Goal: Information Seeking & Learning: Learn about a topic

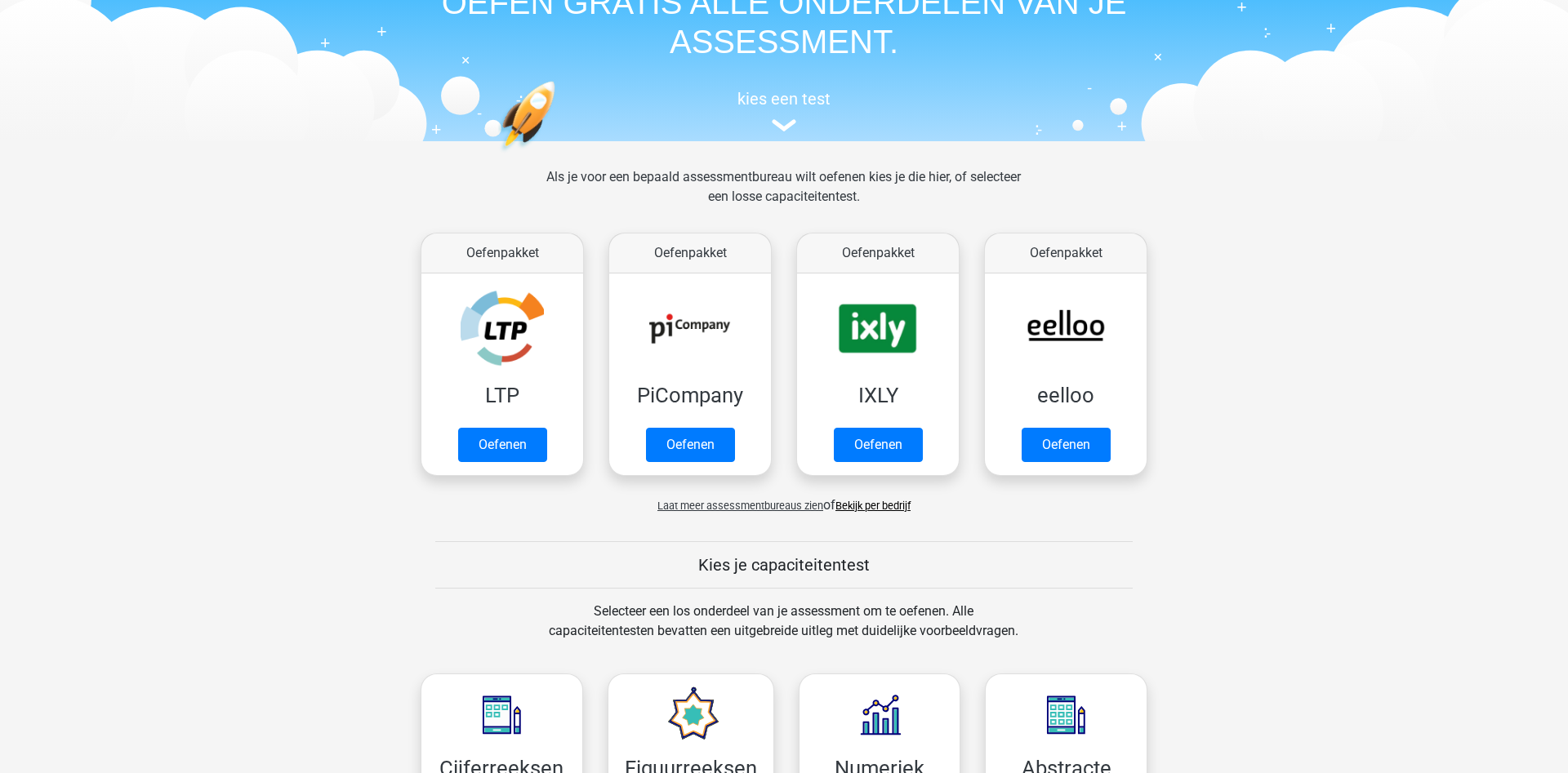
scroll to position [166, 0]
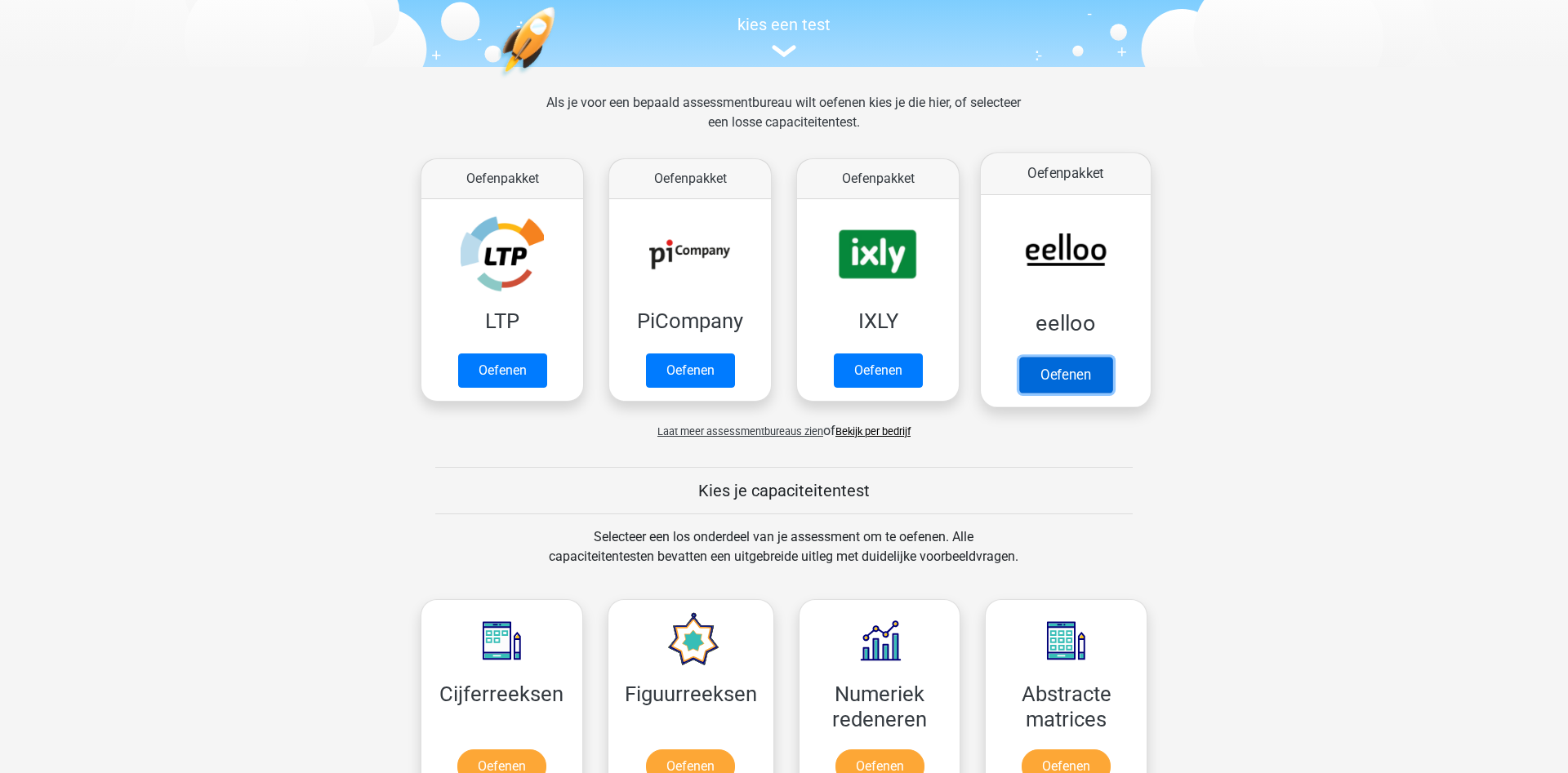
click at [1053, 379] on link "Oefenen" at bounding box center [1065, 375] width 93 height 36
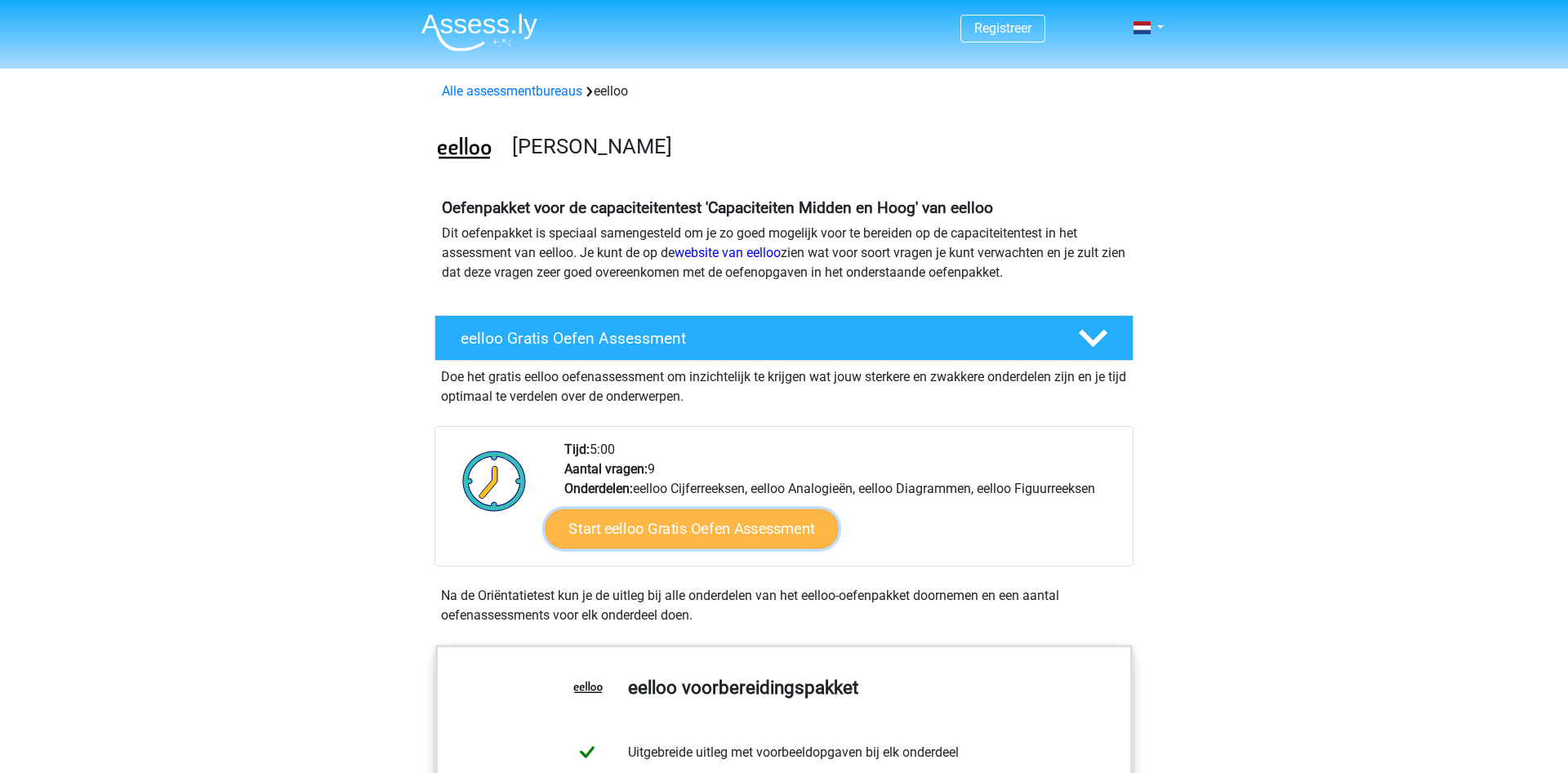
click at [634, 529] on link "Start eelloo Gratis Oefen Assessment" at bounding box center [692, 530] width 293 height 39
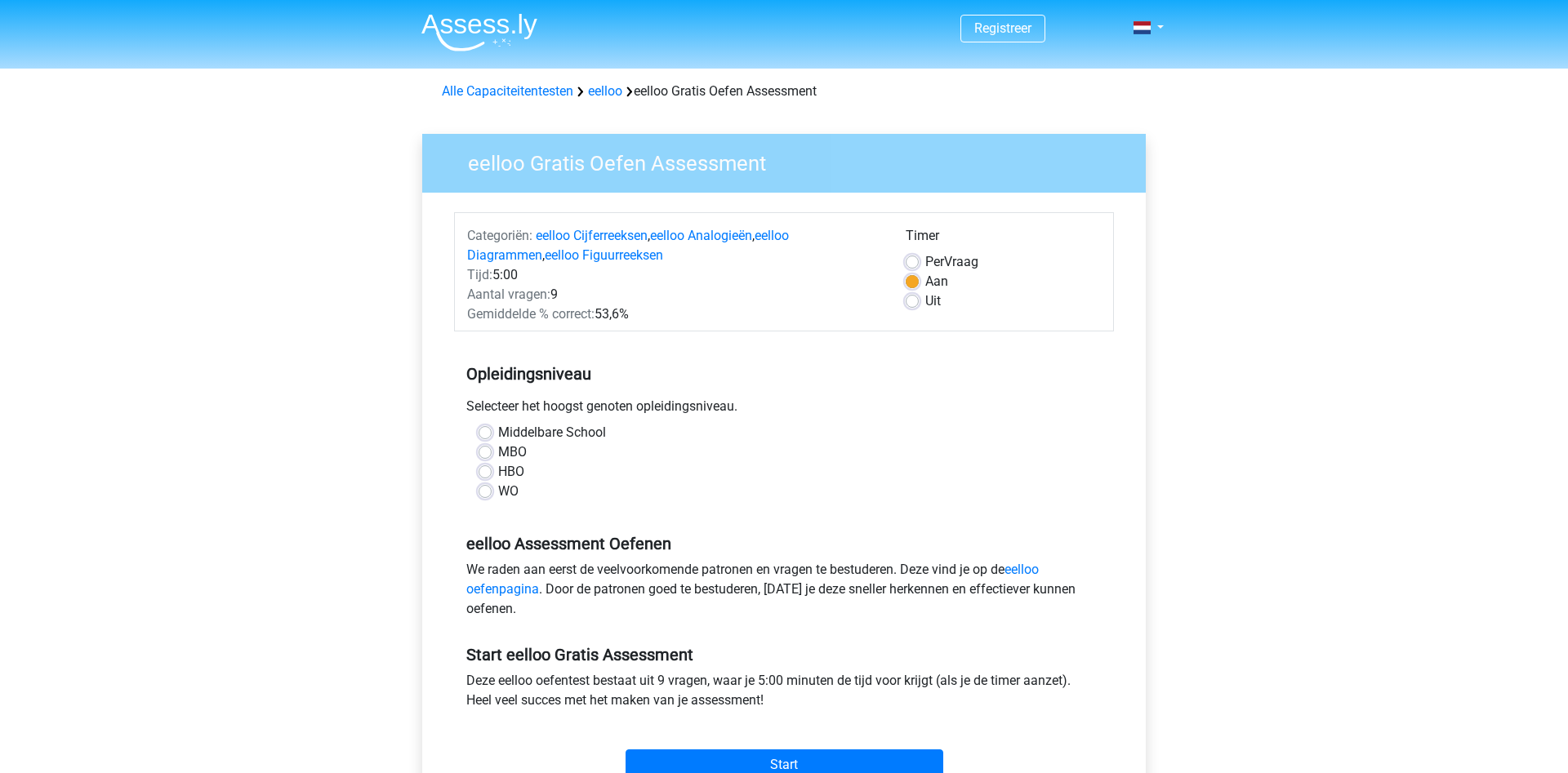
click at [498, 497] on label "WO" at bounding box center [508, 491] width 21 height 20
click at [490, 497] on input "WO" at bounding box center [485, 489] width 13 height 16
radio input "true"
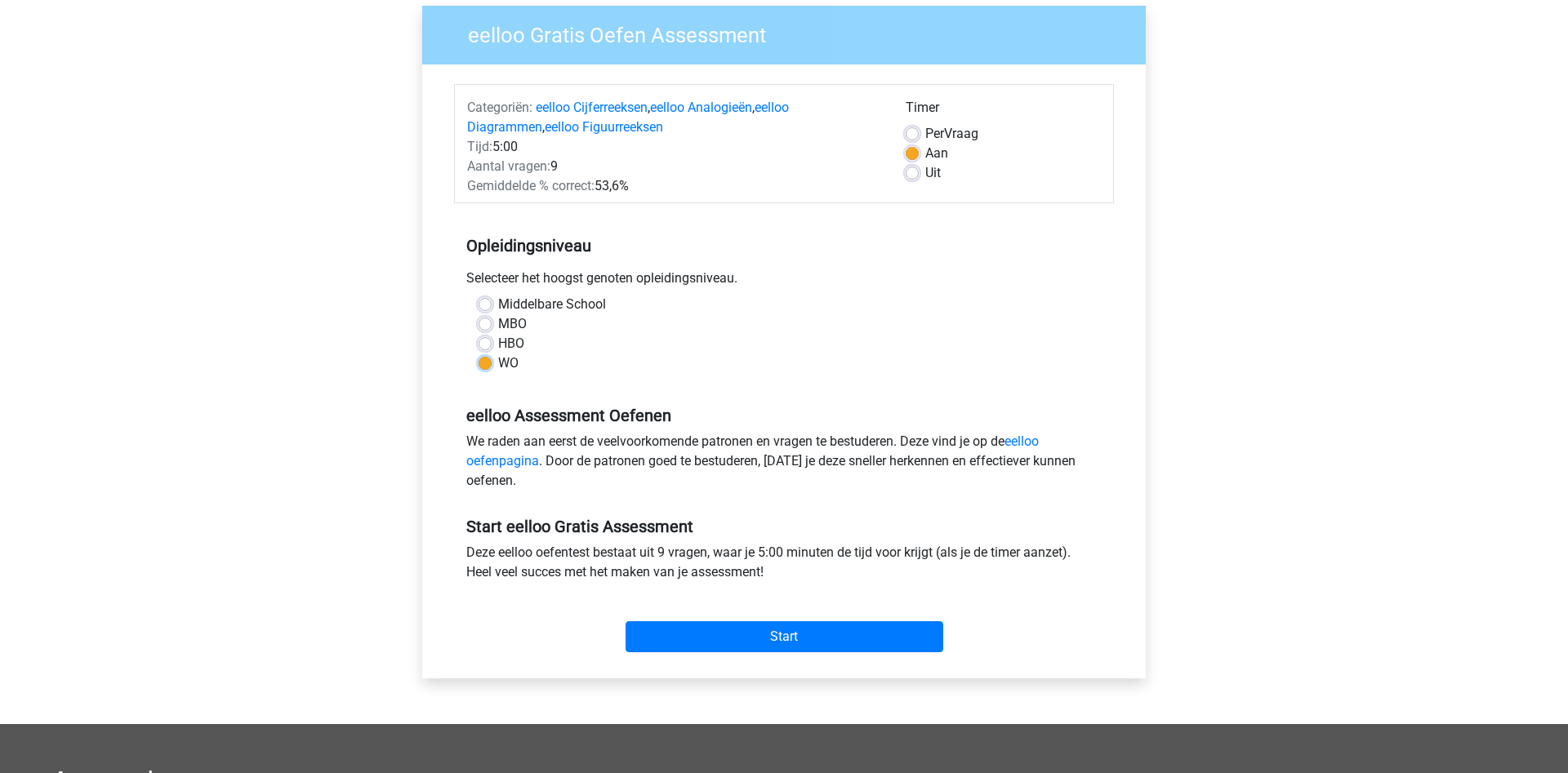
scroll to position [166, 0]
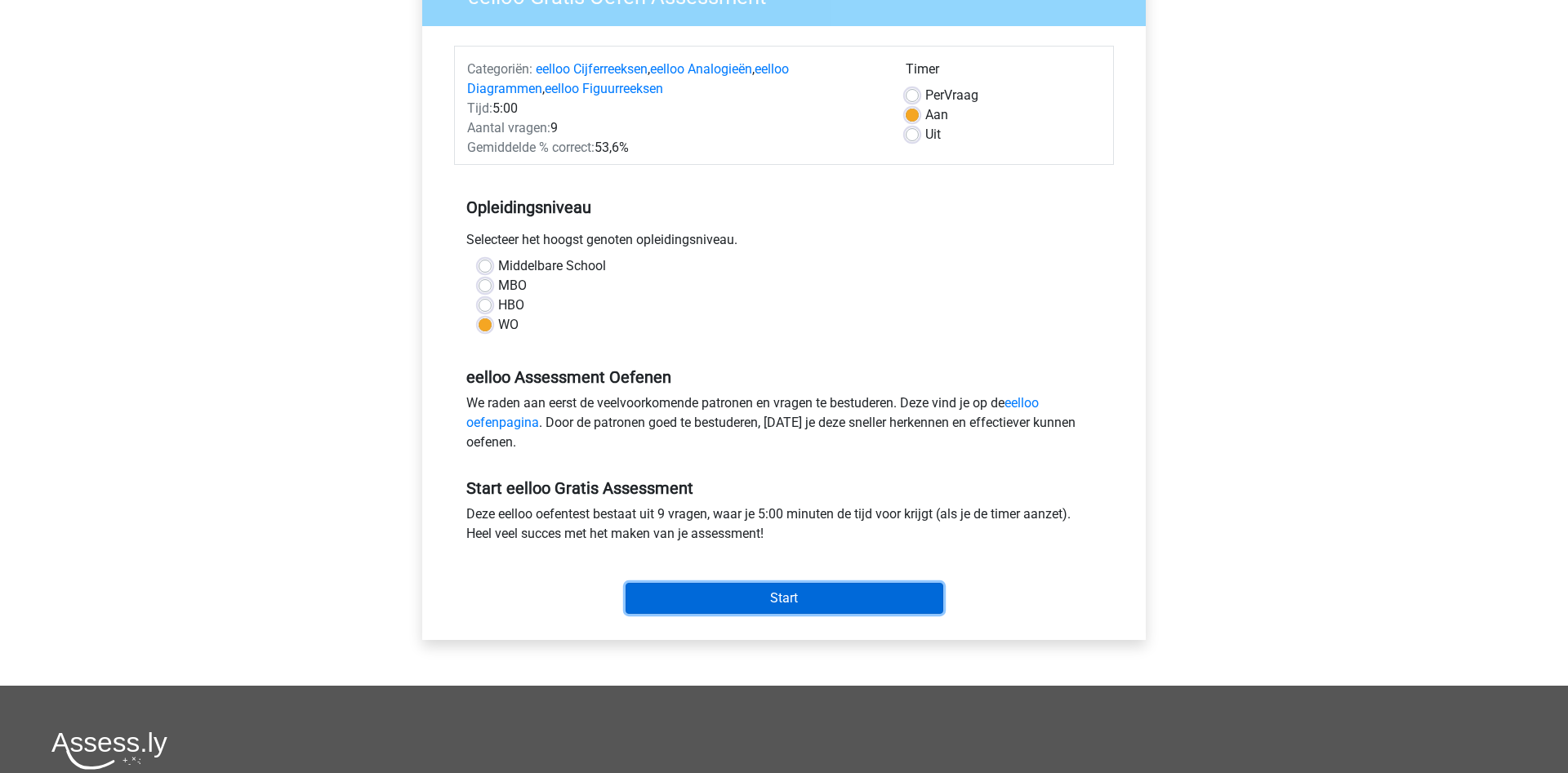
click at [749, 608] on input "Start" at bounding box center [784, 598] width 318 height 31
click at [929, 88] on span "Per" at bounding box center [935, 95] width 19 height 16
click at [919, 88] on input "Per Vraag" at bounding box center [912, 93] width 13 height 16
radio input "true"
click at [779, 599] on input "Start" at bounding box center [784, 598] width 318 height 31
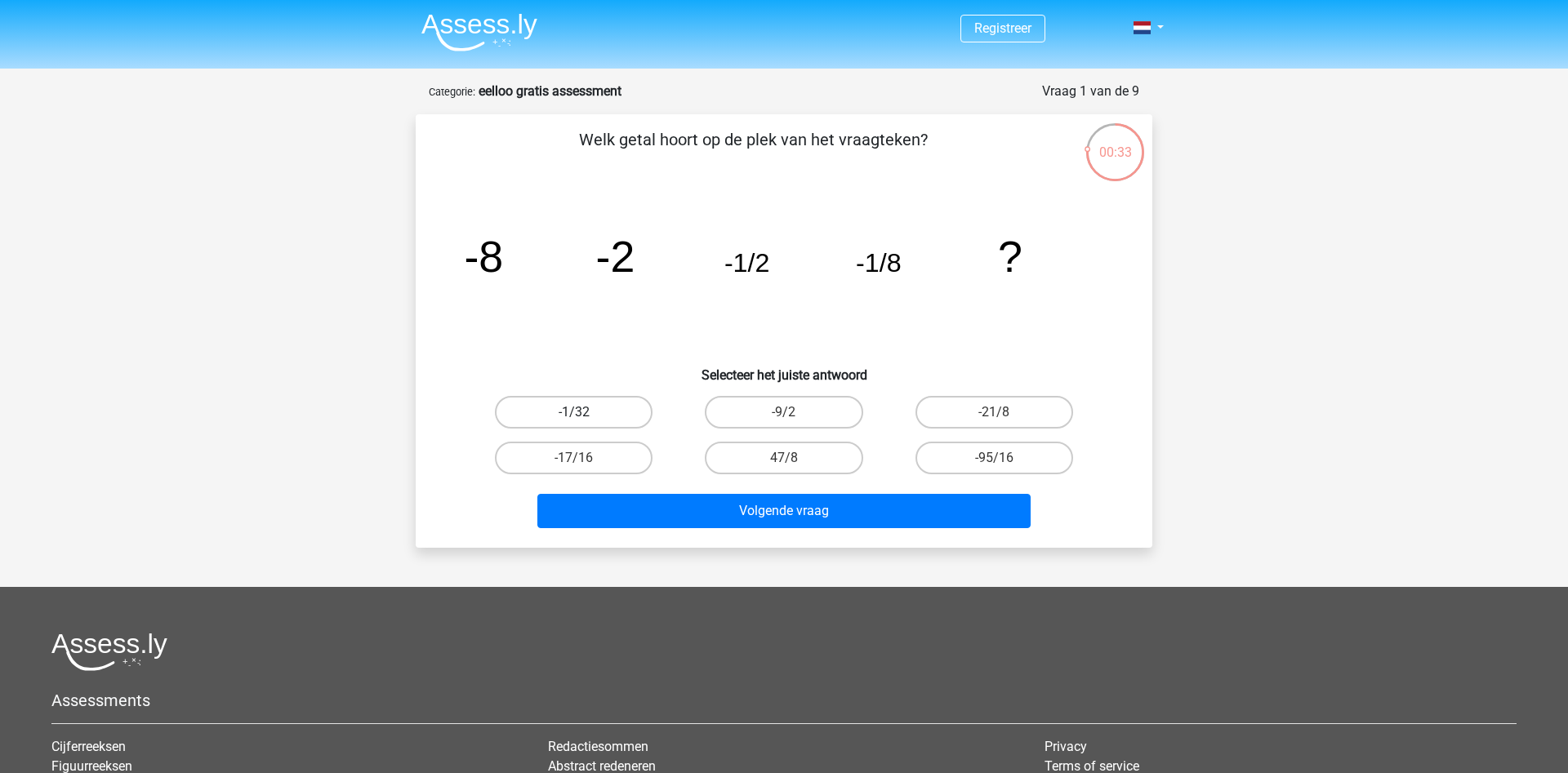
click at [551, 409] on label "-1/32" at bounding box center [574, 412] width 158 height 33
click at [574, 412] on input "-1/32" at bounding box center [579, 417] width 10 height 10
radio input "true"
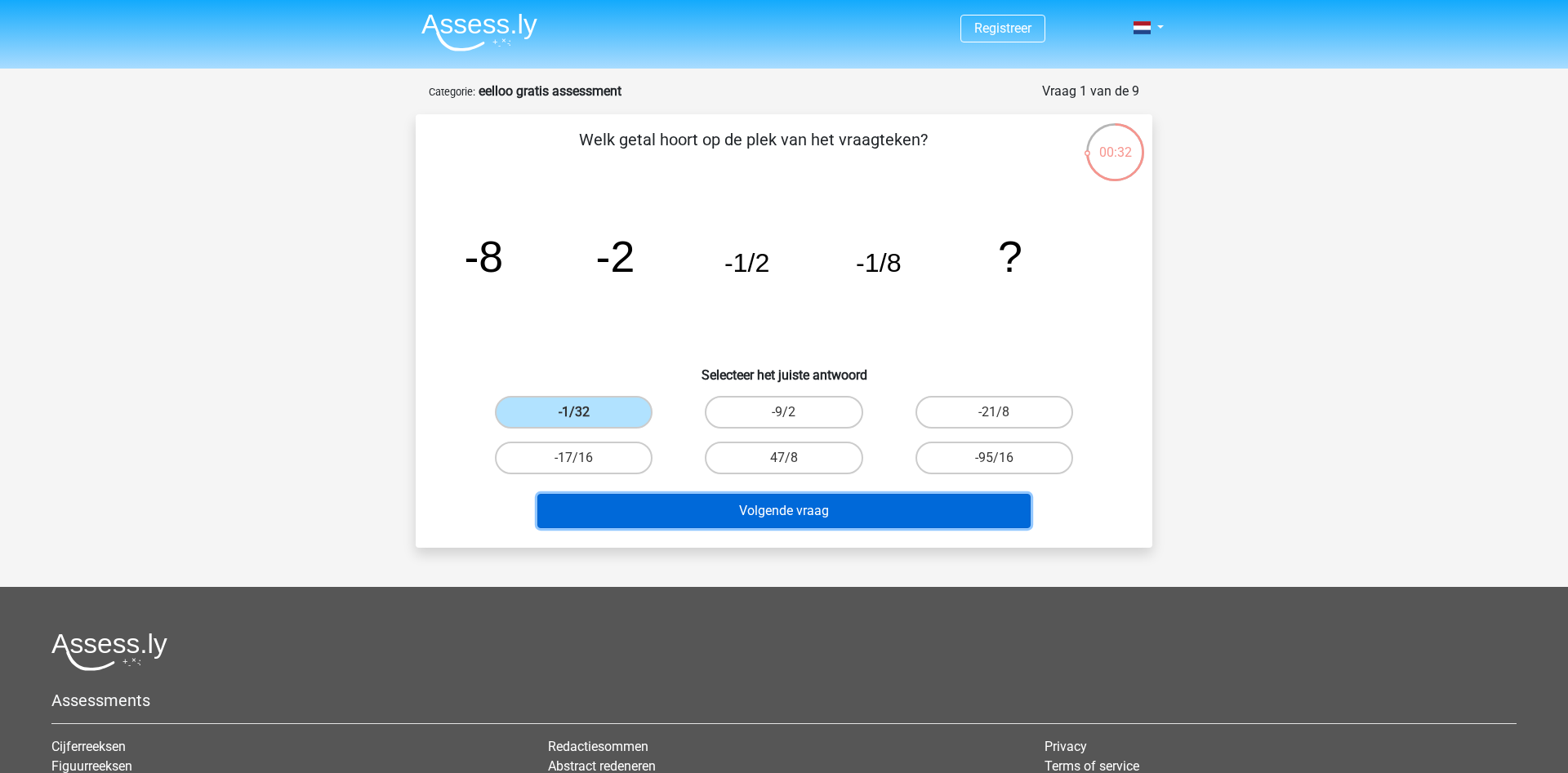
click at [704, 512] on button "Volgende vraag" at bounding box center [784, 511] width 494 height 35
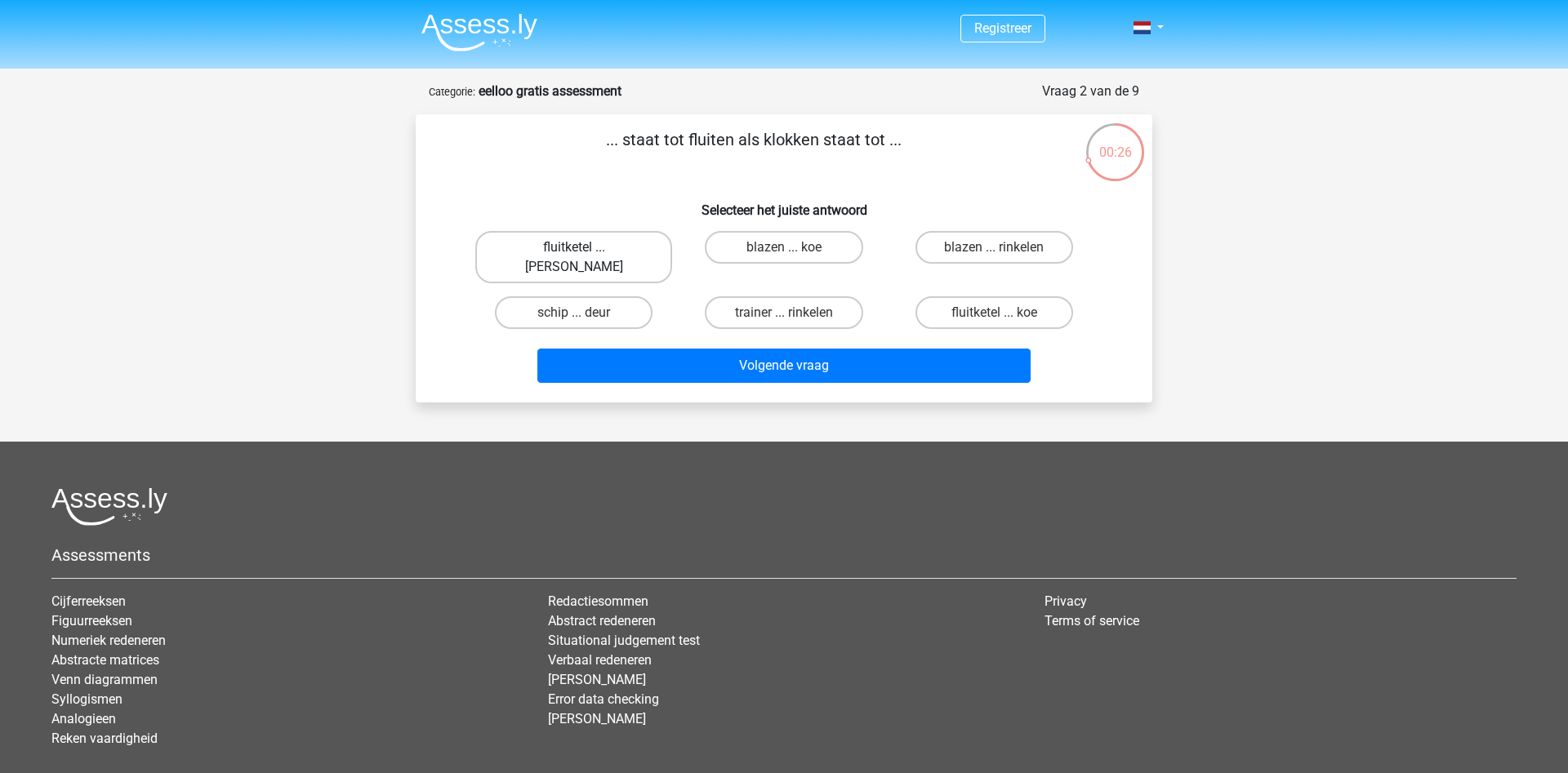
click at [560, 249] on label "fluitketel ... luiden" at bounding box center [574, 257] width 197 height 53
click at [574, 249] on input "fluitketel ... luiden" at bounding box center [579, 252] width 10 height 10
radio input "true"
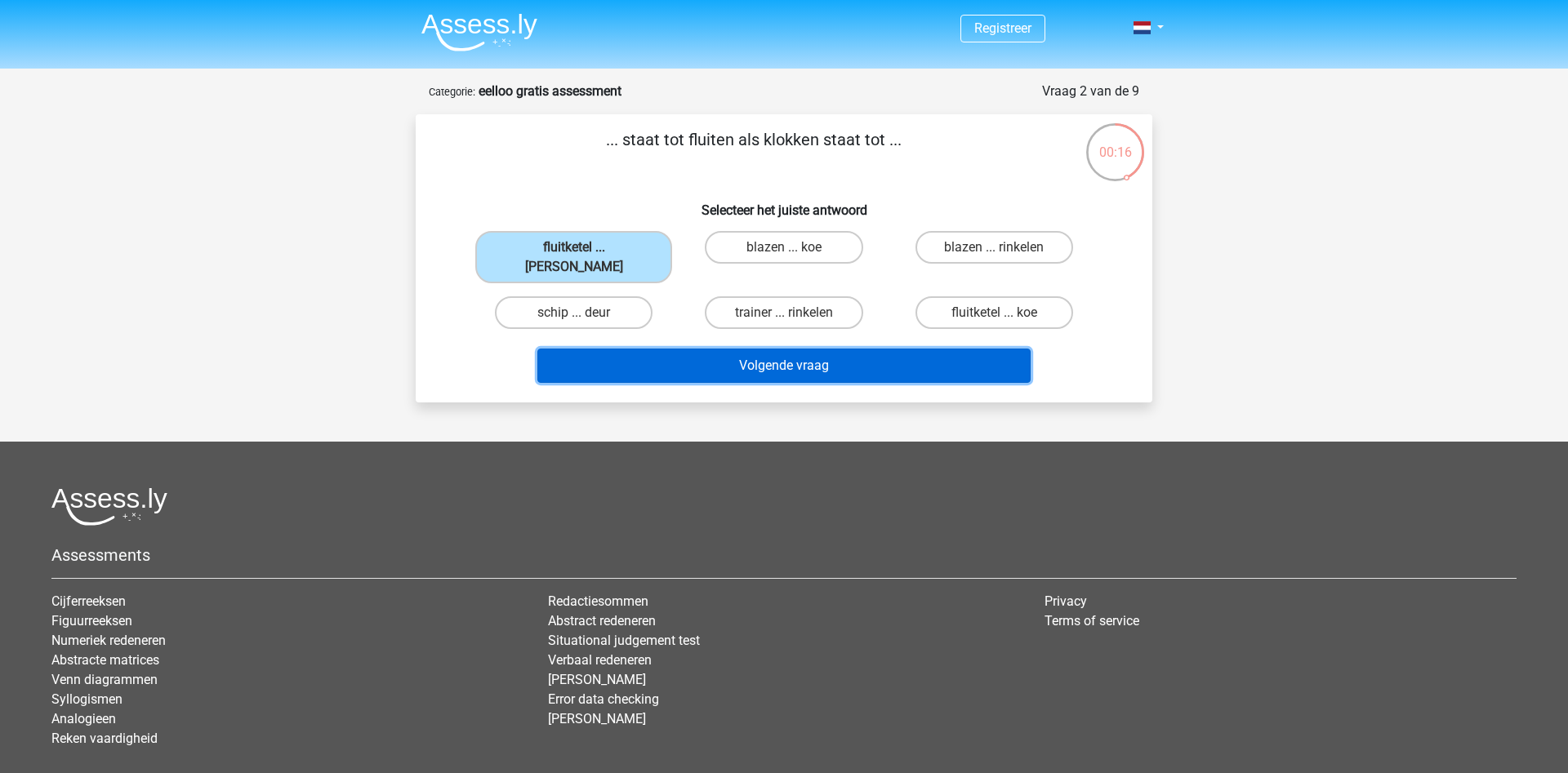
click at [789, 351] on button "Volgende vraag" at bounding box center [784, 365] width 494 height 35
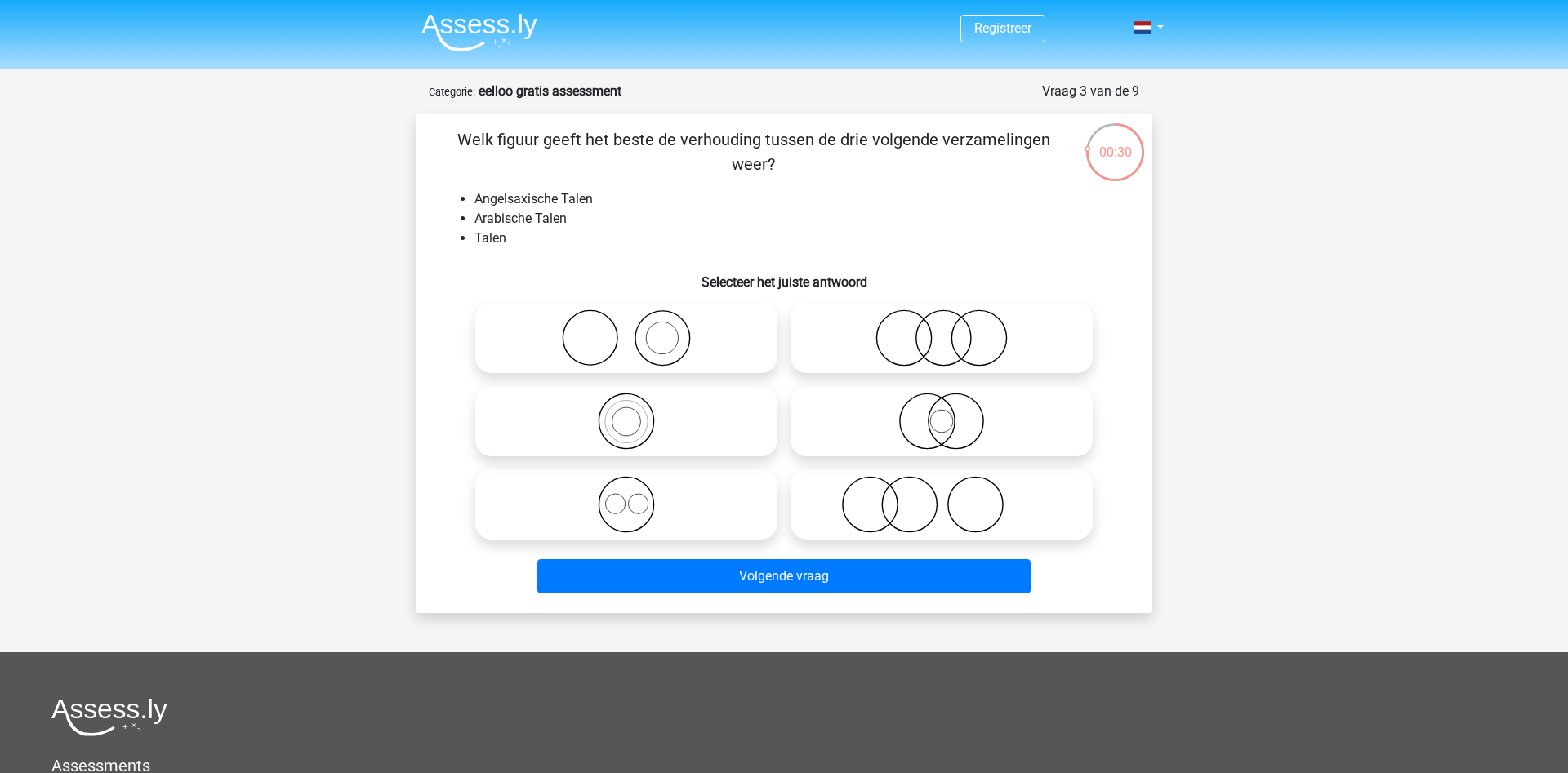
click at [910, 336] on icon at bounding box center [942, 338] width 289 height 57
click at [941, 330] on input "radio" at bounding box center [946, 324] width 10 height 10
radio input "true"
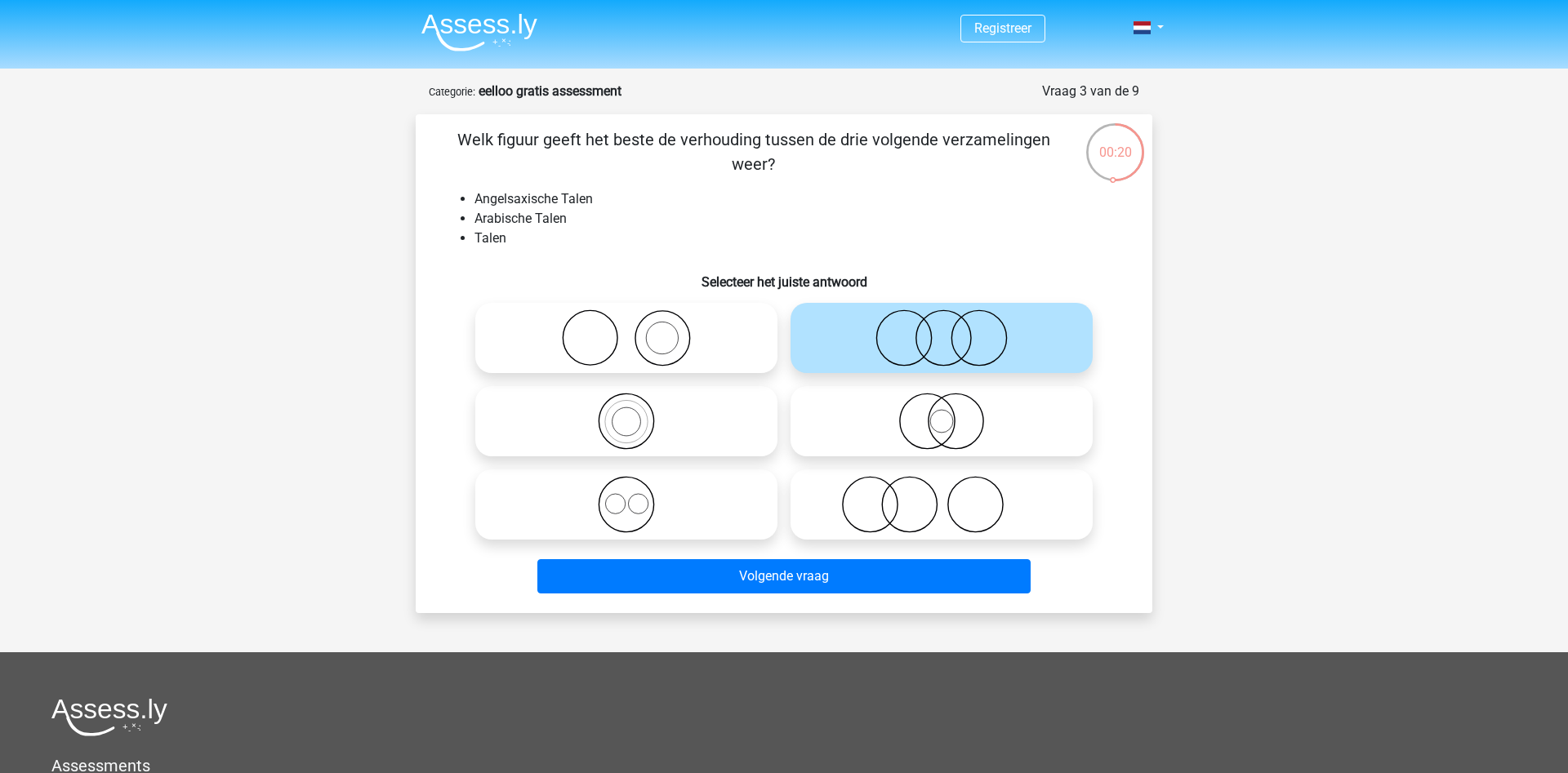
click at [518, 199] on li "Angelsaxische Talen" at bounding box center [800, 199] width 652 height 20
copy li "Angelsaxische"
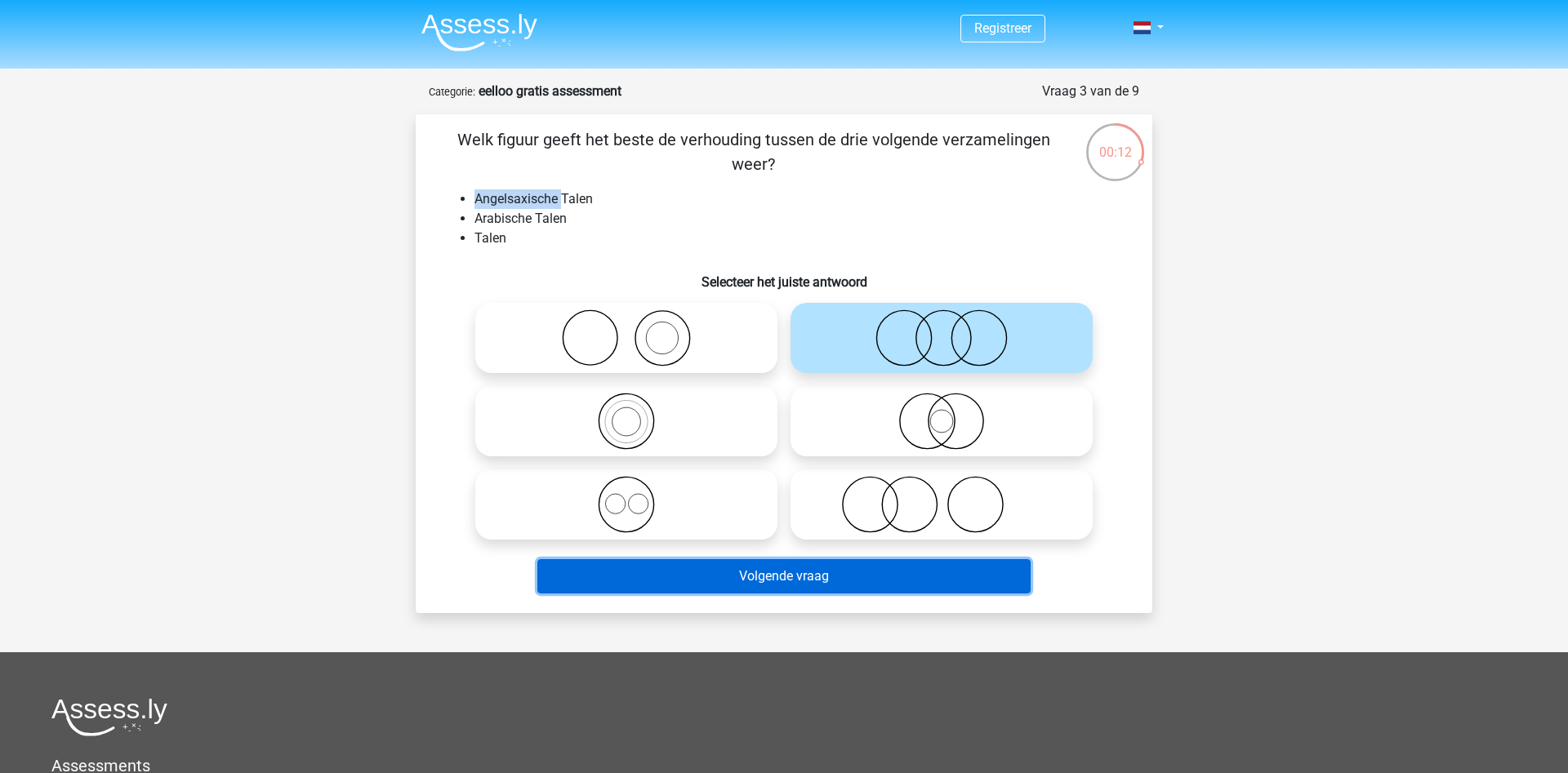
click at [862, 572] on button "Volgende vraag" at bounding box center [784, 577] width 494 height 35
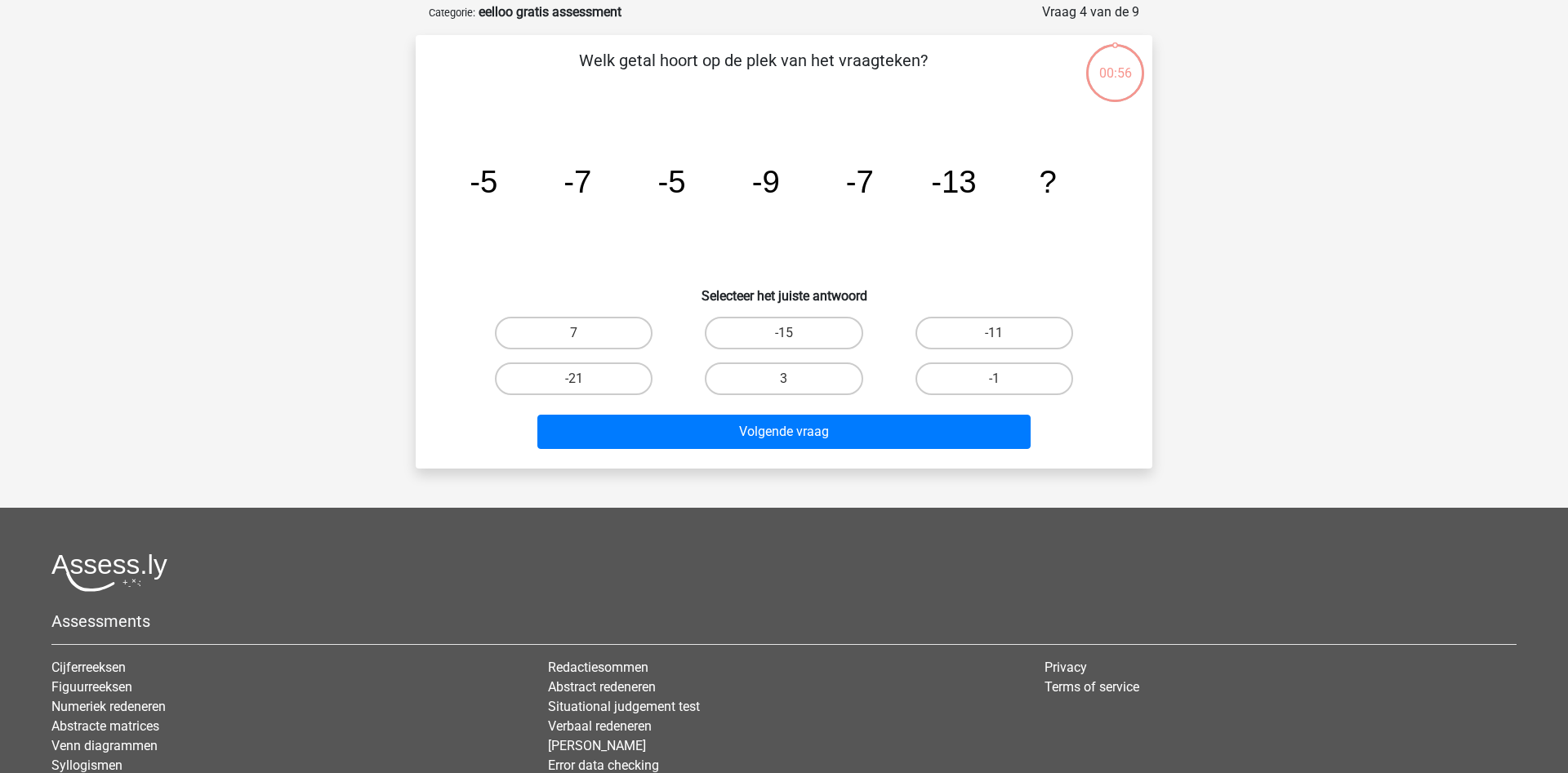
scroll to position [82, 0]
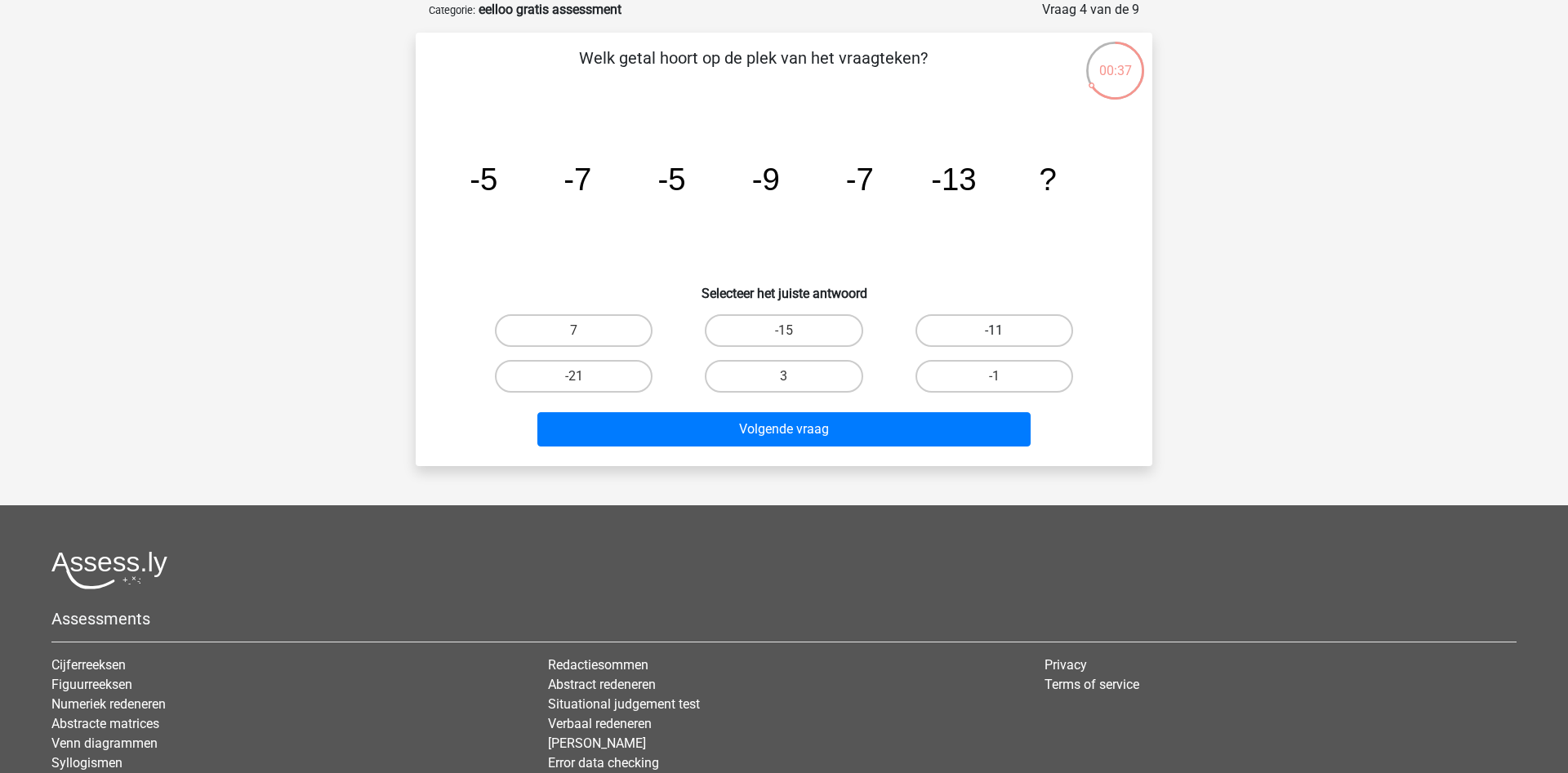
click at [977, 332] on label "-11" at bounding box center [995, 331] width 158 height 33
click at [994, 332] on input "-11" at bounding box center [999, 335] width 10 height 10
radio input "true"
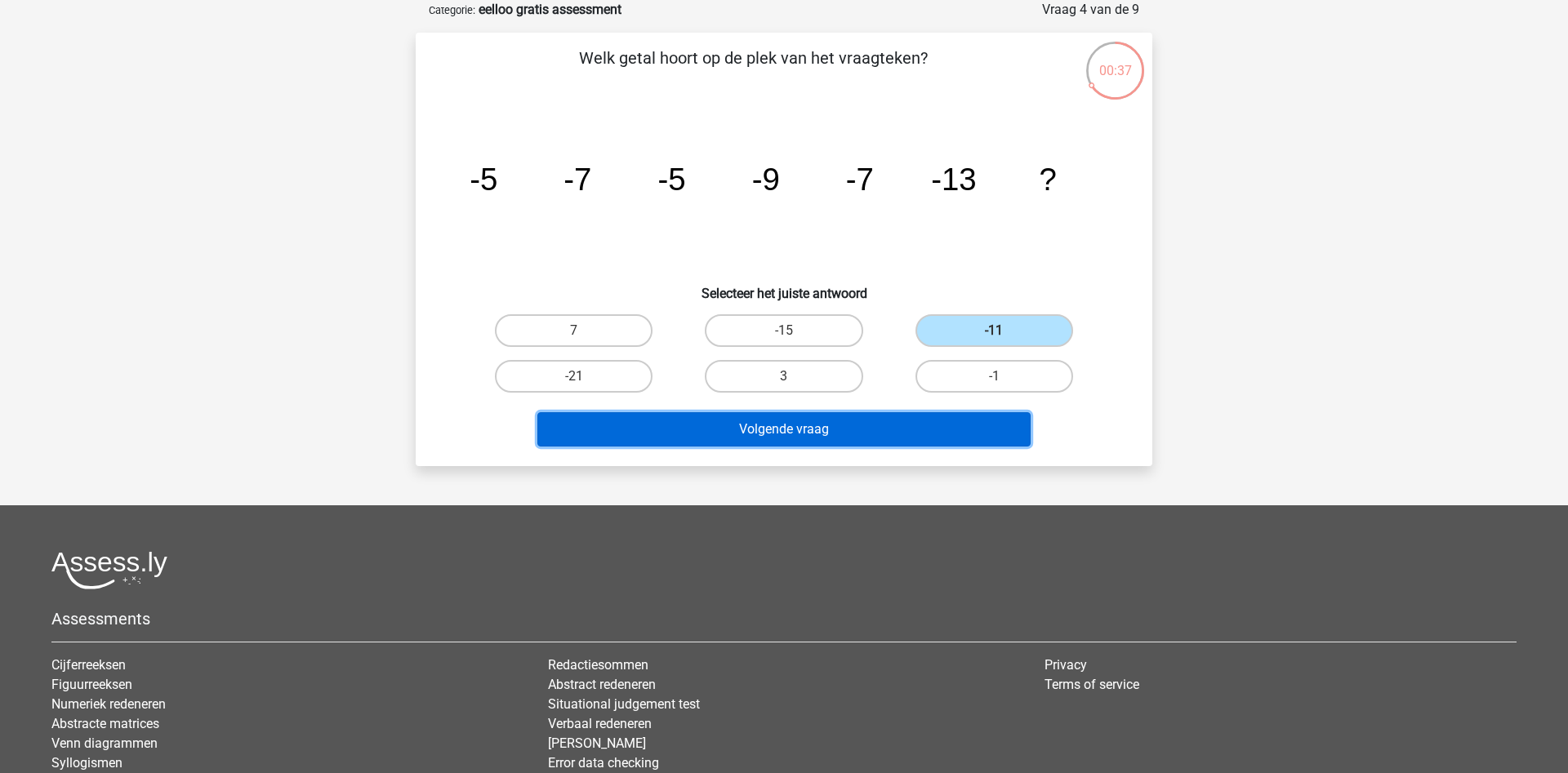
click at [847, 441] on button "Volgende vraag" at bounding box center [784, 429] width 494 height 35
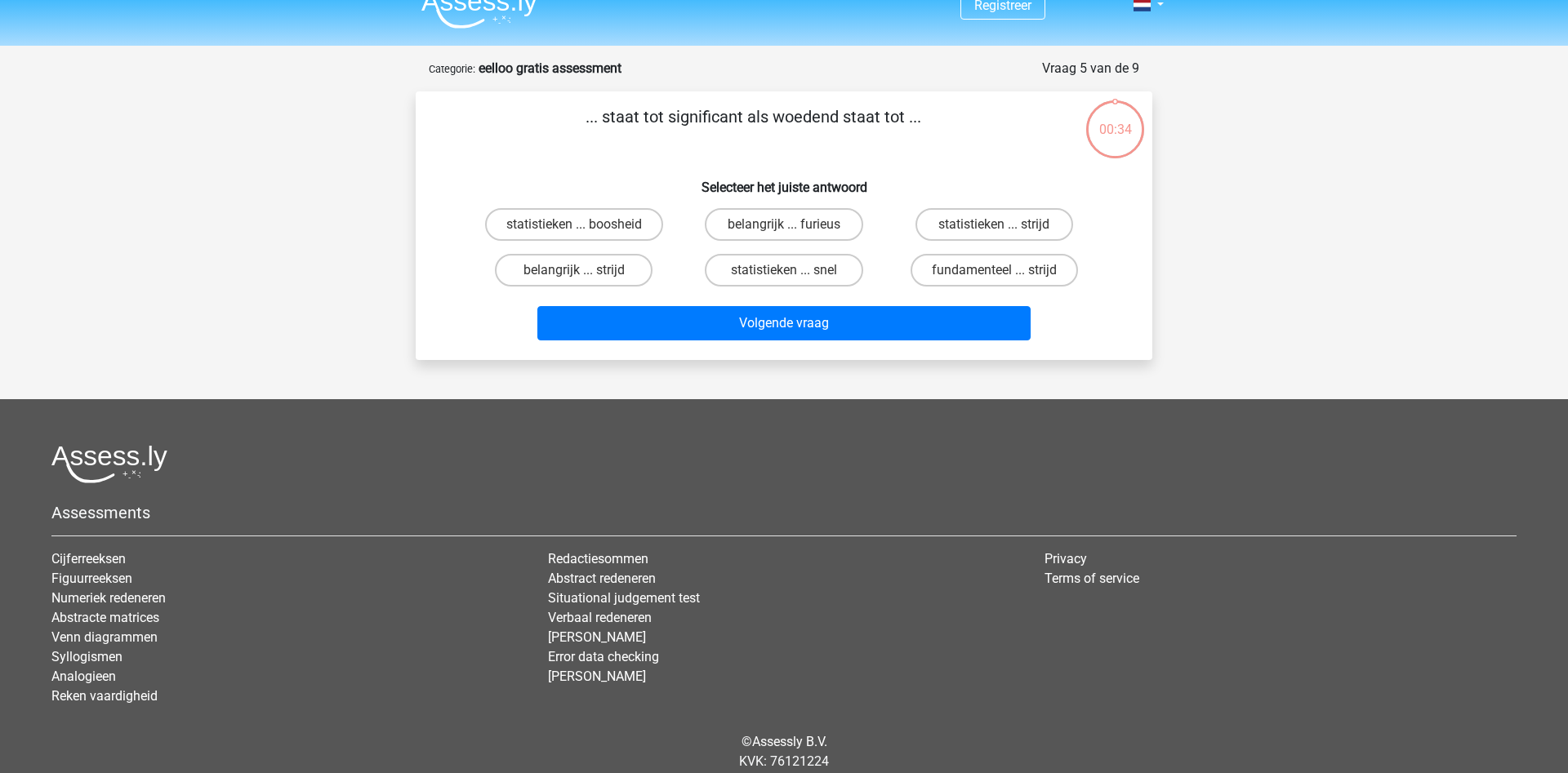
scroll to position [0, 0]
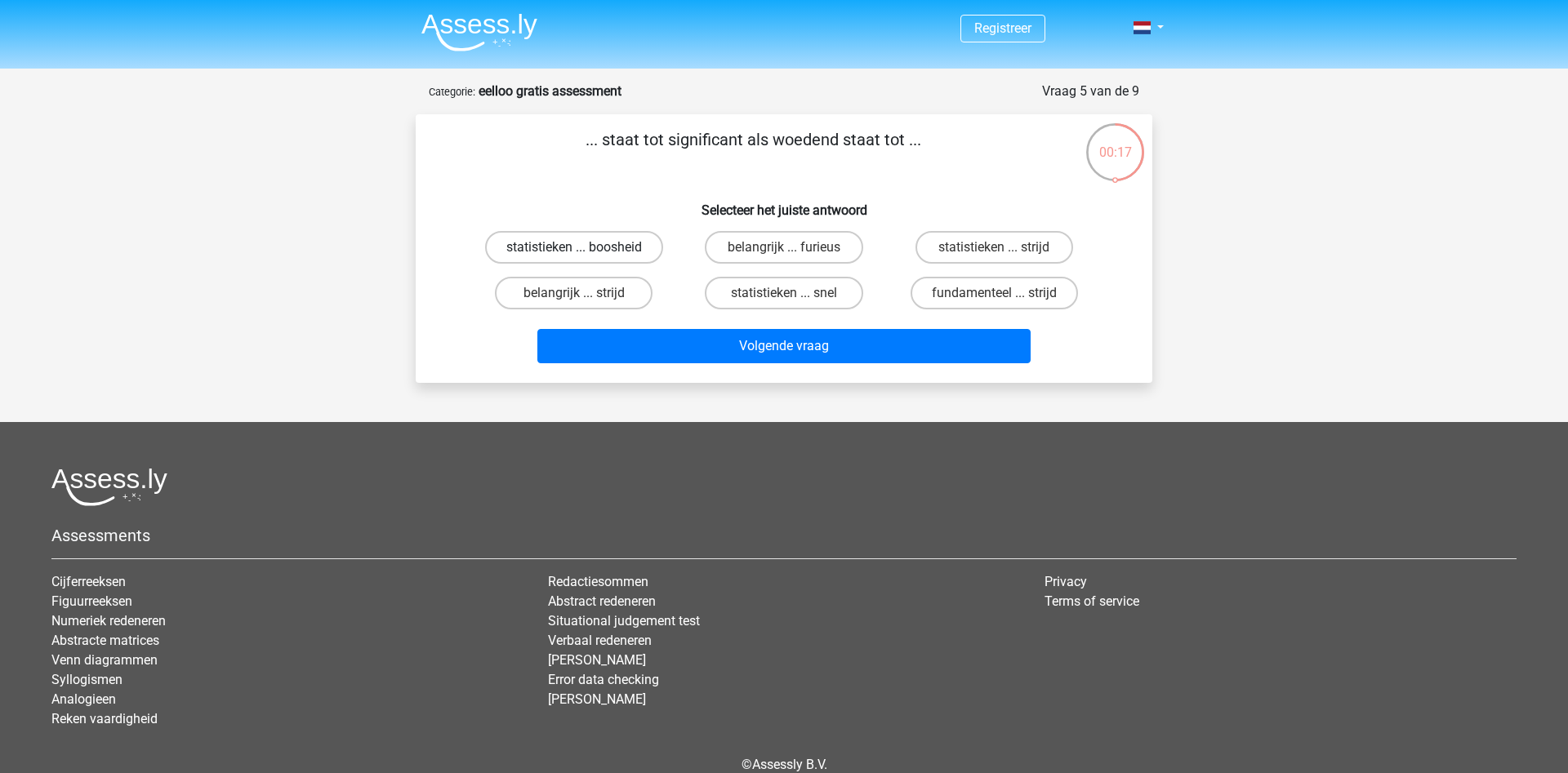
click at [572, 245] on label "statistieken ... boosheid" at bounding box center [574, 247] width 179 height 33
click at [574, 247] on input "statistieken ... boosheid" at bounding box center [579, 252] width 10 height 10
radio input "true"
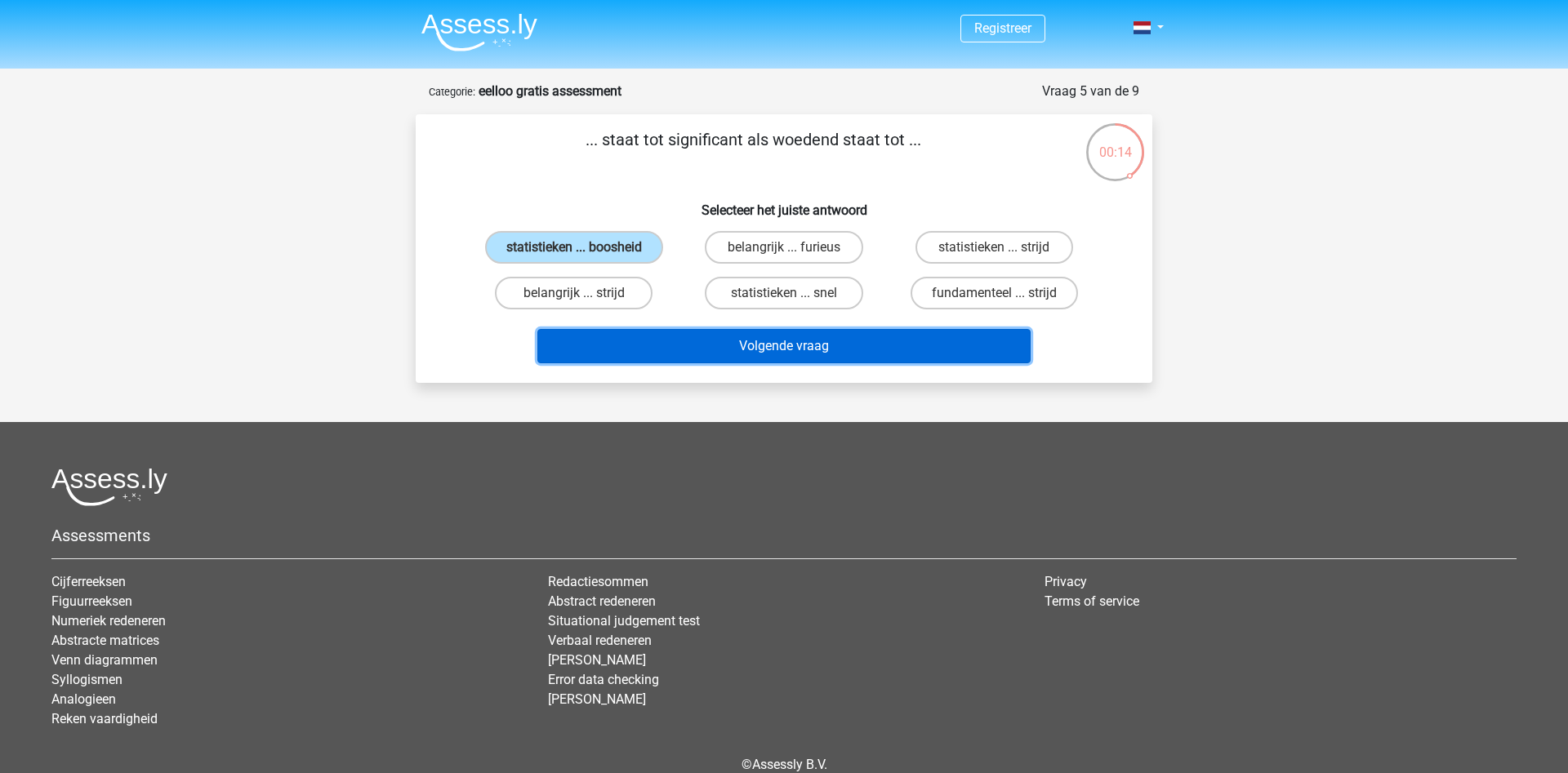
click at [729, 346] on button "Volgende vraag" at bounding box center [784, 346] width 494 height 35
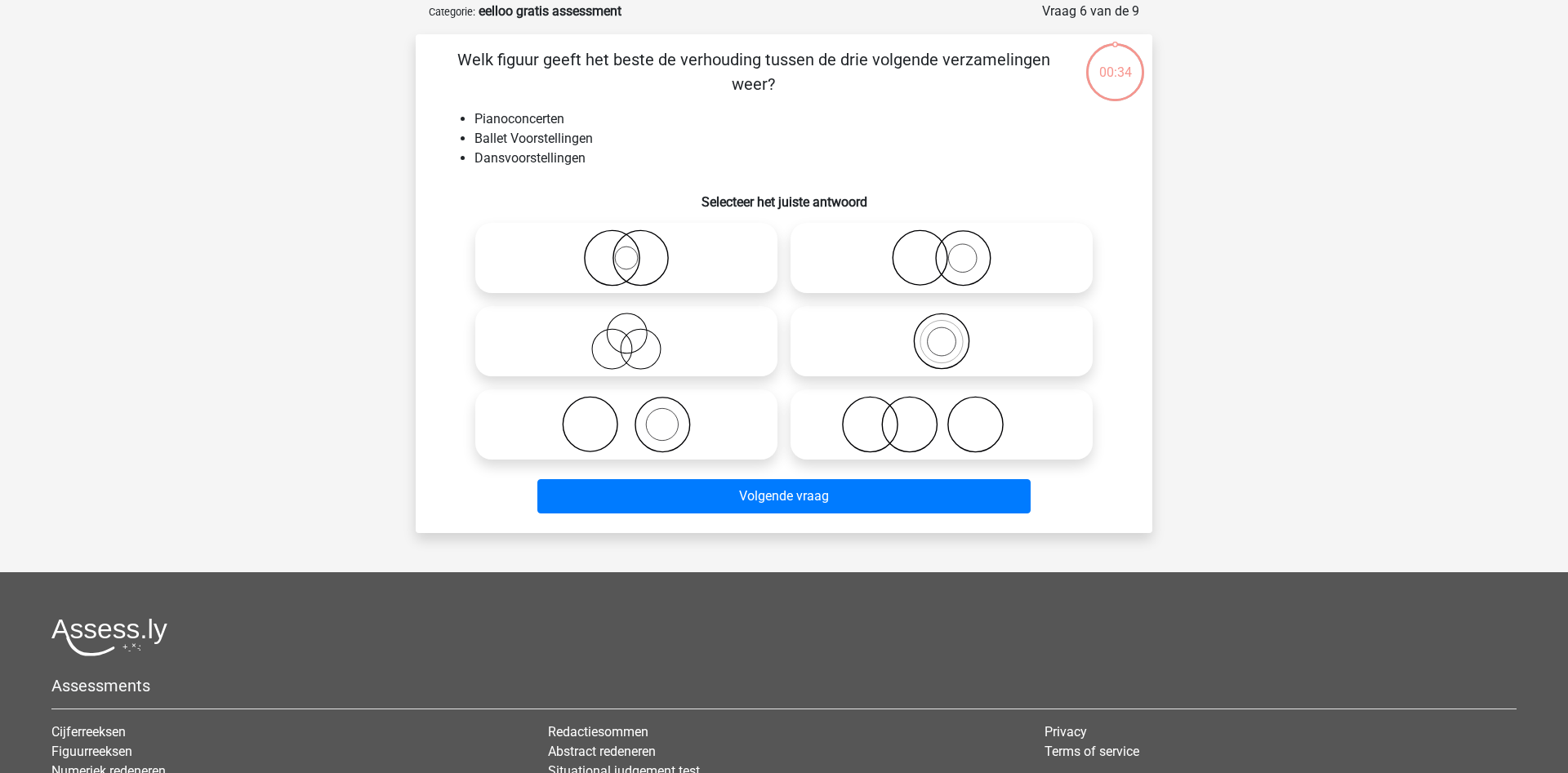
scroll to position [82, 0]
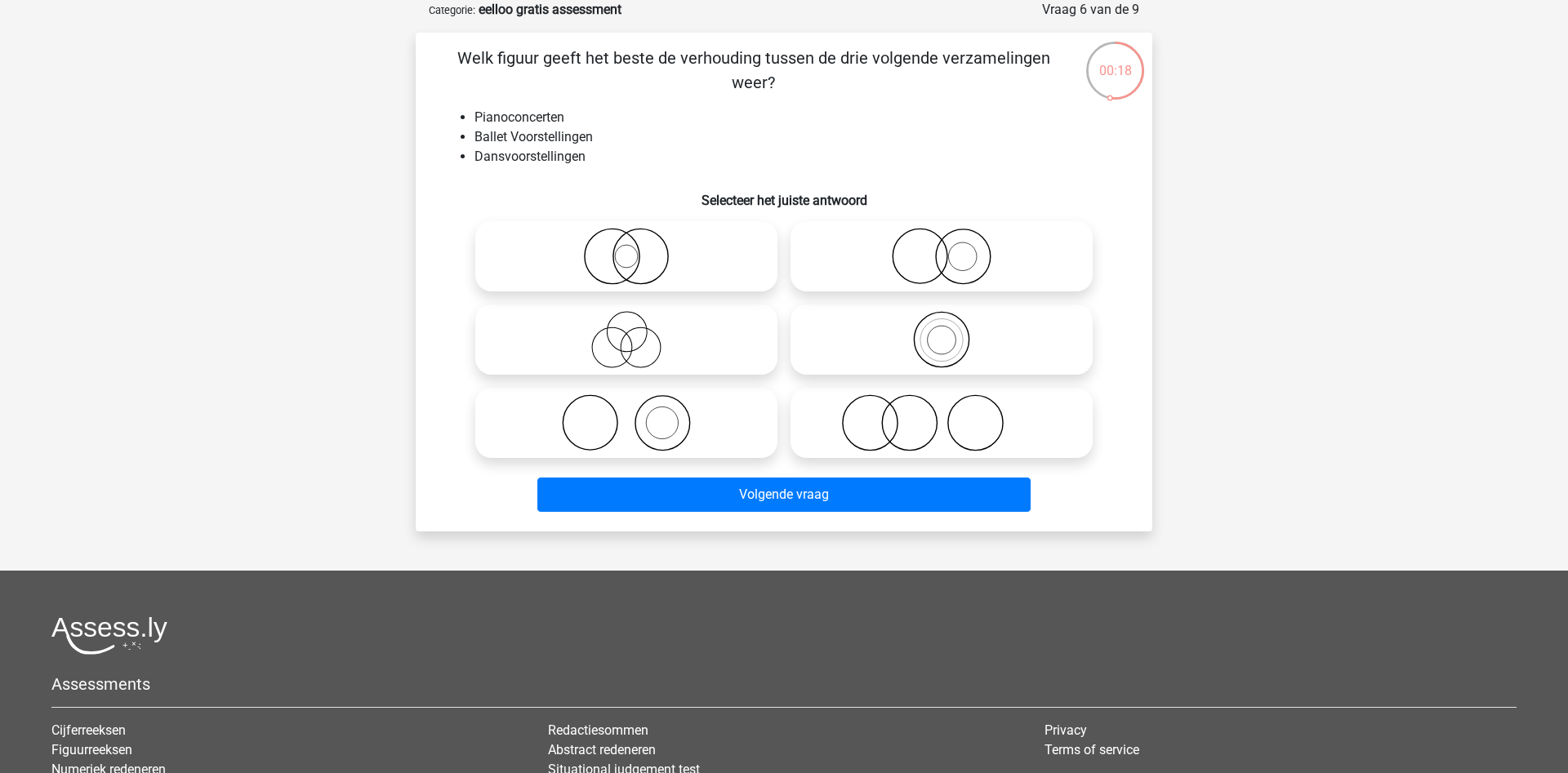
click at [845, 416] on icon at bounding box center [942, 423] width 289 height 57
click at [941, 415] on input "radio" at bounding box center [946, 409] width 10 height 10
radio input "true"
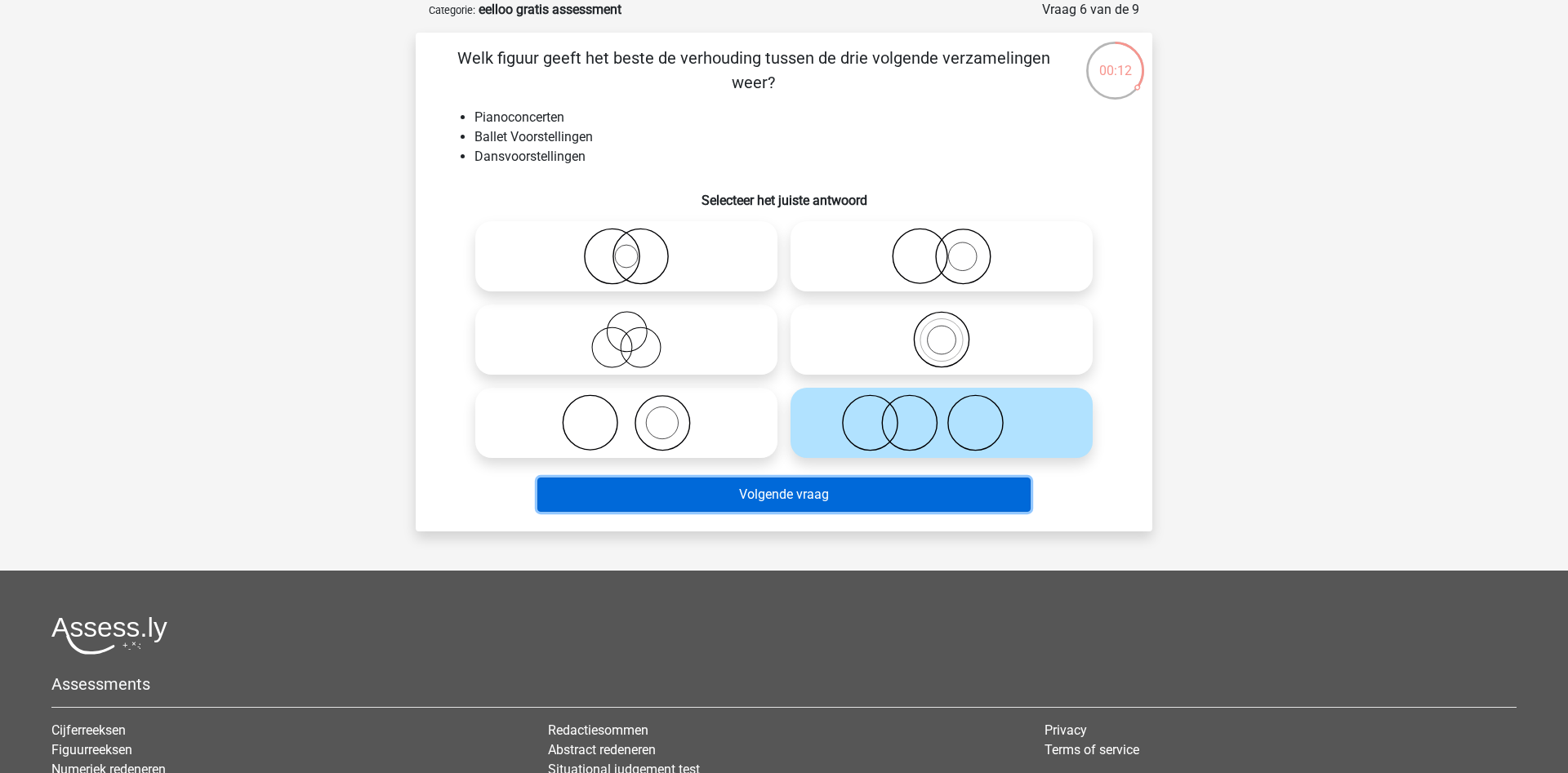
drag, startPoint x: 685, startPoint y: 510, endPoint x: 1286, endPoint y: 359, distance: 619.7
click at [1286, 360] on div "Registreer" at bounding box center [784, 460] width 1568 height 1084
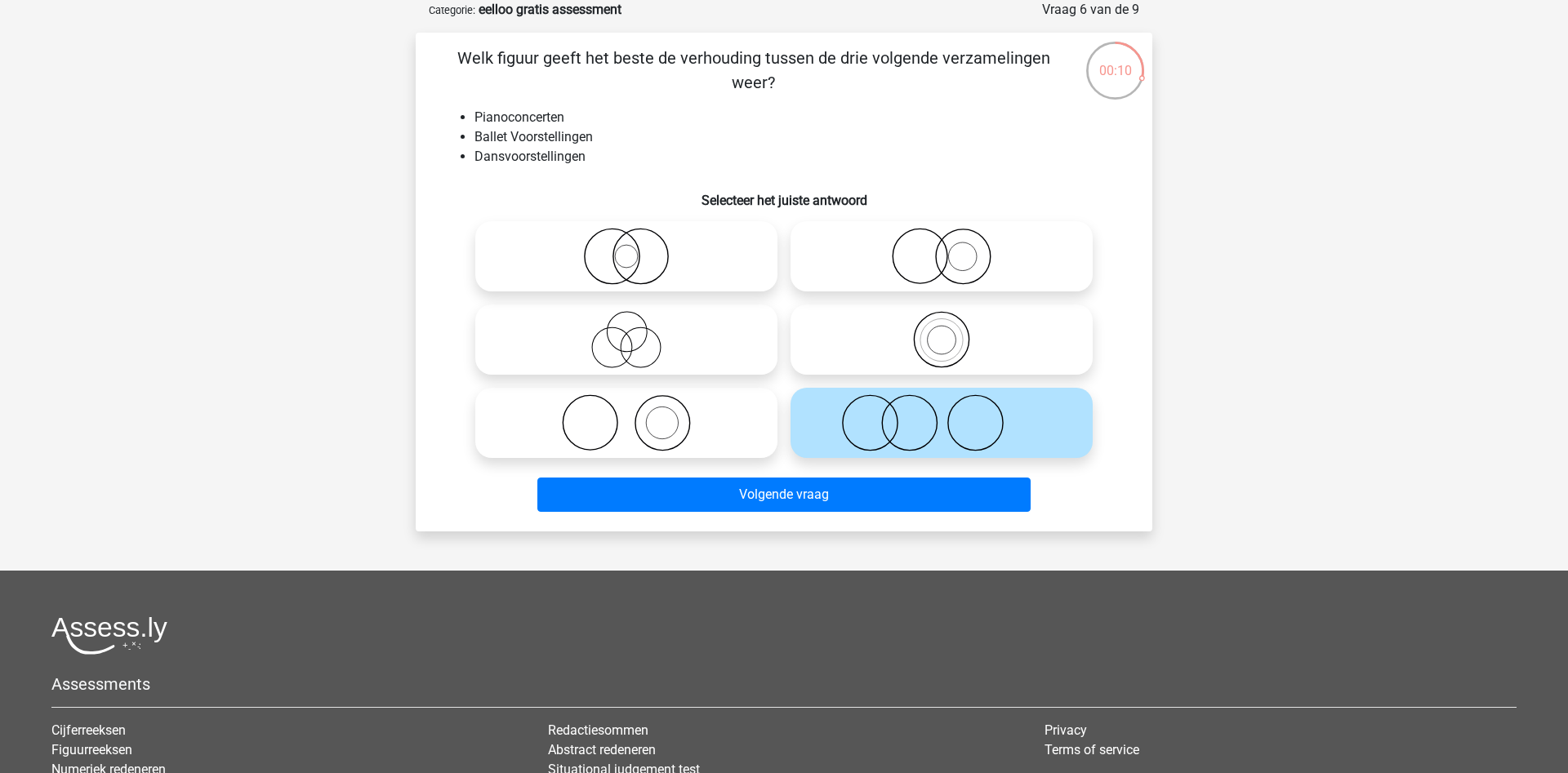
click at [643, 423] on icon at bounding box center [627, 423] width 289 height 57
click at [637, 415] on input "radio" at bounding box center [631, 409] width 10 height 10
radio input "true"
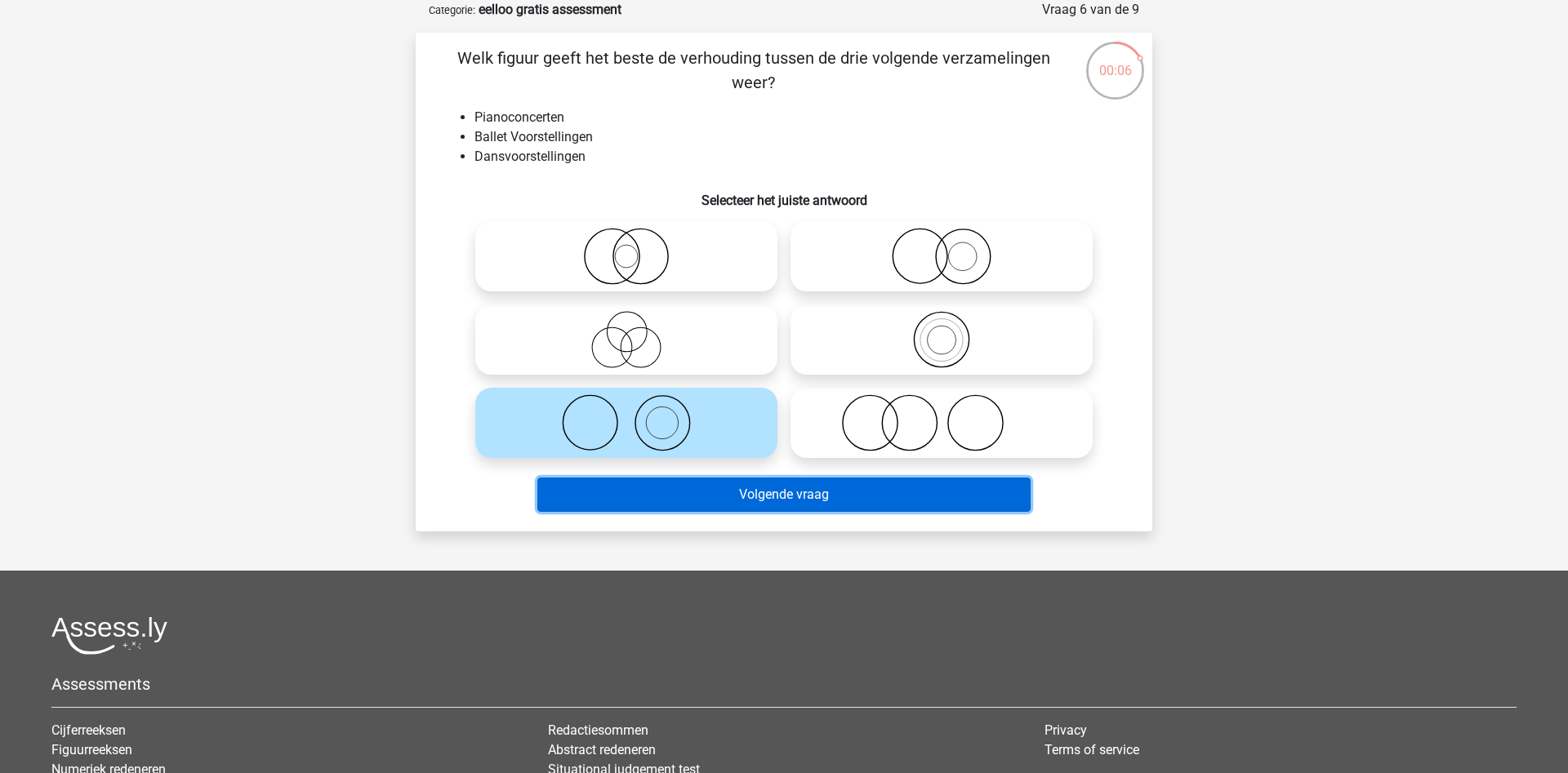
click at [717, 502] on button "Volgende vraag" at bounding box center [784, 495] width 494 height 35
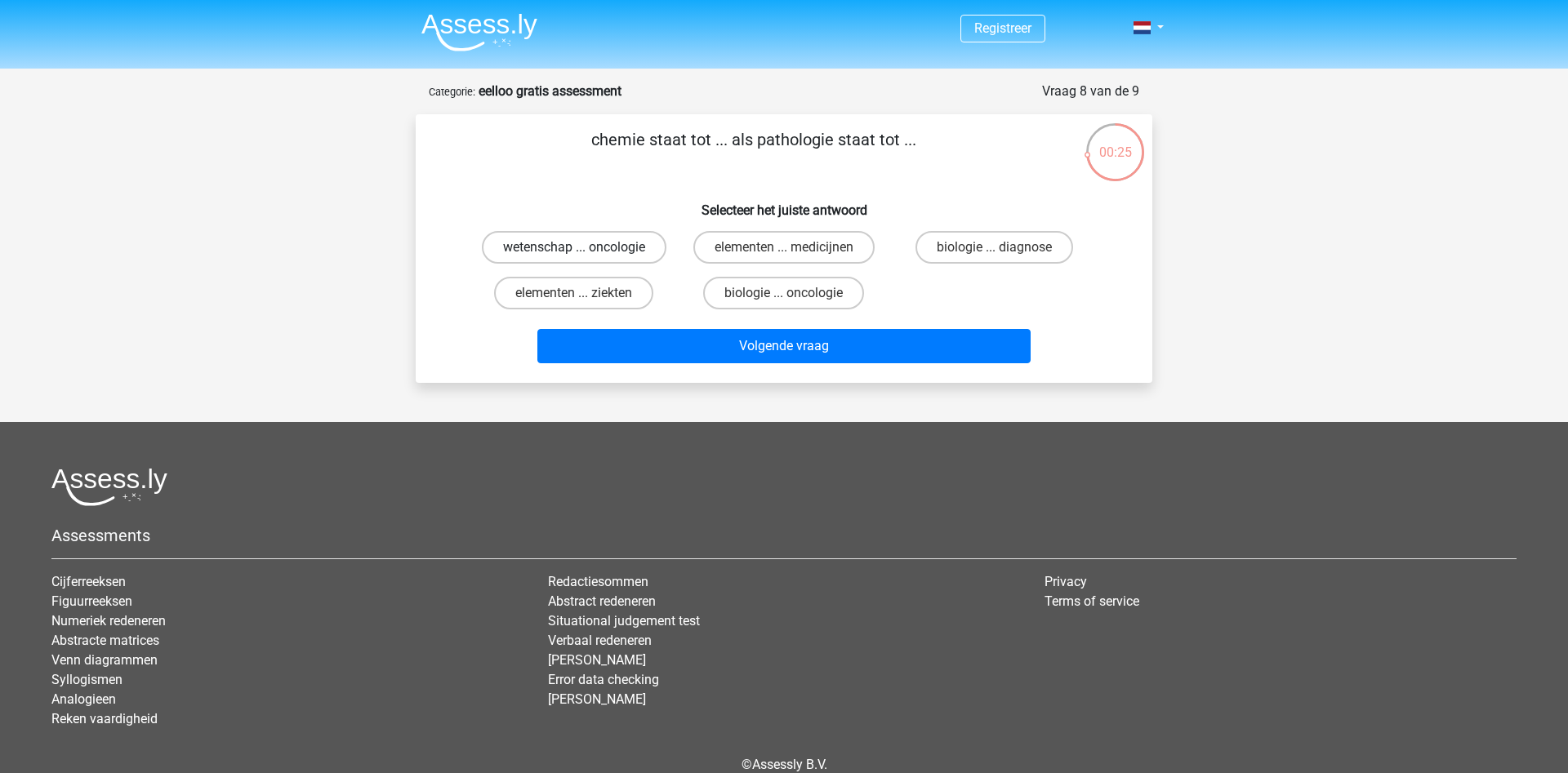
click at [567, 246] on label "wetenschap ... oncologie" at bounding box center [574, 247] width 184 height 33
click at [574, 247] on input "wetenschap ... oncologie" at bounding box center [579, 252] width 10 height 10
radio input "true"
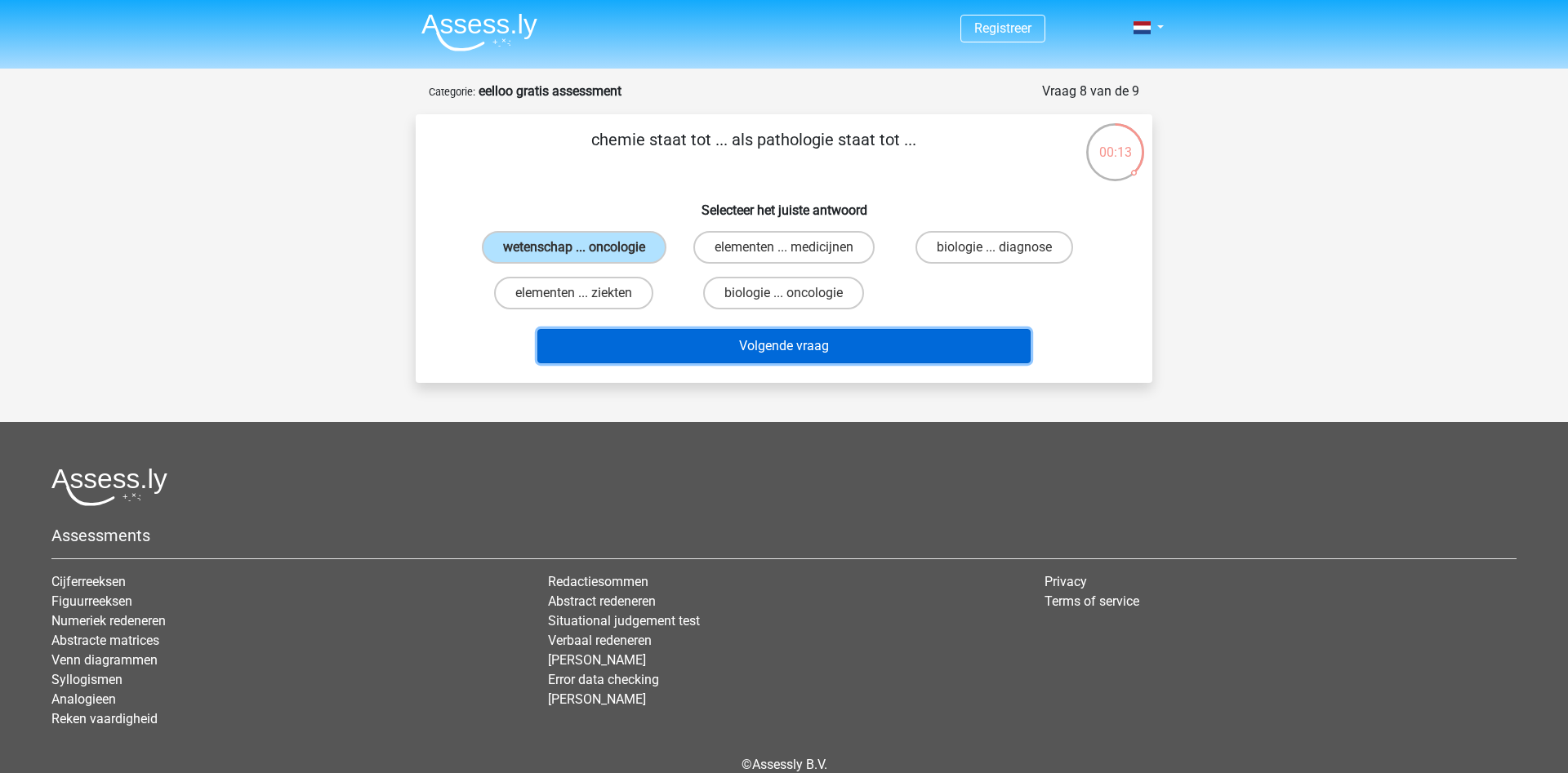
click at [737, 341] on button "Volgende vraag" at bounding box center [784, 346] width 494 height 35
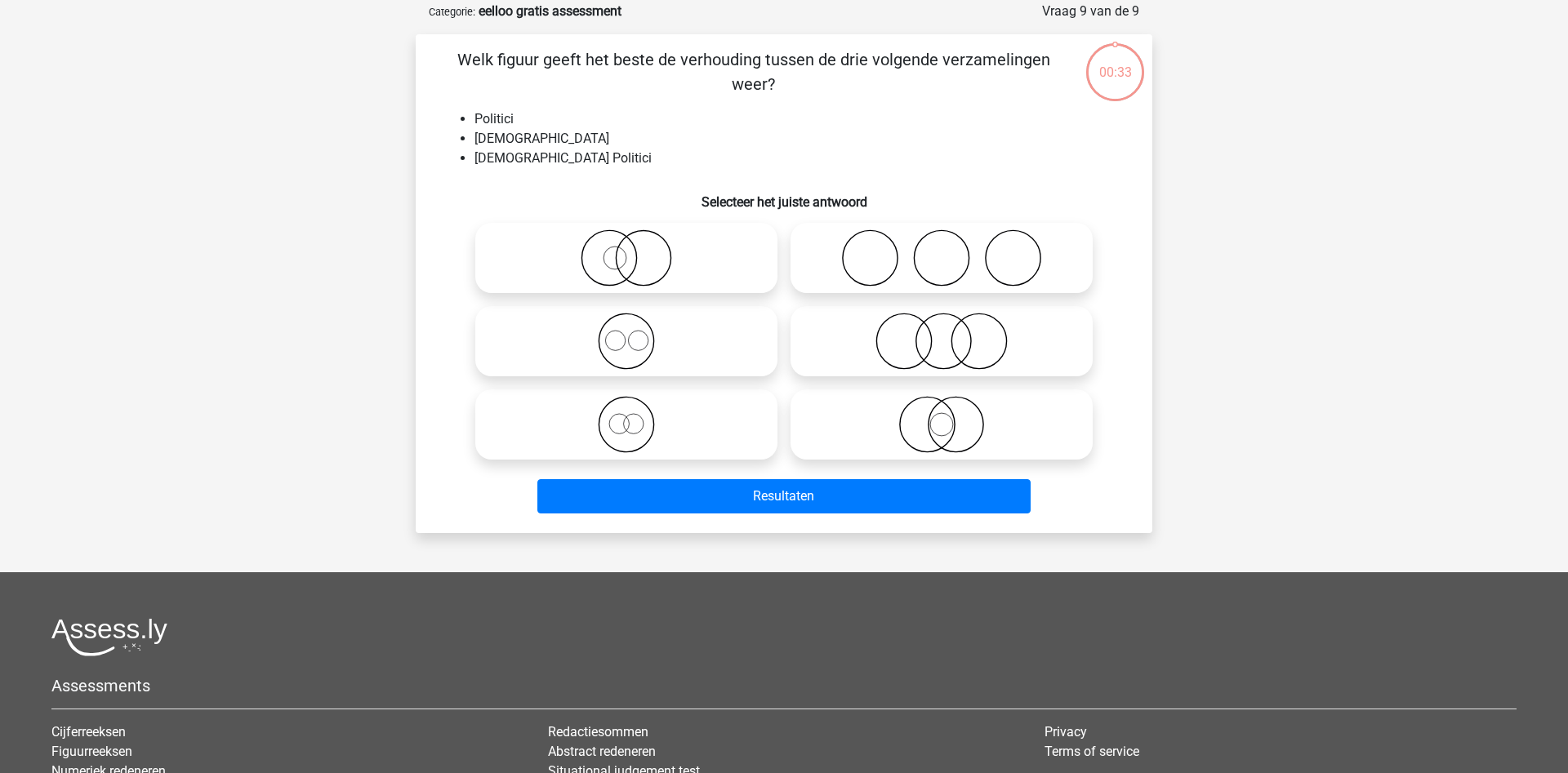
scroll to position [82, 0]
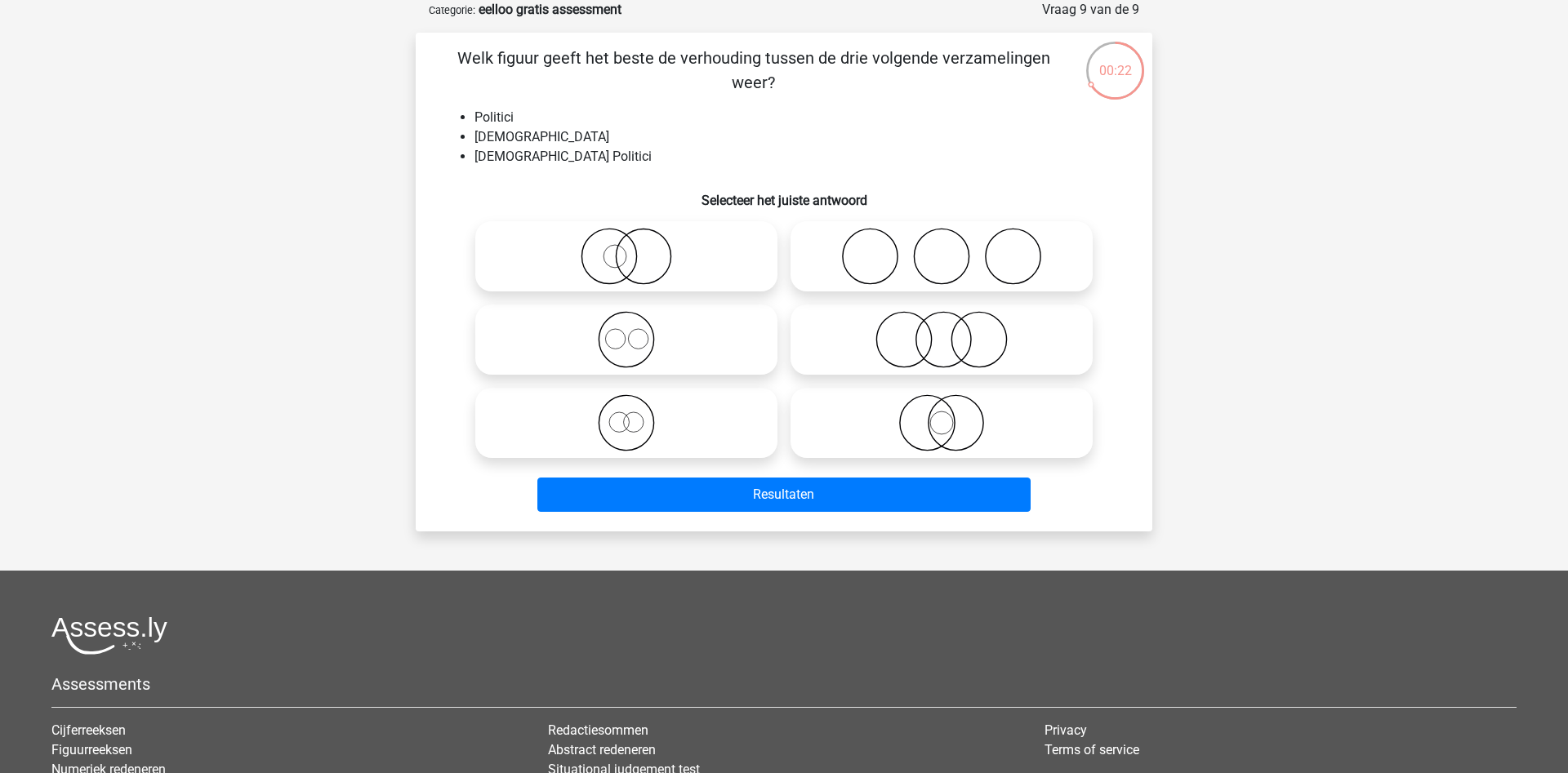
click at [955, 329] on circle at bounding box center [979, 340] width 54 height 54
click at [953, 329] on input "radio" at bounding box center [946, 326] width 10 height 10
radio input "true"
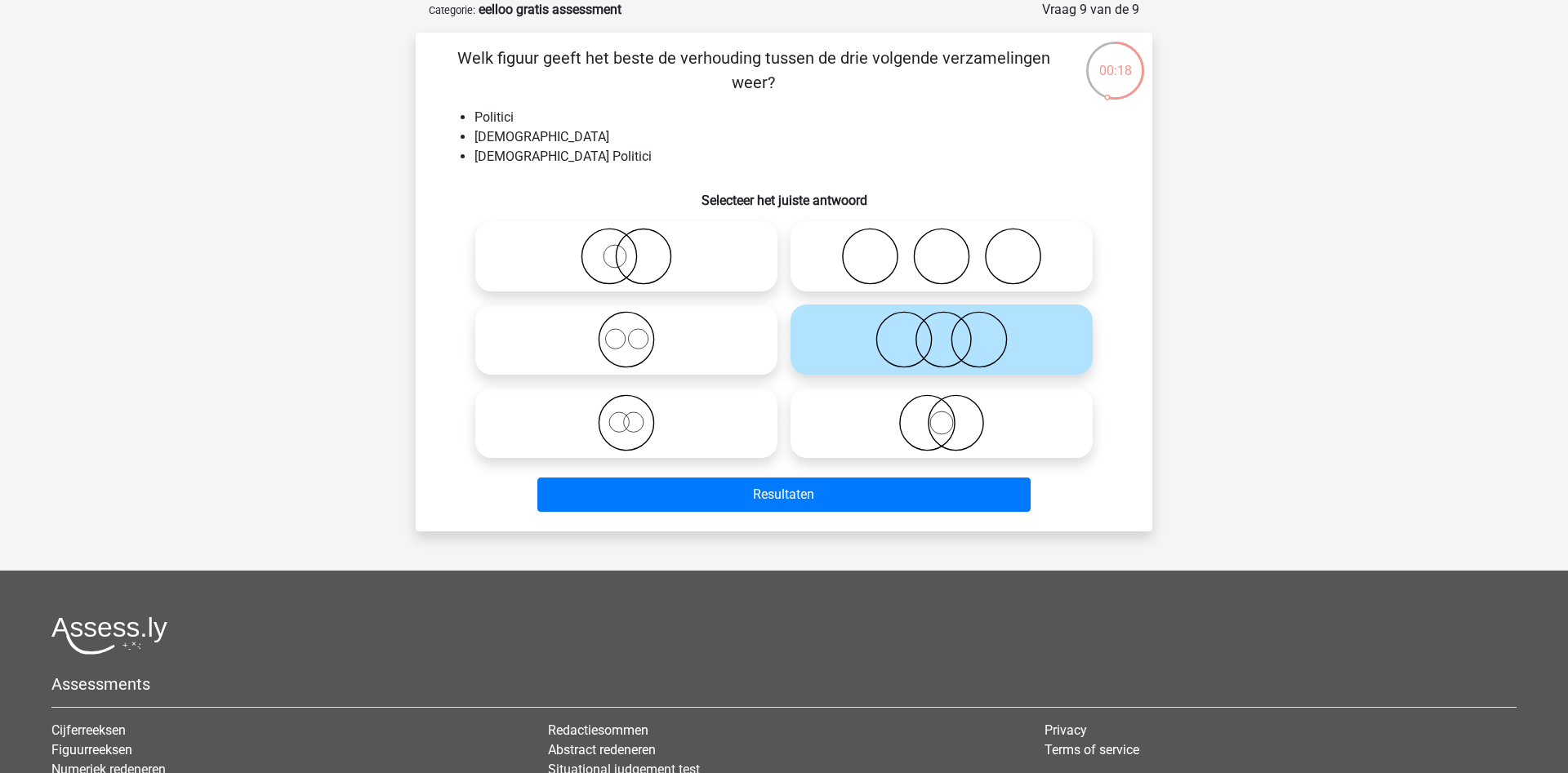
click at [936, 418] on icon at bounding box center [942, 423] width 289 height 57
click at [941, 415] on input "radio" at bounding box center [946, 409] width 10 height 10
radio input "true"
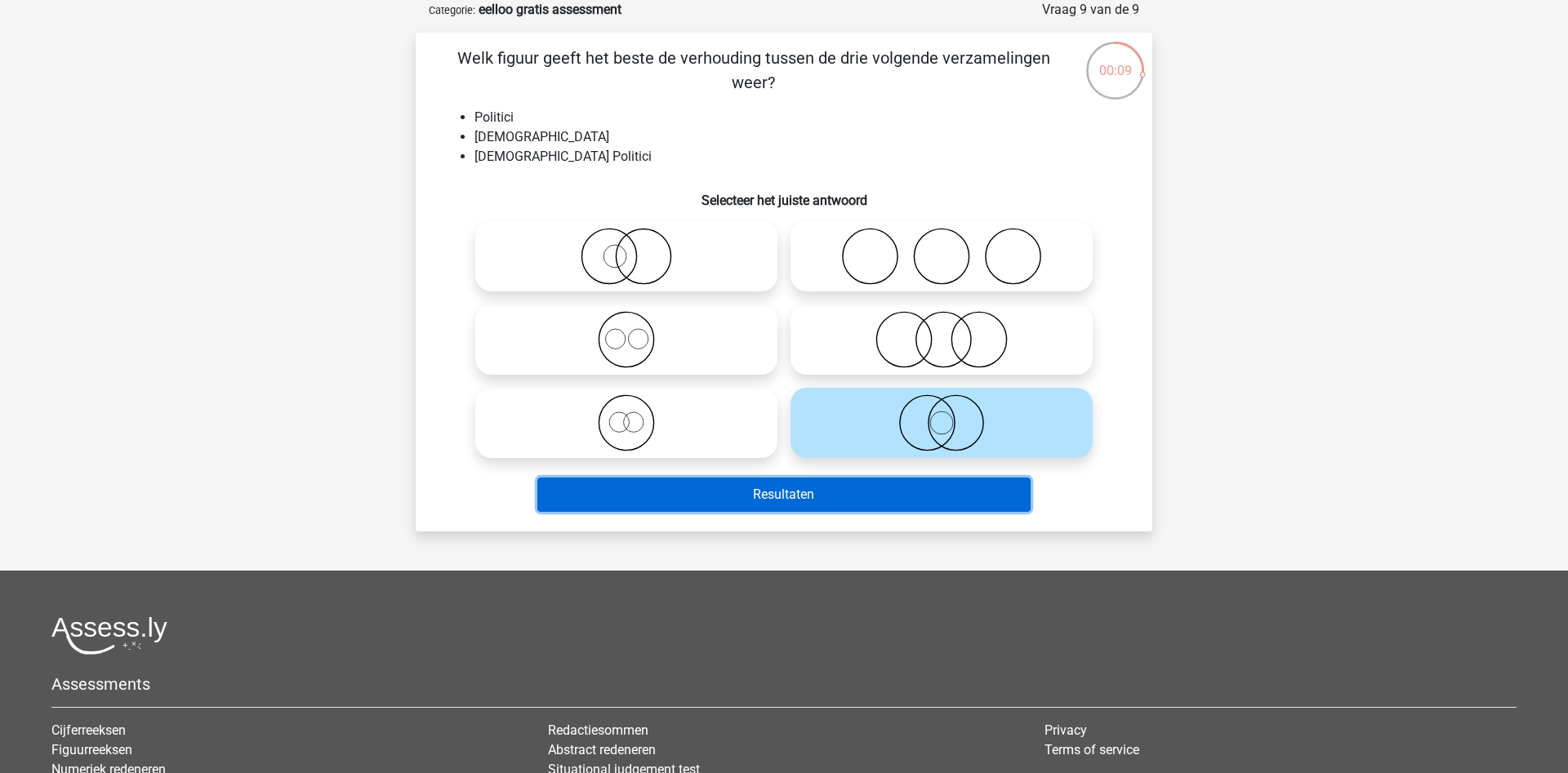
click at [770, 499] on button "Resultaten" at bounding box center [784, 495] width 494 height 35
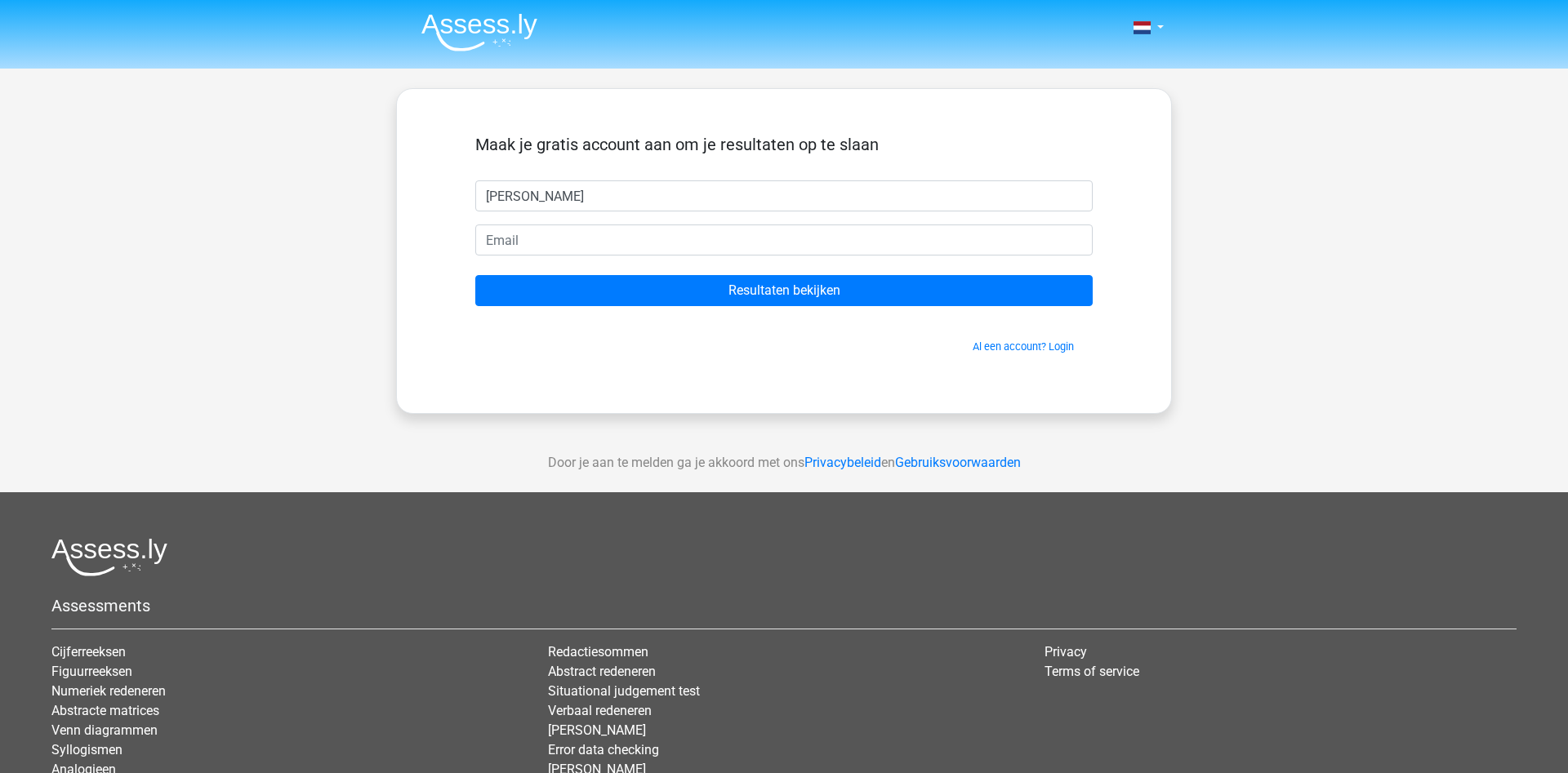
type input "[PERSON_NAME]"
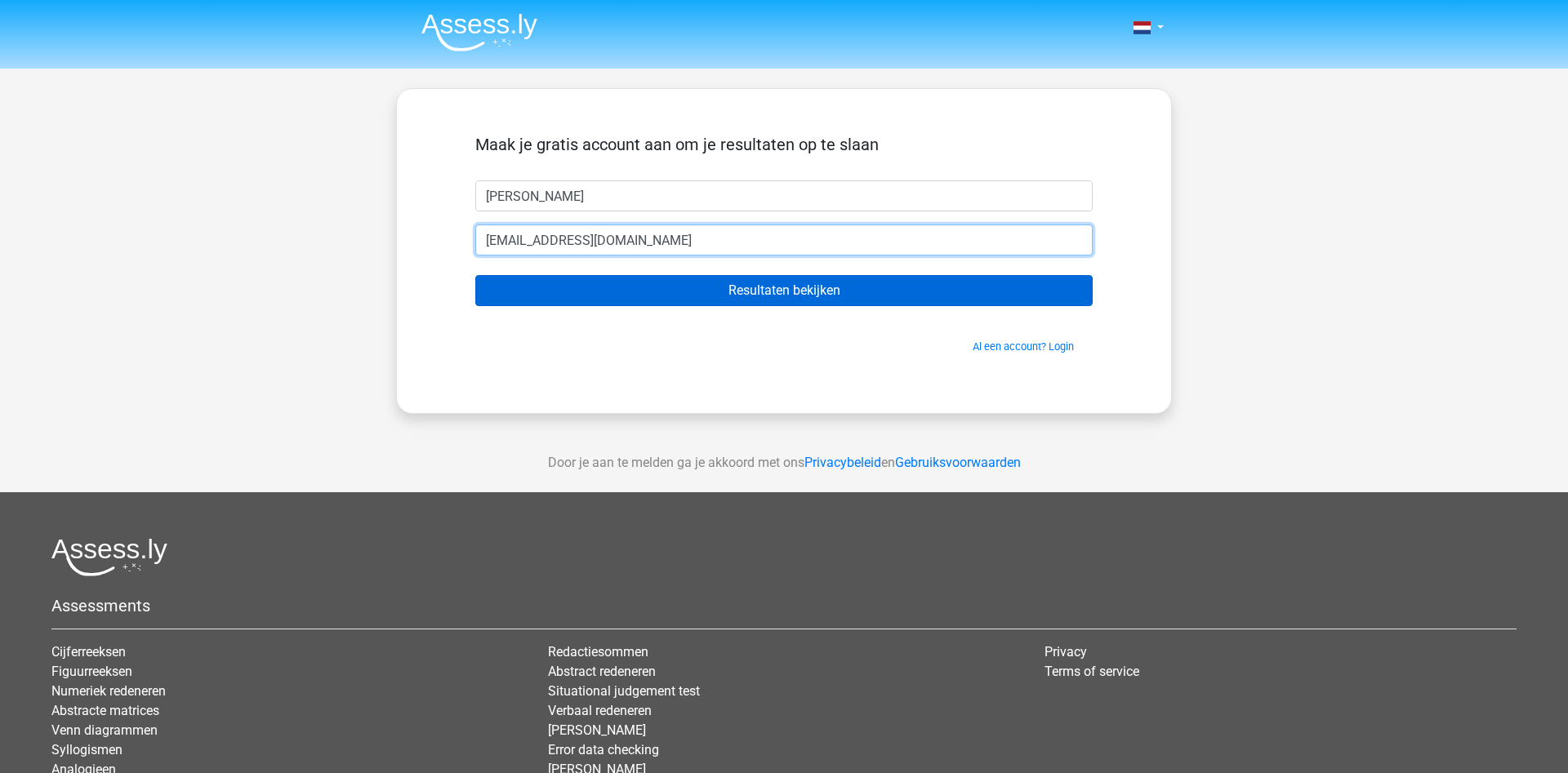
type input "[EMAIL_ADDRESS][DOMAIN_NAME]"
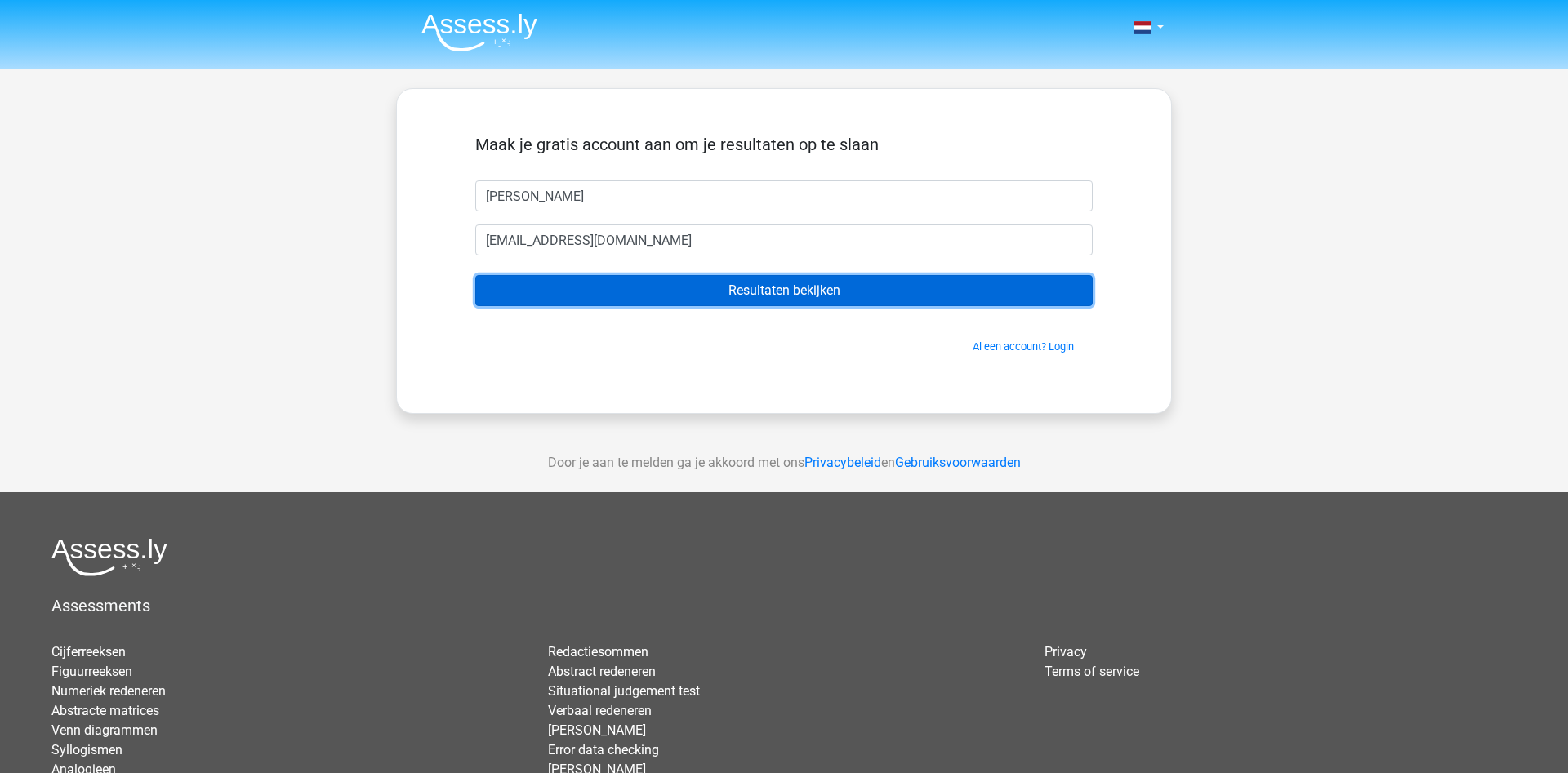
click at [577, 290] on input "Resultaten bekijken" at bounding box center [784, 290] width 617 height 31
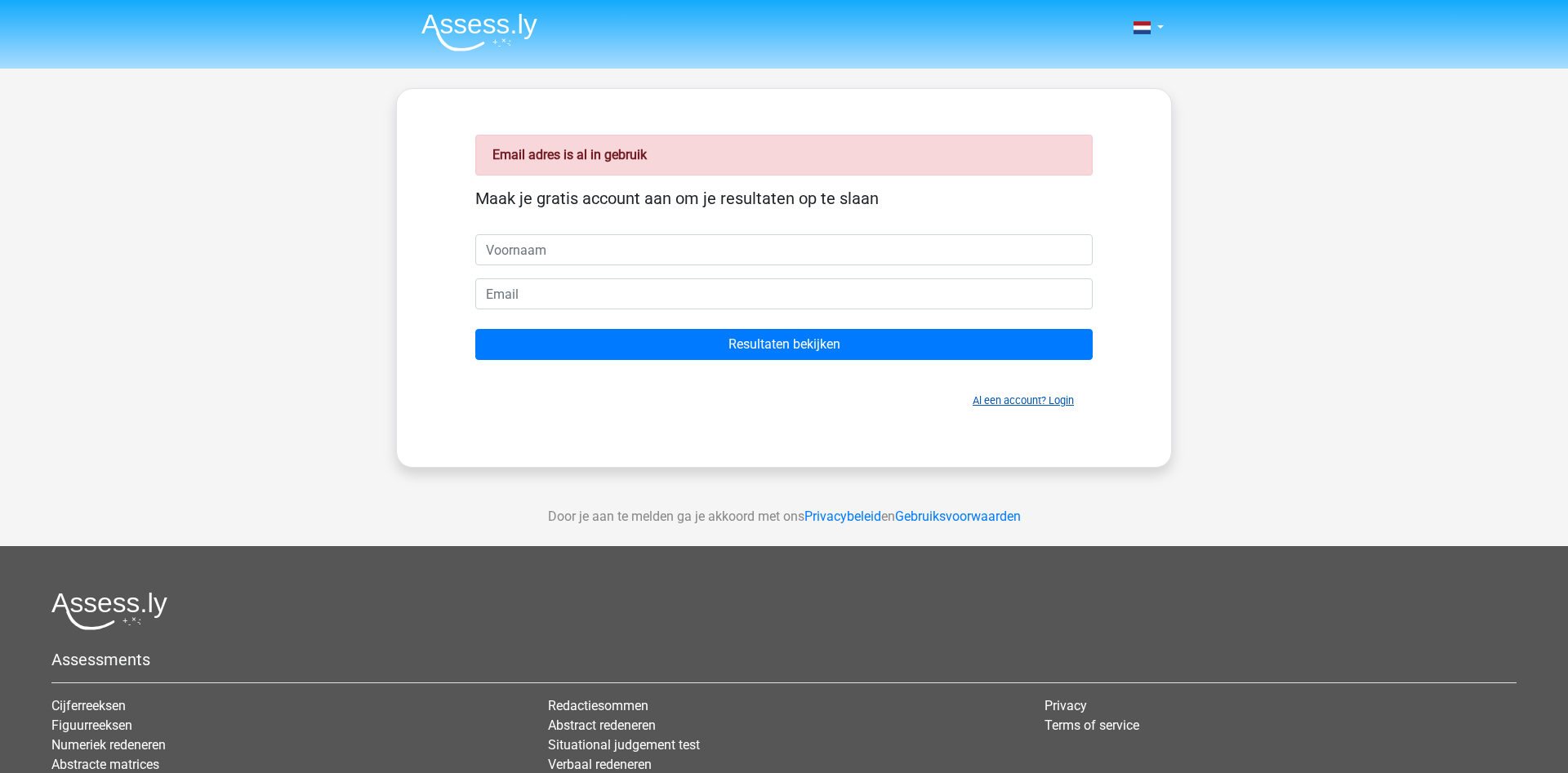
click at [1065, 407] on link "Al een account? Login" at bounding box center [1023, 400] width 101 height 12
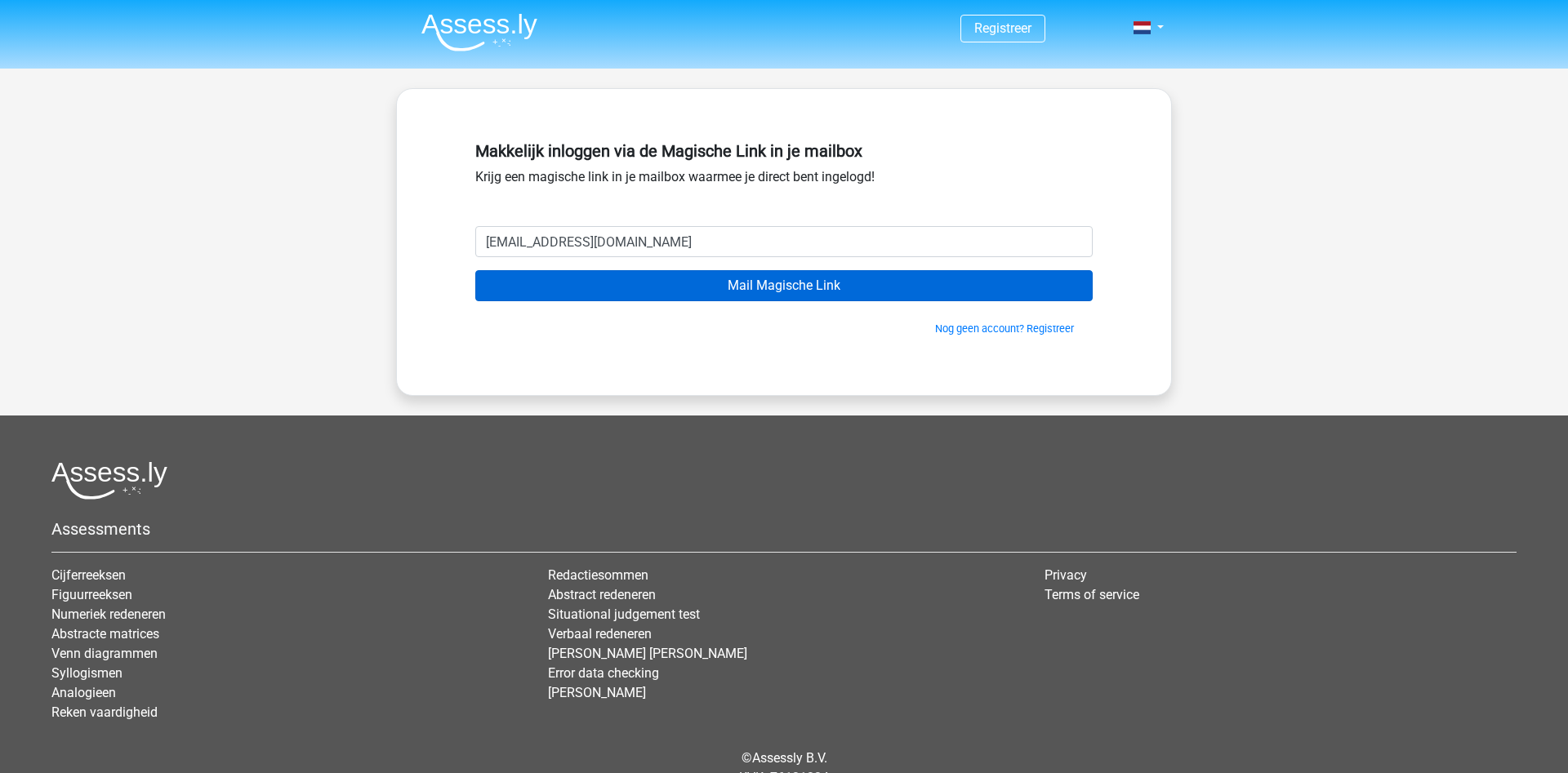
type input "[EMAIL_ADDRESS][DOMAIN_NAME]"
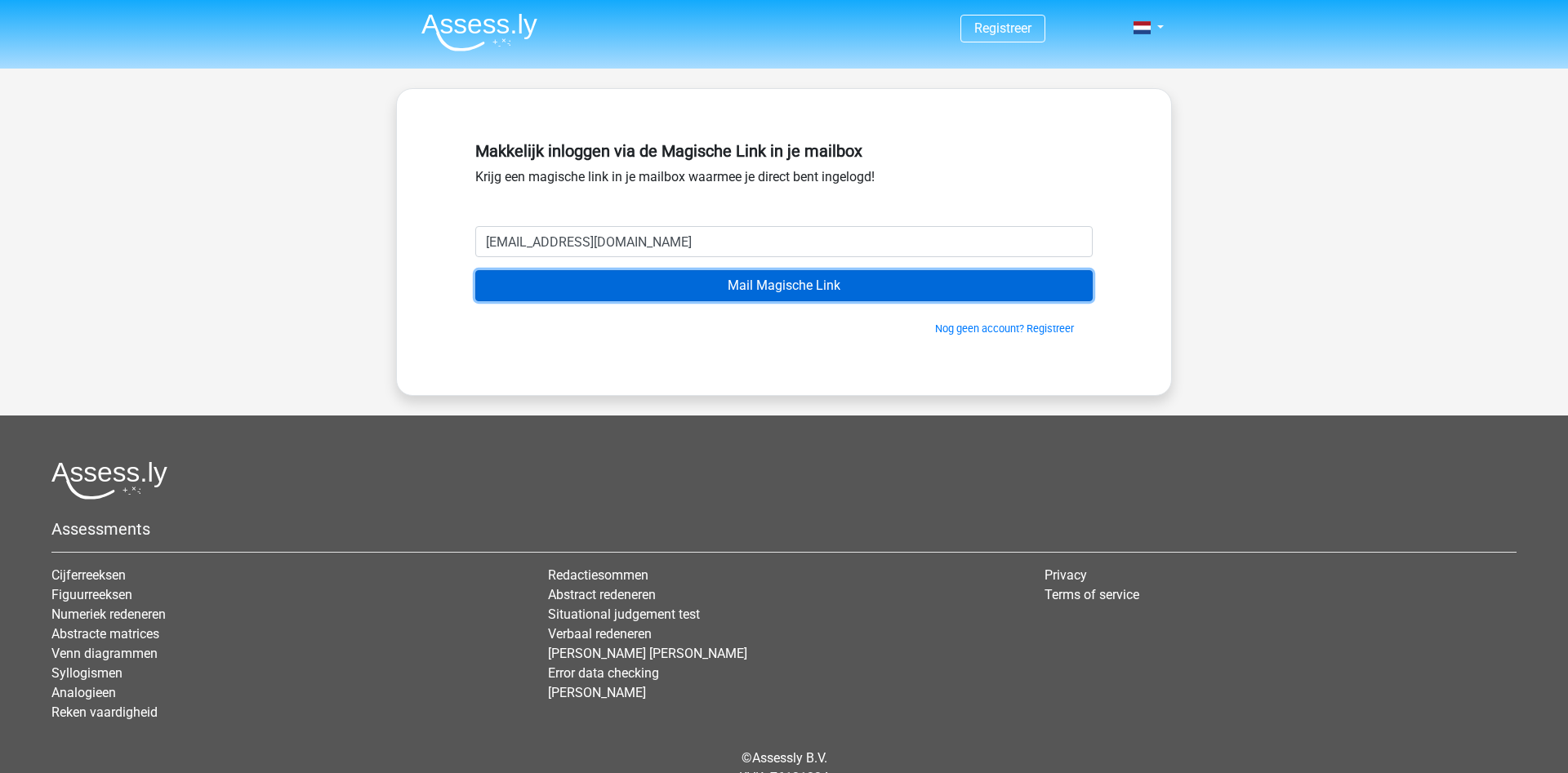
click at [607, 293] on input "Mail Magische Link" at bounding box center [784, 286] width 617 height 31
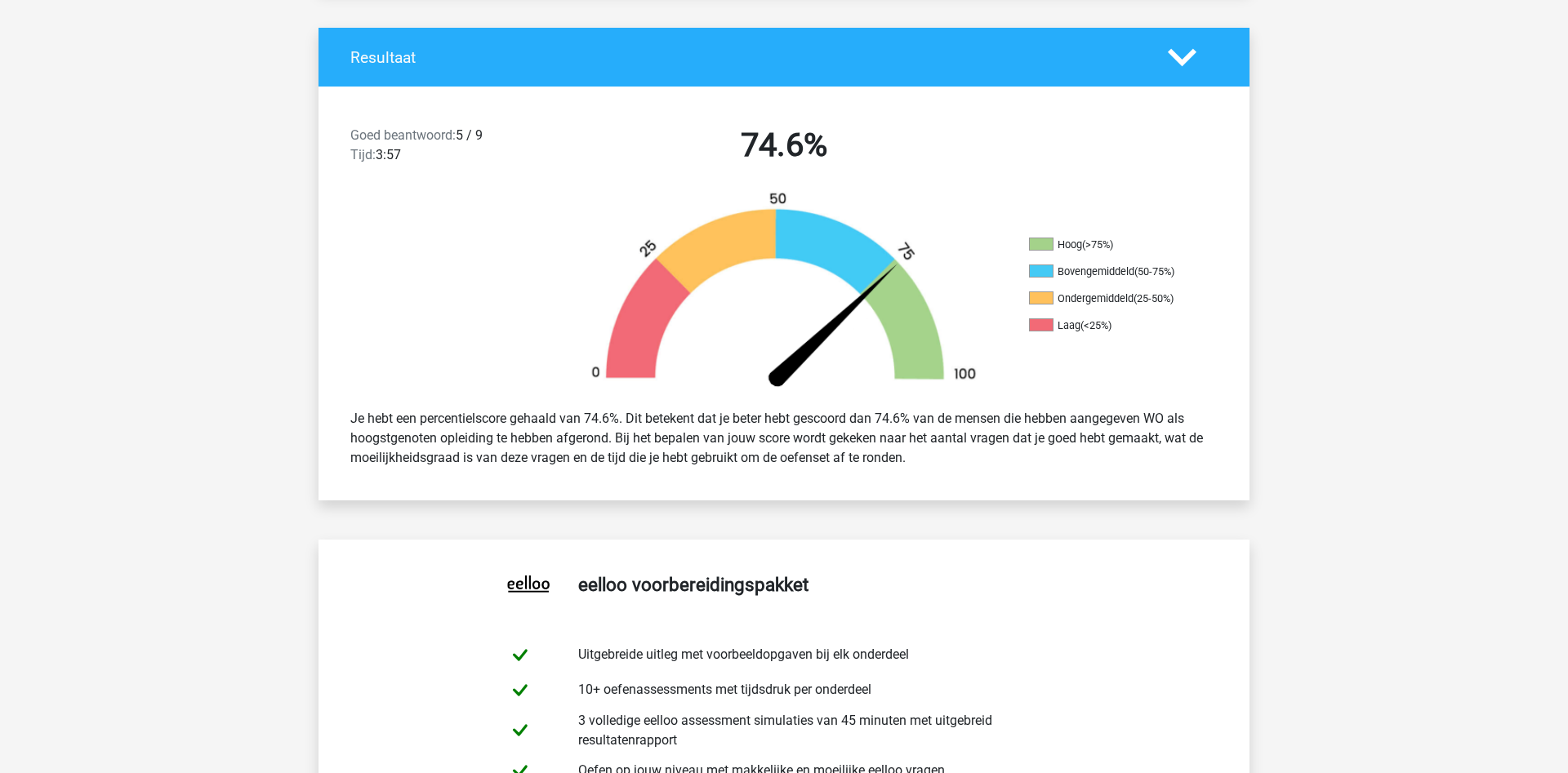
scroll to position [416, 0]
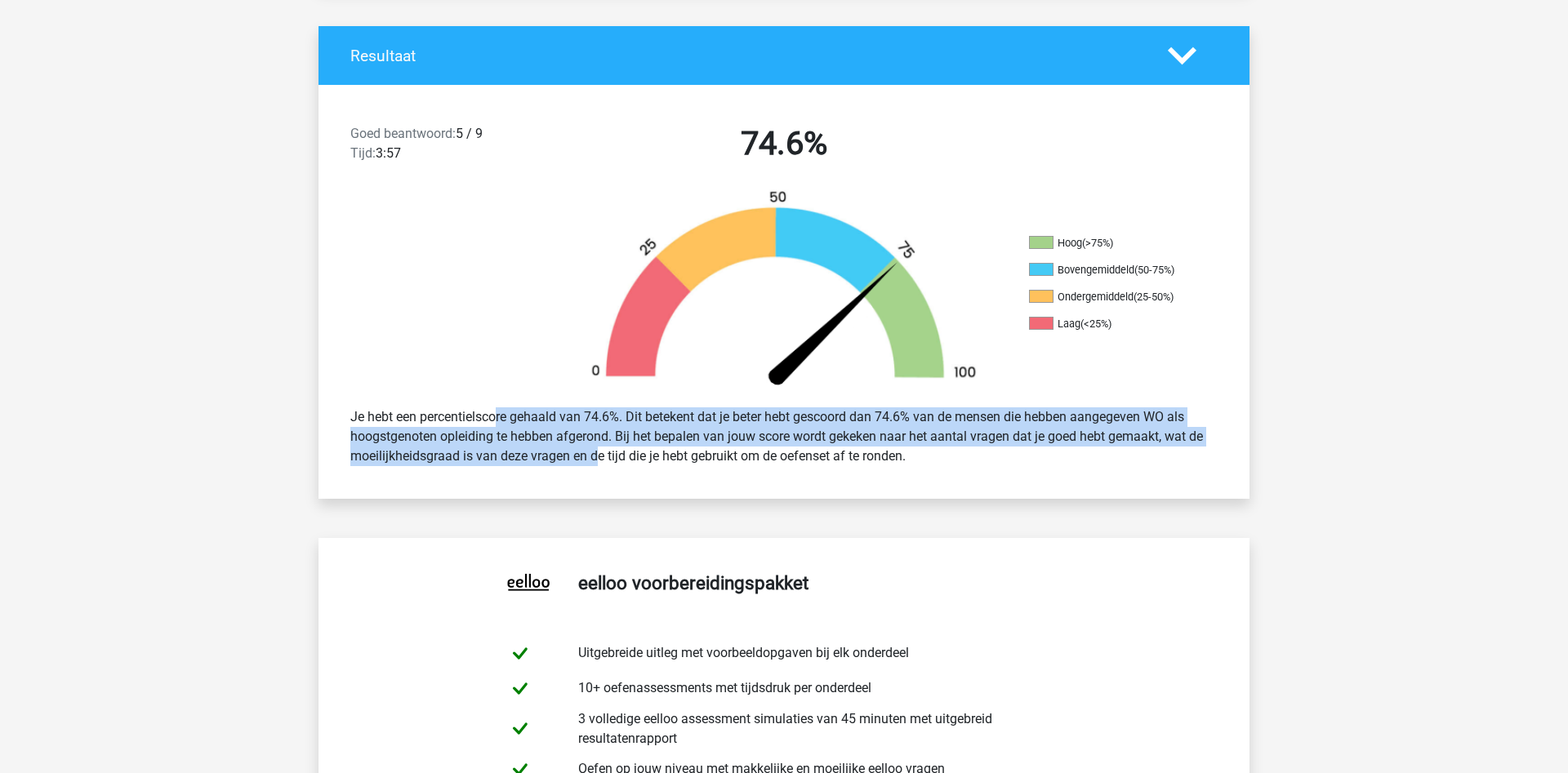
drag, startPoint x: 445, startPoint y: 415, endPoint x: 542, endPoint y: 481, distance: 117.3
click at [542, 481] on div "Goed beantwoord: 5 / 9 Tijd: 3:57 74.6% Hoog (>75%) Bovengemiddeld (50-75%) Ond…" at bounding box center [784, 291] width 907 height 414
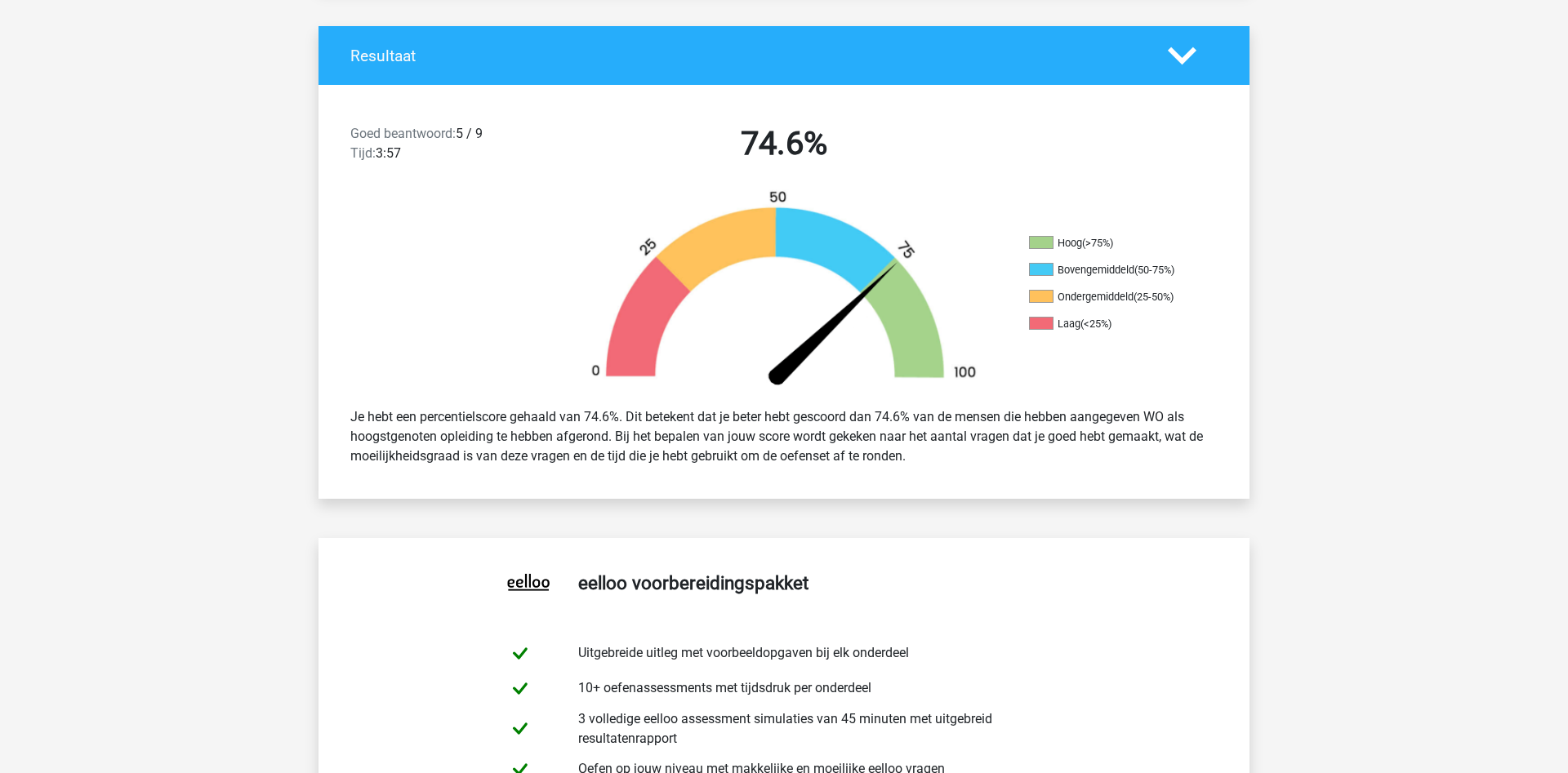
click at [540, 481] on div "Goed beantwoord: 5 / 9 Tijd: 3:57 74.6% Hoog (>75%) Bovengemiddeld (50-75%) Ond…" at bounding box center [784, 291] width 907 height 414
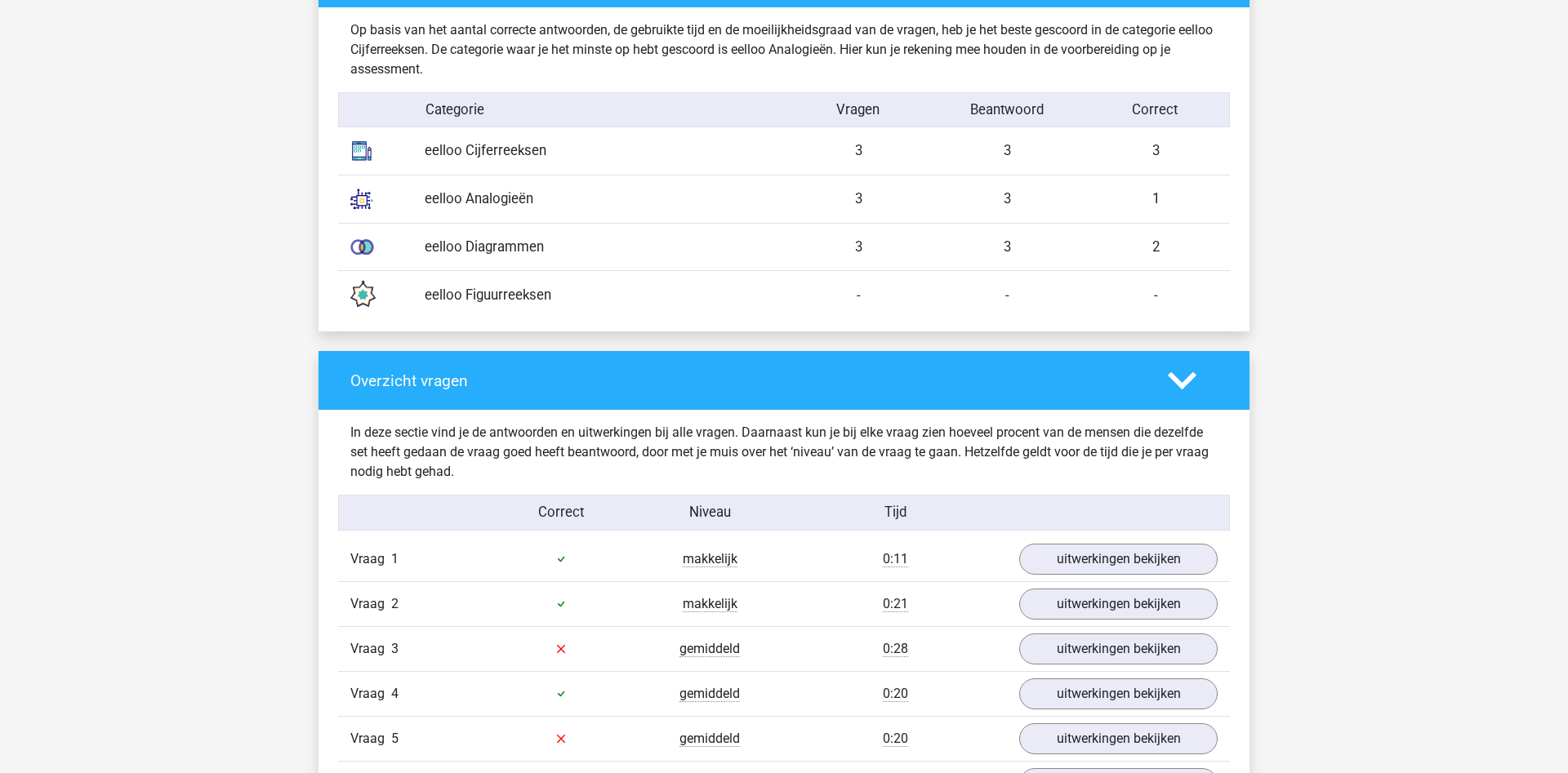
scroll to position [1666, 0]
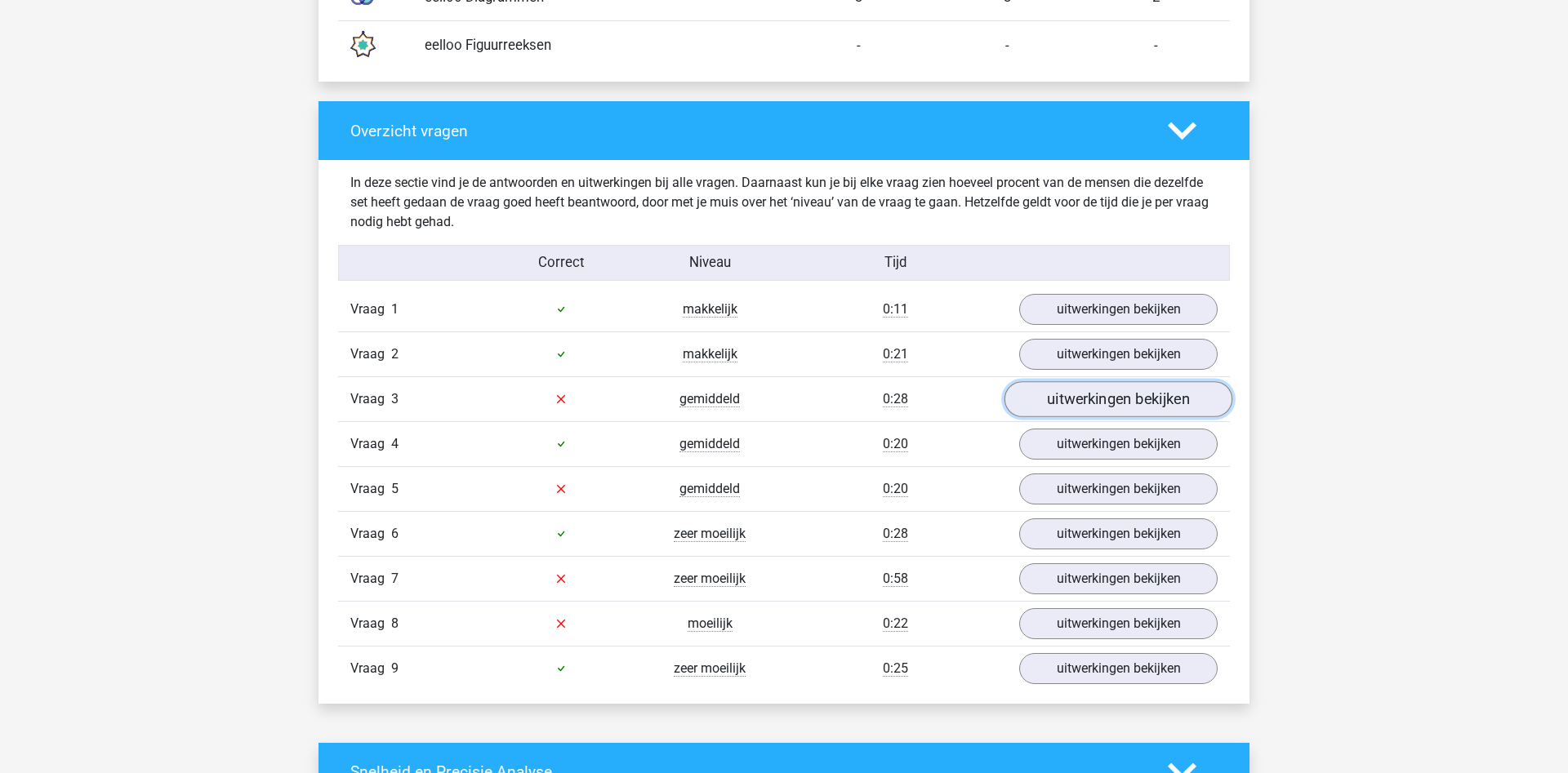
click at [1094, 407] on link "uitwerkingen bekijken" at bounding box center [1118, 399] width 228 height 36
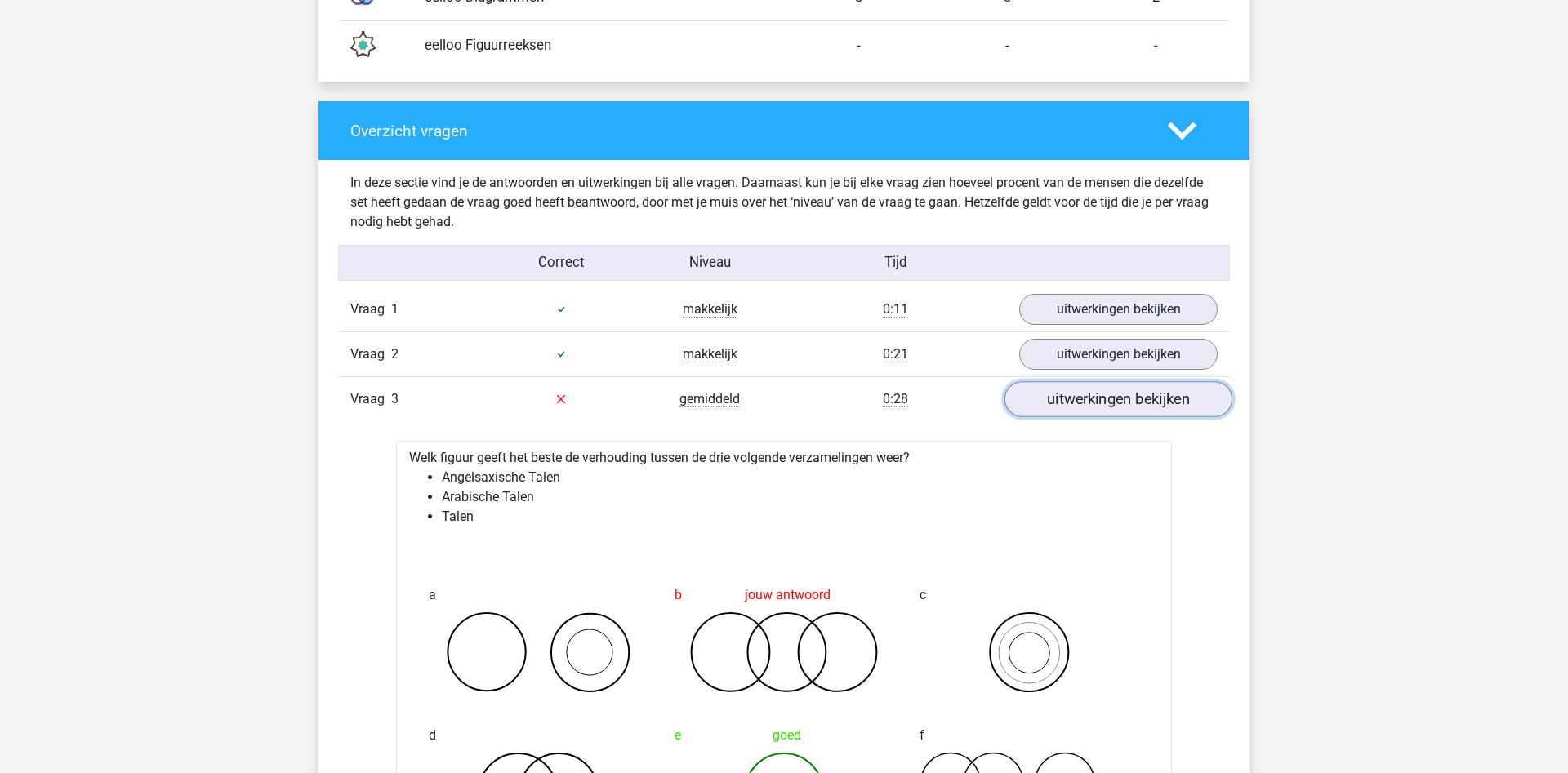
click at [1079, 394] on link "uitwerkingen bekijken" at bounding box center [1118, 399] width 228 height 36
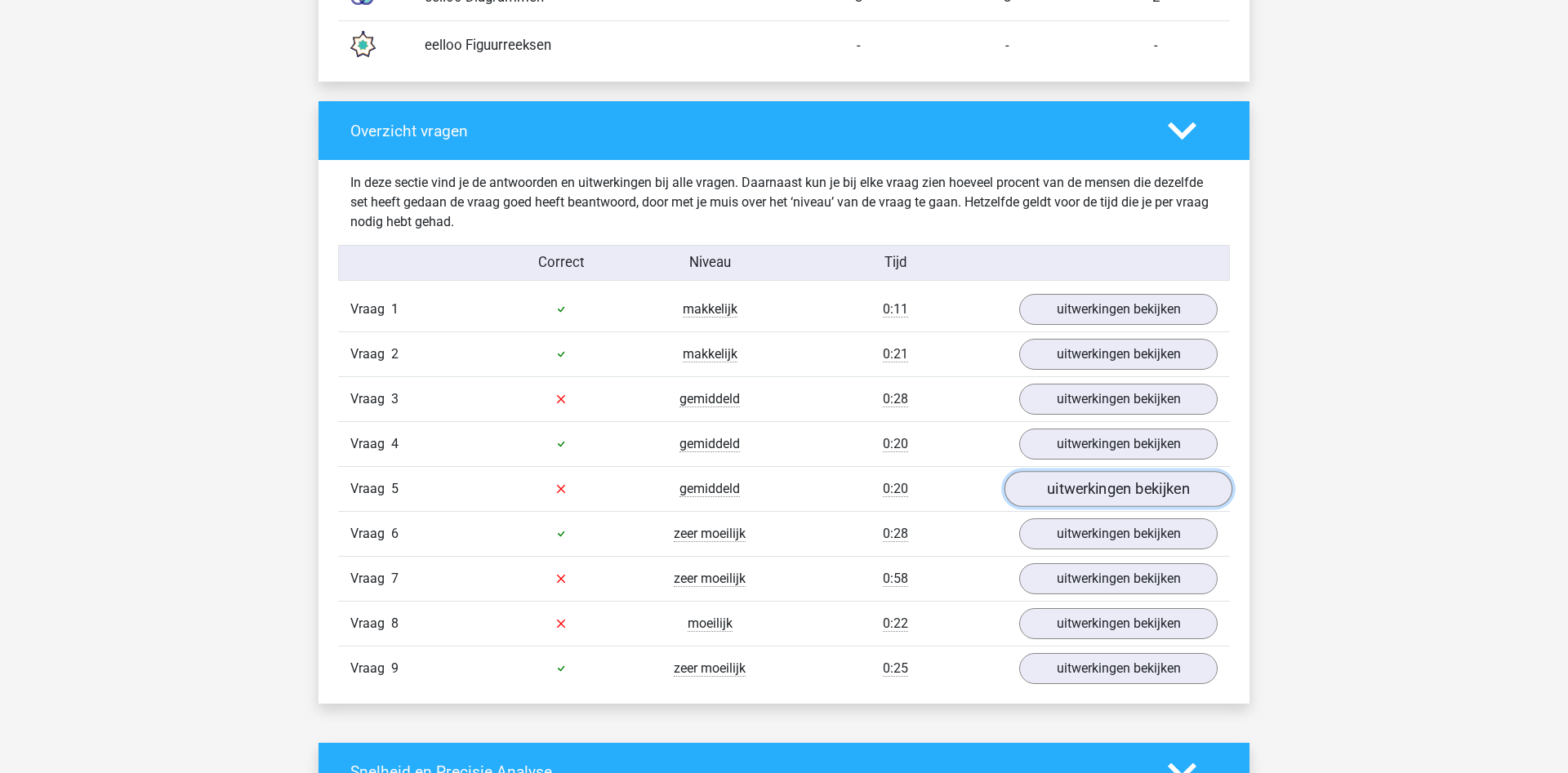
click at [1054, 497] on link "uitwerkingen bekijken" at bounding box center [1118, 489] width 228 height 36
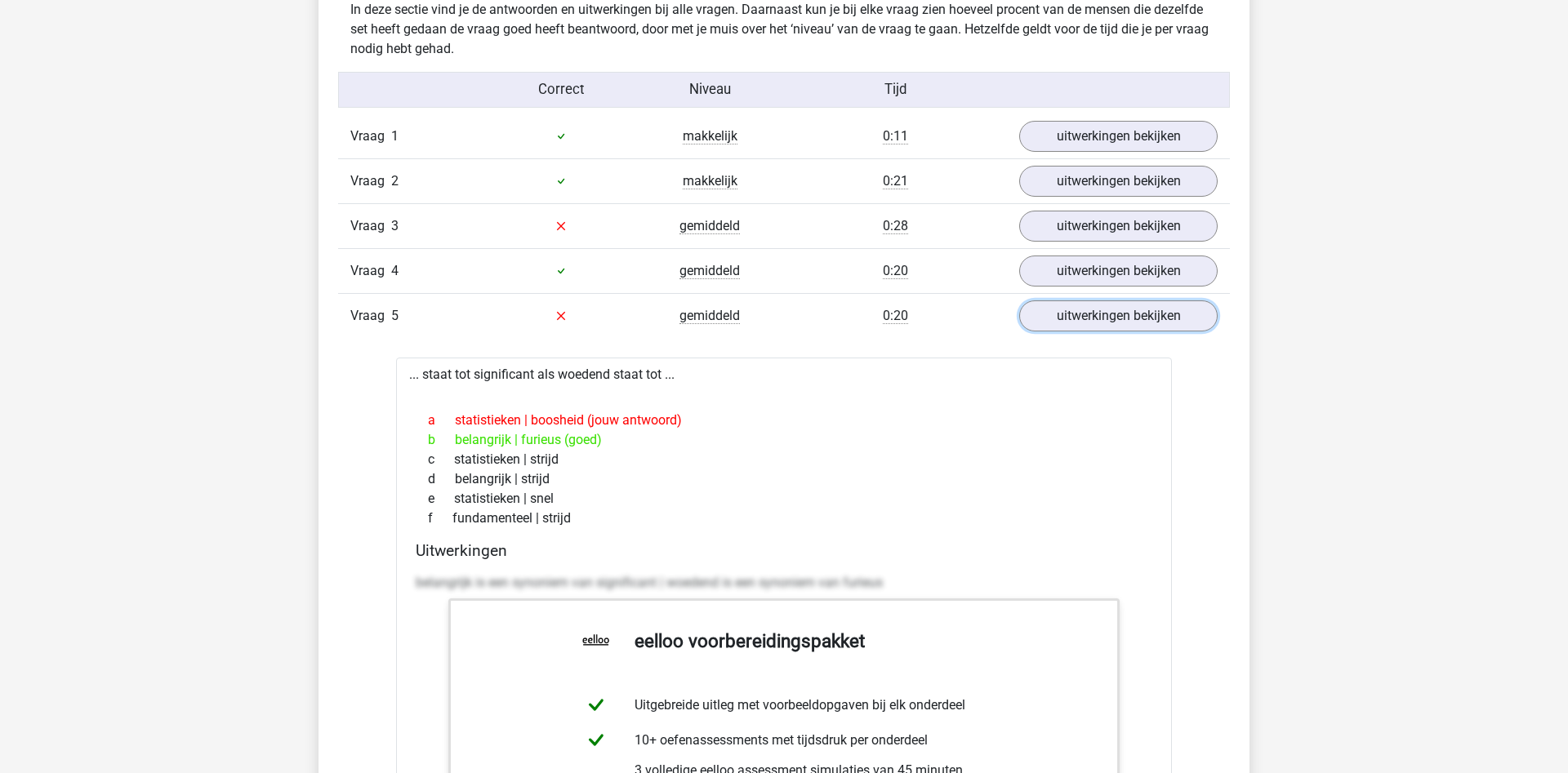
scroll to position [1749, 0]
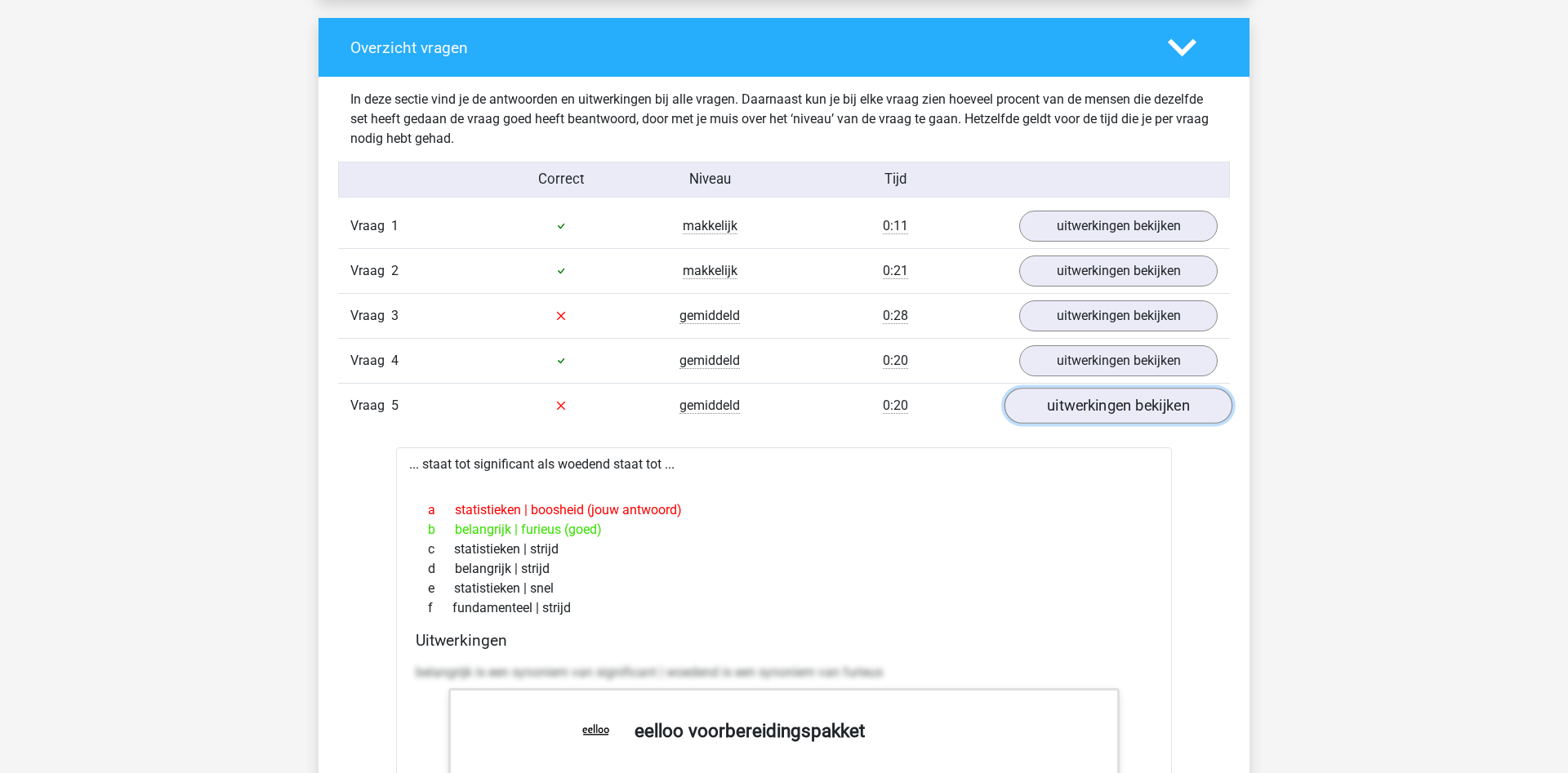
click at [1092, 417] on link "uitwerkingen bekijken" at bounding box center [1118, 406] width 228 height 36
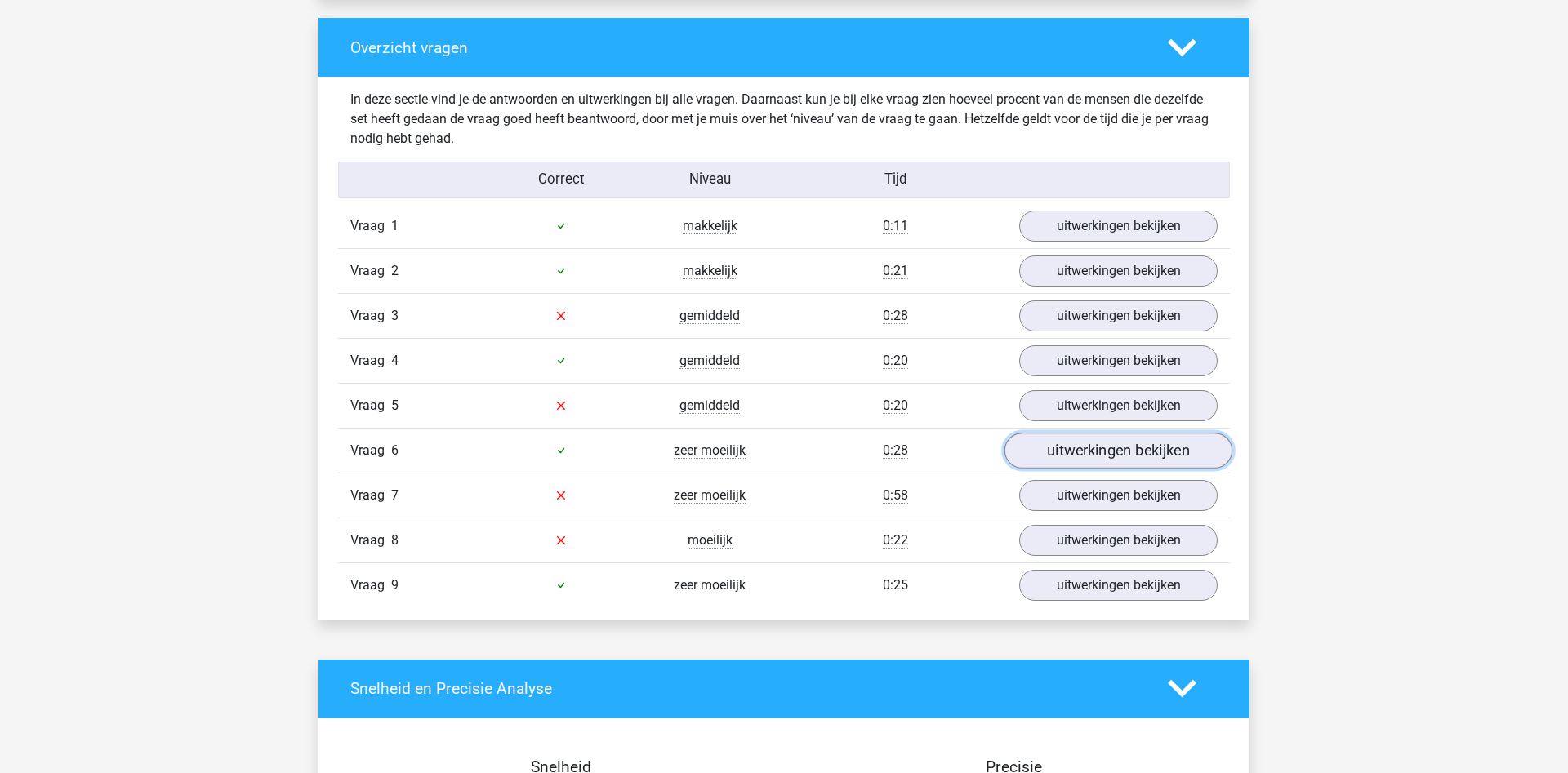
click at [1061, 460] on link "uitwerkingen bekijken" at bounding box center [1118, 451] width 228 height 36
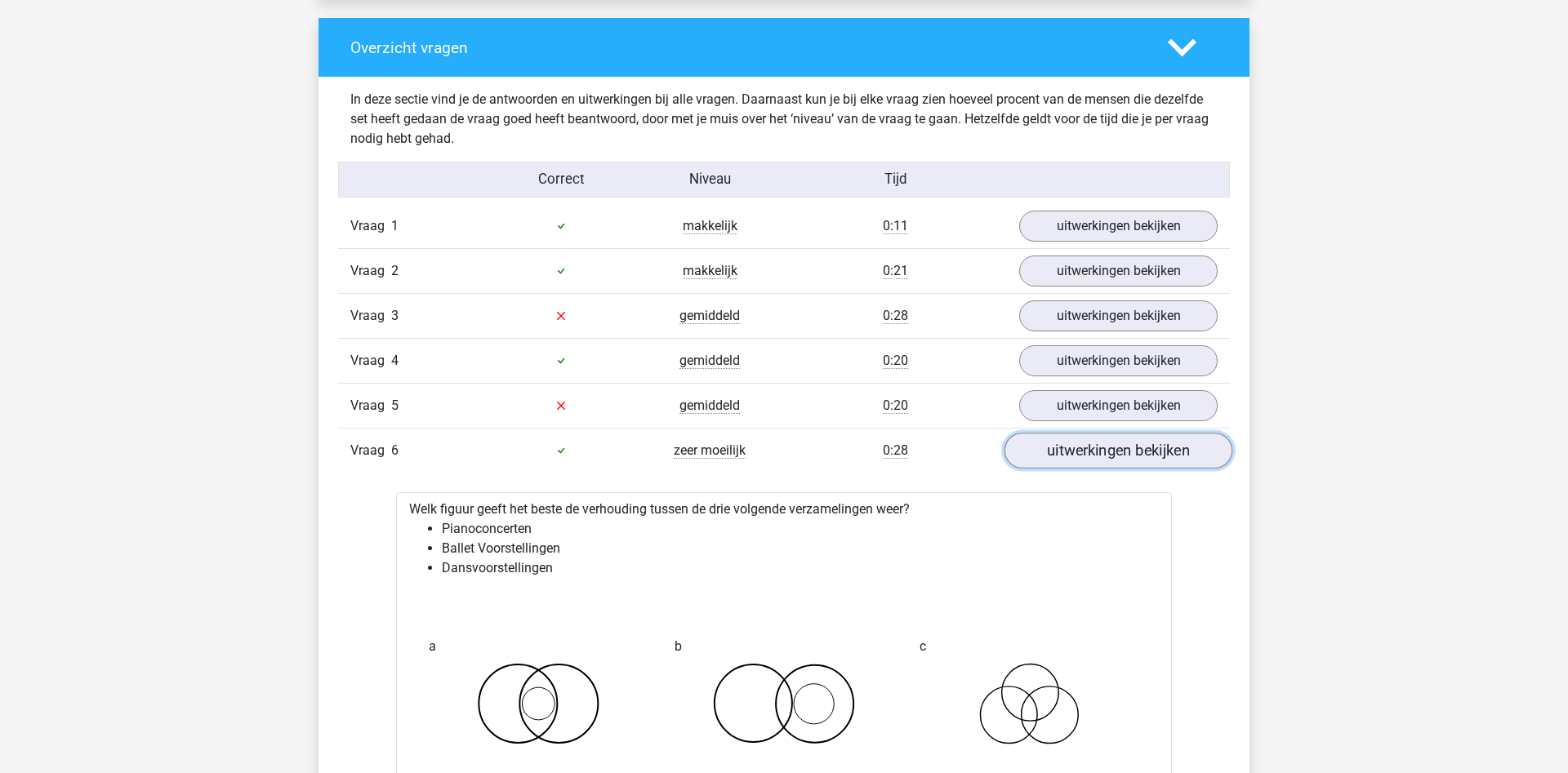
click at [1061, 460] on link "uitwerkingen bekijken" at bounding box center [1118, 451] width 228 height 36
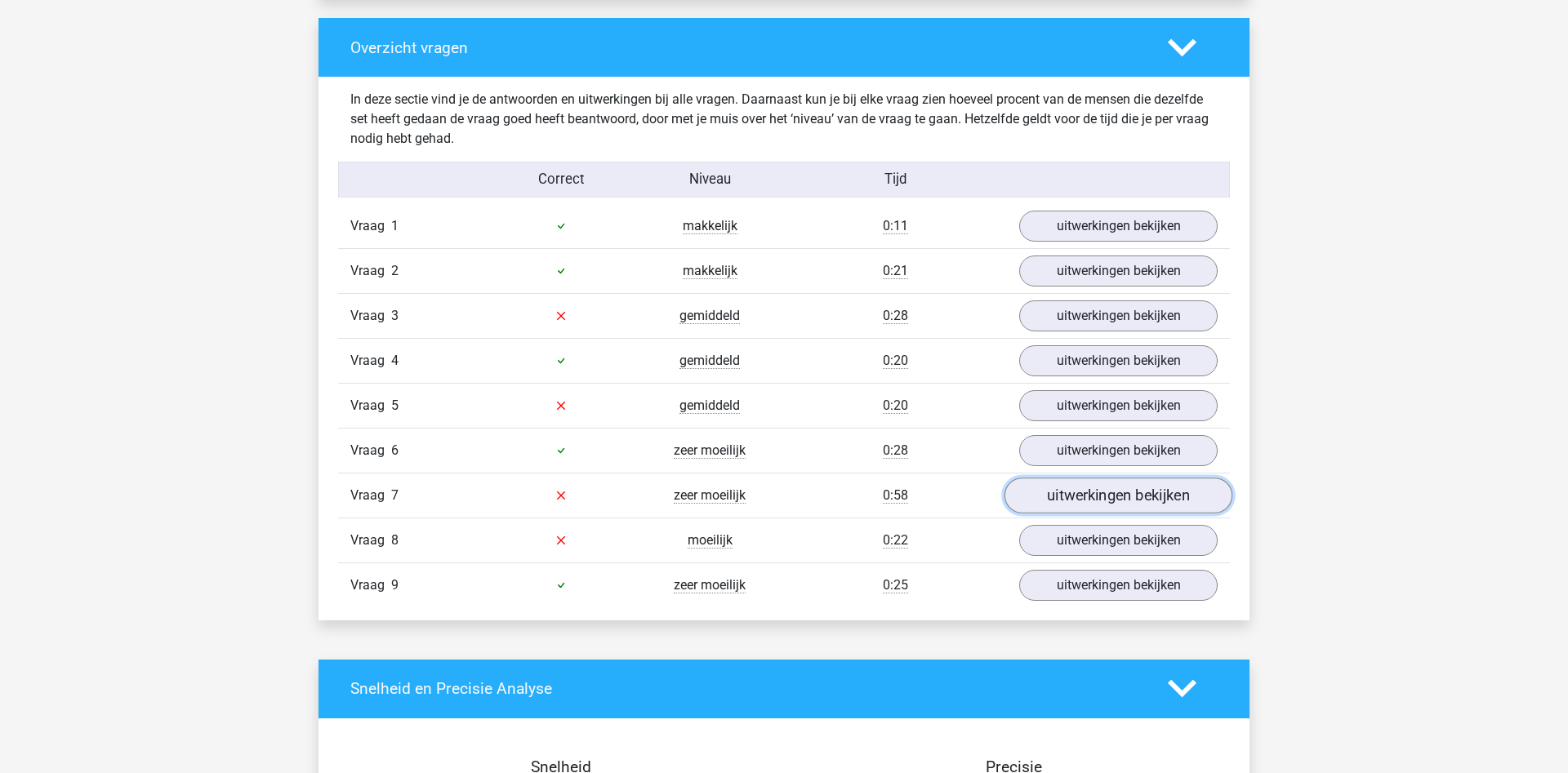
click at [1048, 502] on link "uitwerkingen bekijken" at bounding box center [1118, 496] width 228 height 36
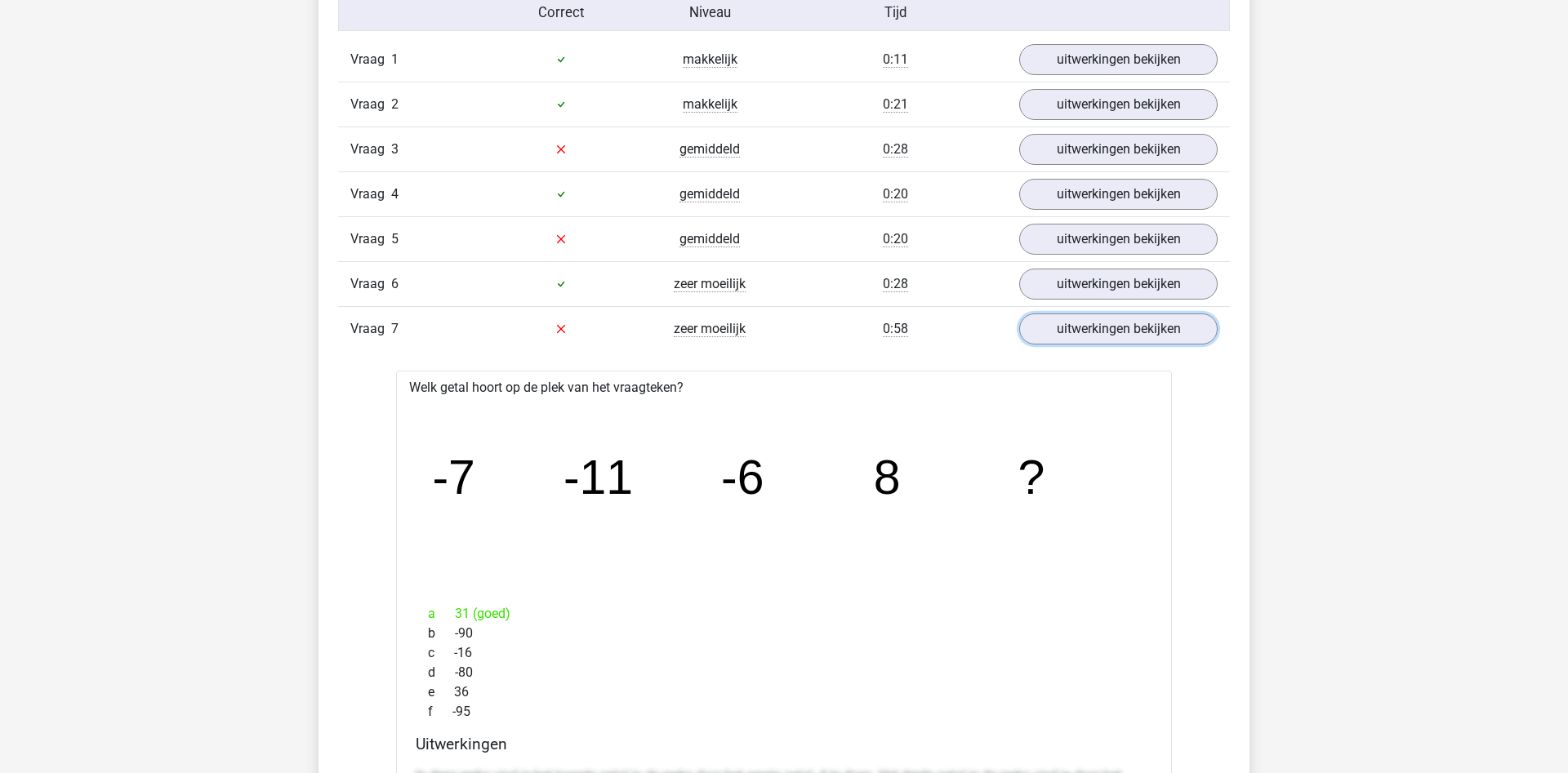
scroll to position [1999, 0]
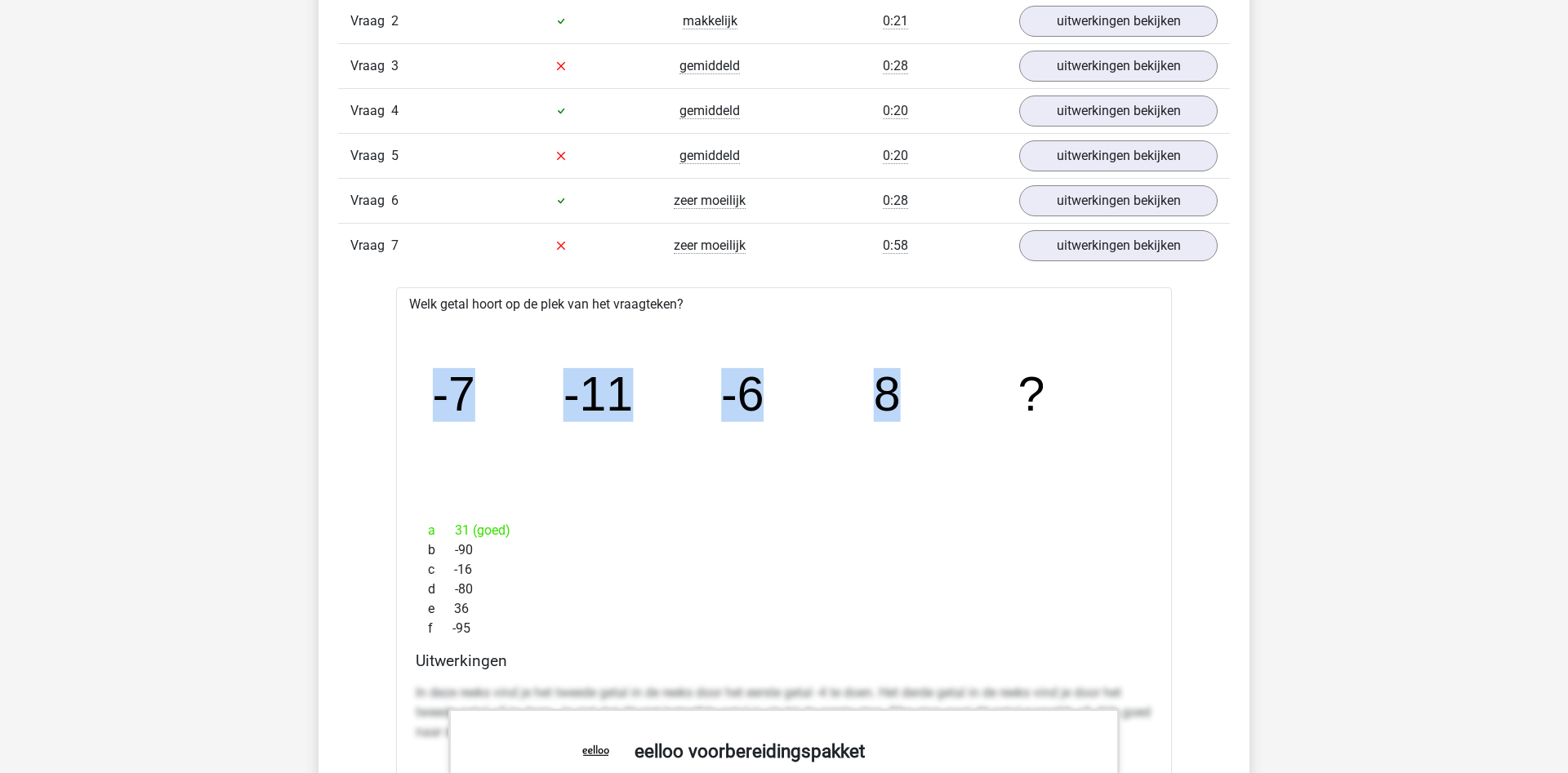
drag, startPoint x: 436, startPoint y: 391, endPoint x: 898, endPoint y: 402, distance: 462.1
click at [898, 402] on g "-7 -11 -6 8 ?" at bounding box center [739, 394] width 613 height 54
copy g "-7 -11 -6 8"
click at [318, 445] on div "Kies premium Neal n.changsingpang@gmail.com" at bounding box center [784, 556] width 1568 height 5110
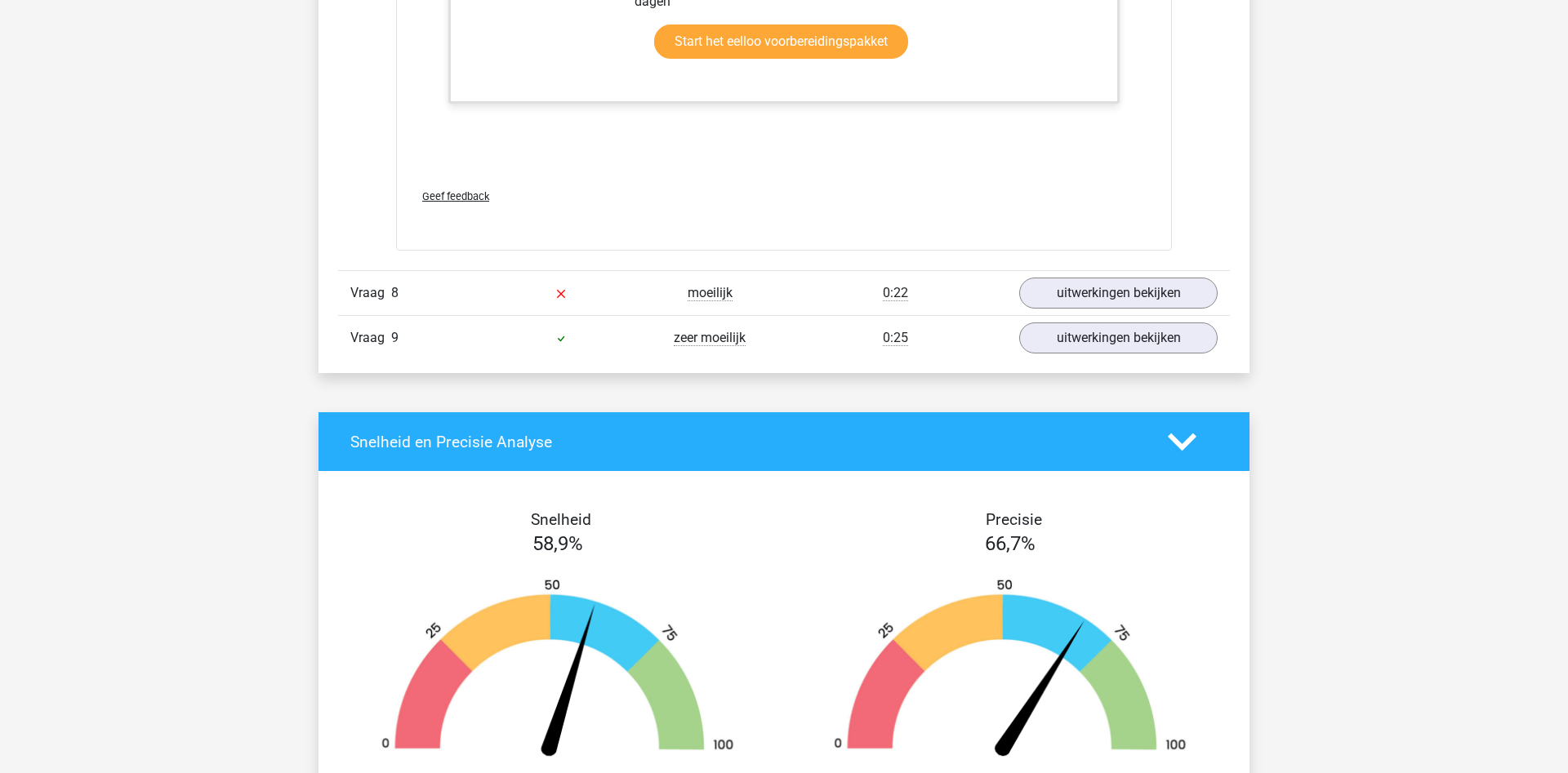
scroll to position [2999, 0]
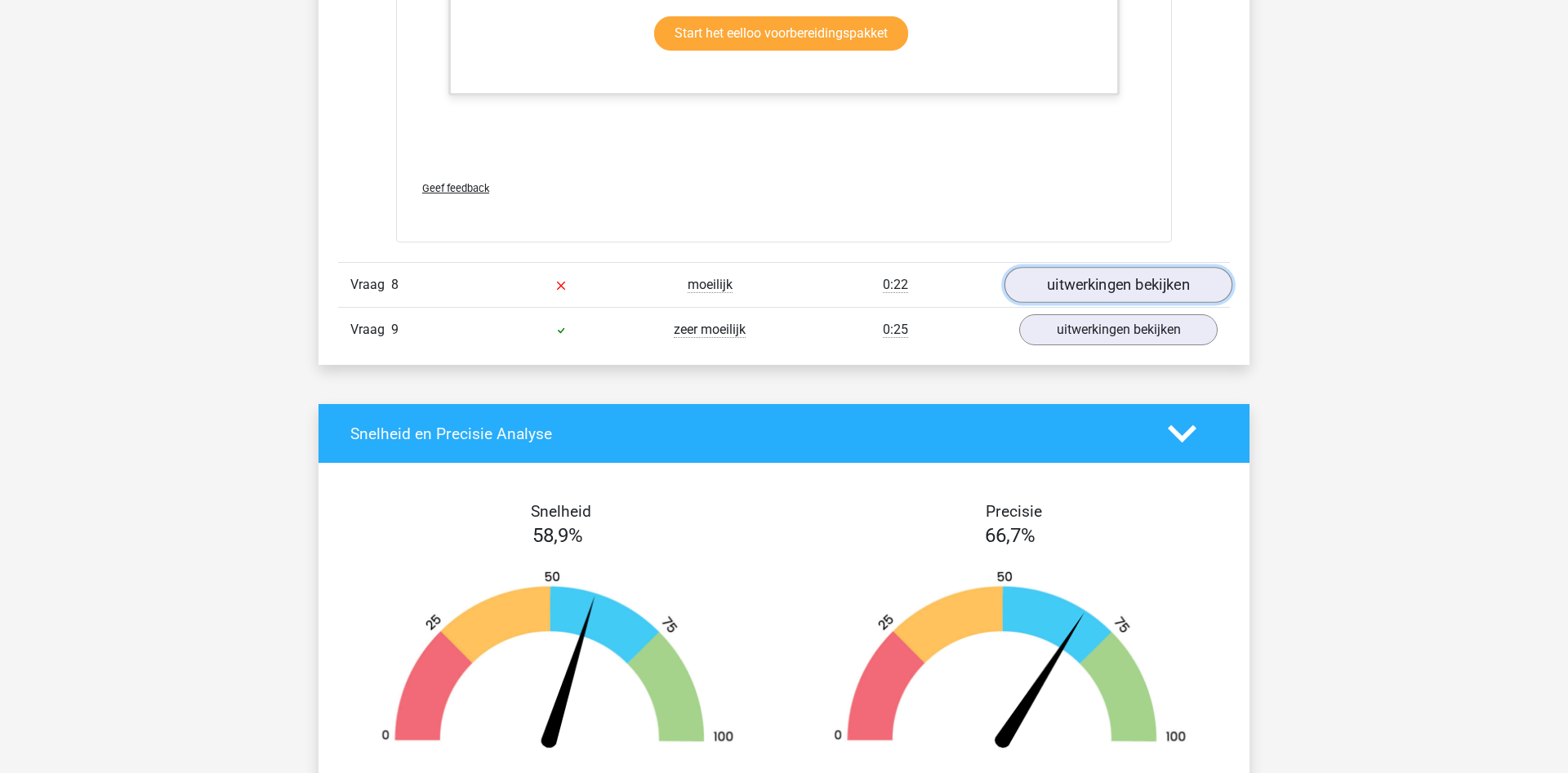
click at [1062, 298] on link "uitwerkingen bekijken" at bounding box center [1118, 285] width 228 height 36
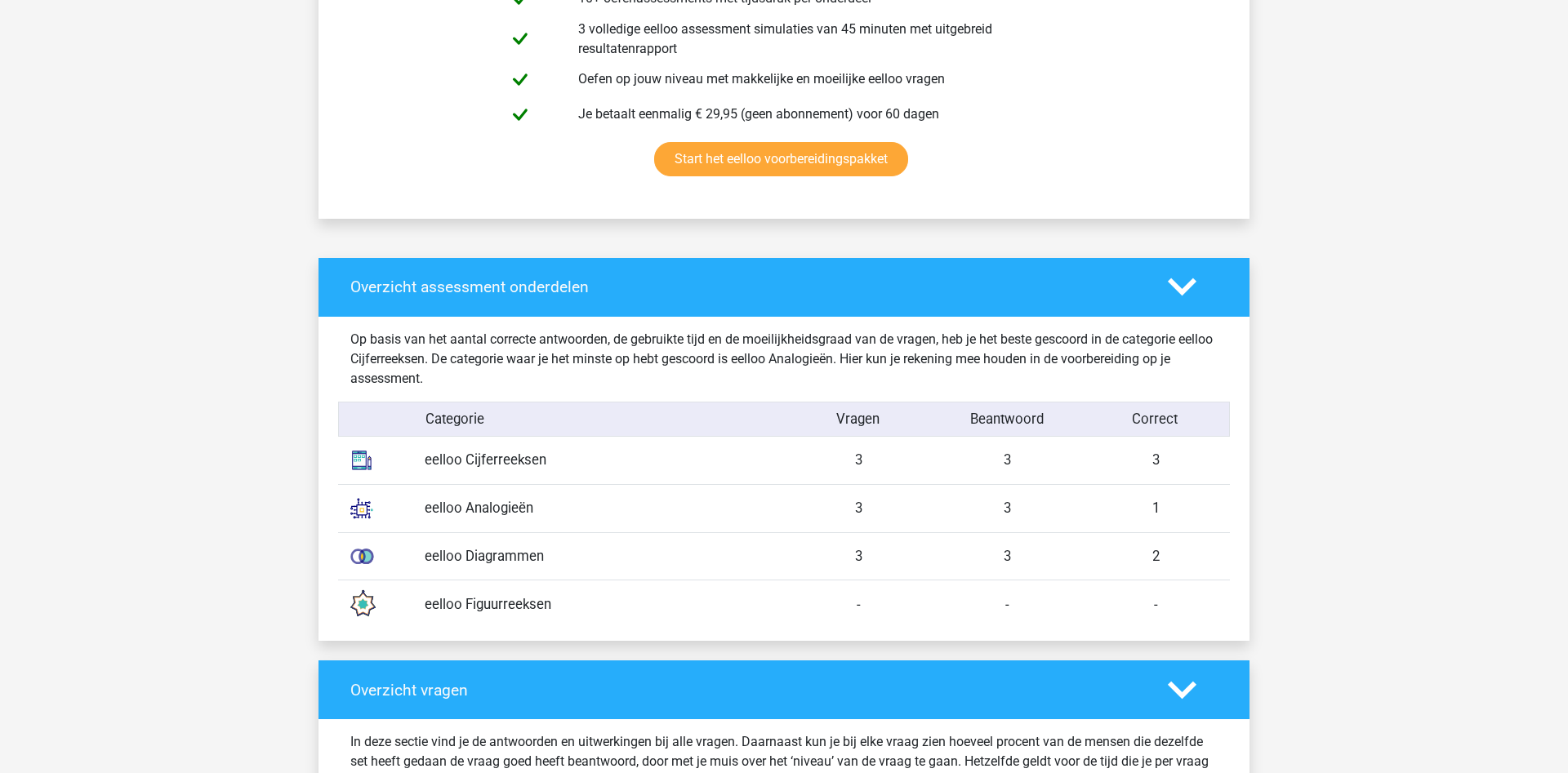
scroll to position [1167, 0]
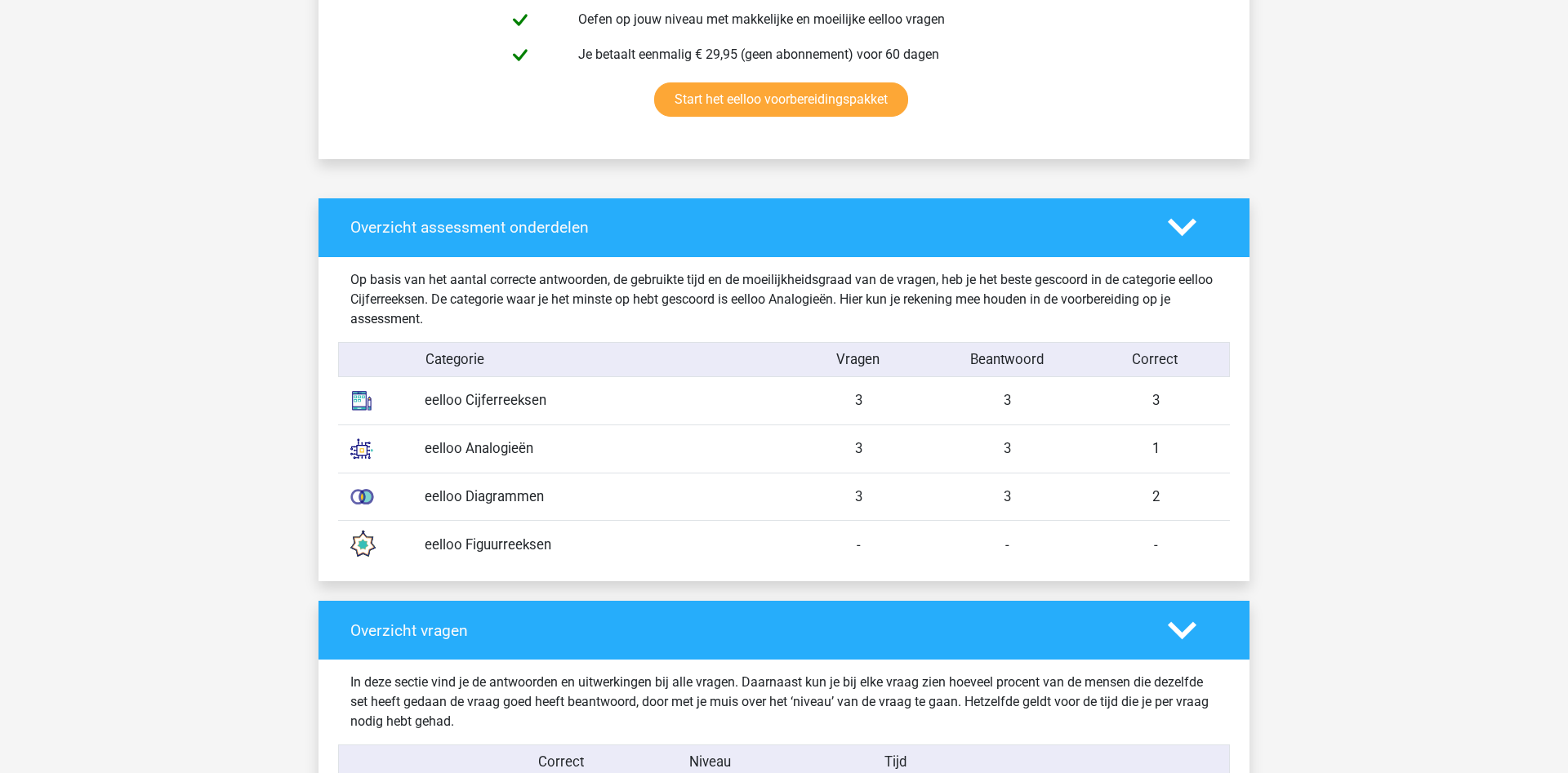
drag, startPoint x: 850, startPoint y: 399, endPoint x: 1204, endPoint y: 410, distance: 354.2
click at [1204, 410] on div "eelloo Cijferreeksen 3 3 3" at bounding box center [784, 401] width 892 height 47
click at [892, 497] on div "3" at bounding box center [859, 497] width 148 height 21
click at [771, 489] on div "eelloo Diagrammen" at bounding box center [598, 497] width 372 height 21
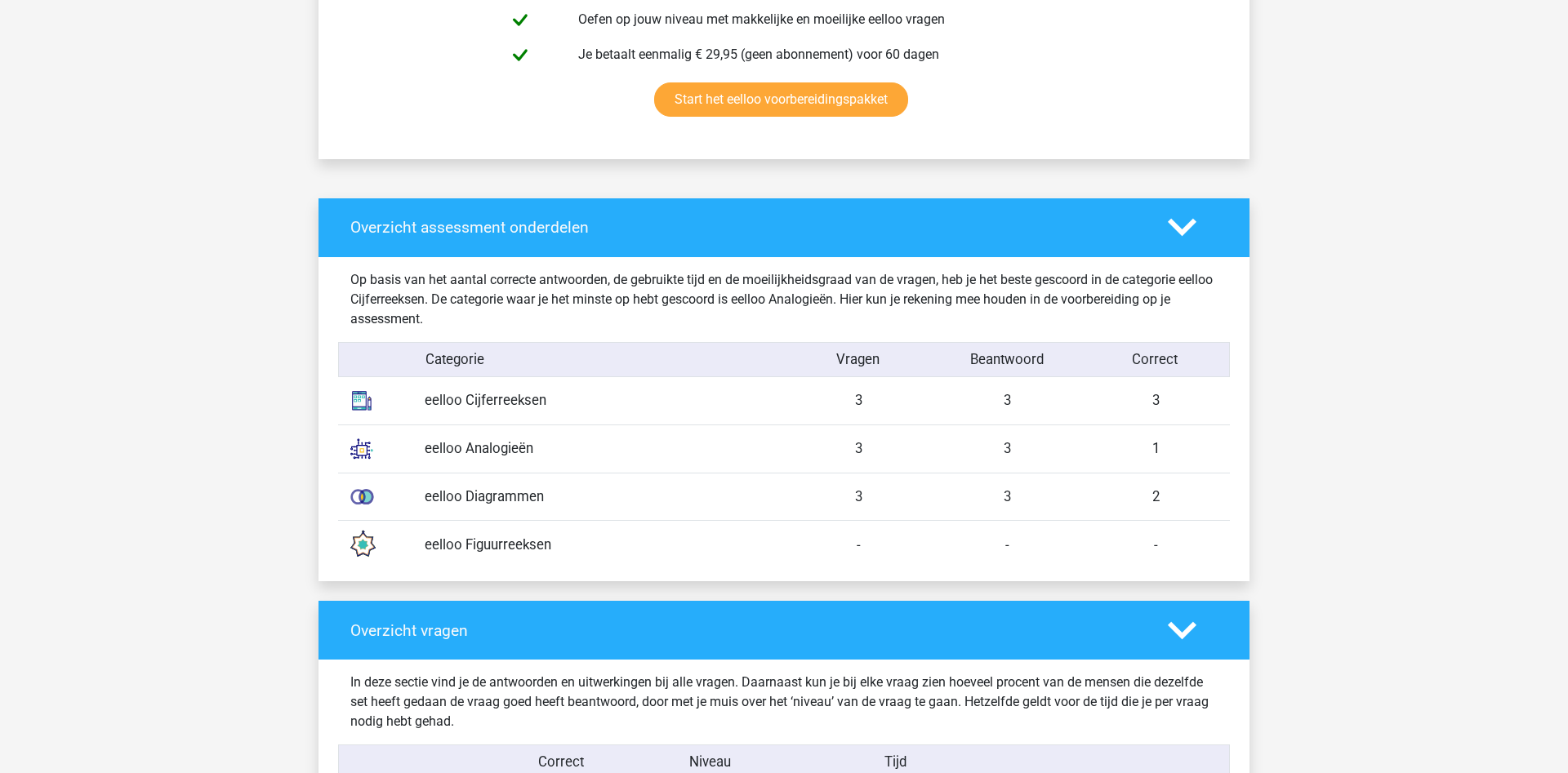
click at [477, 555] on div "eelloo Figuurreeksen - - -" at bounding box center [784, 544] width 892 height 48
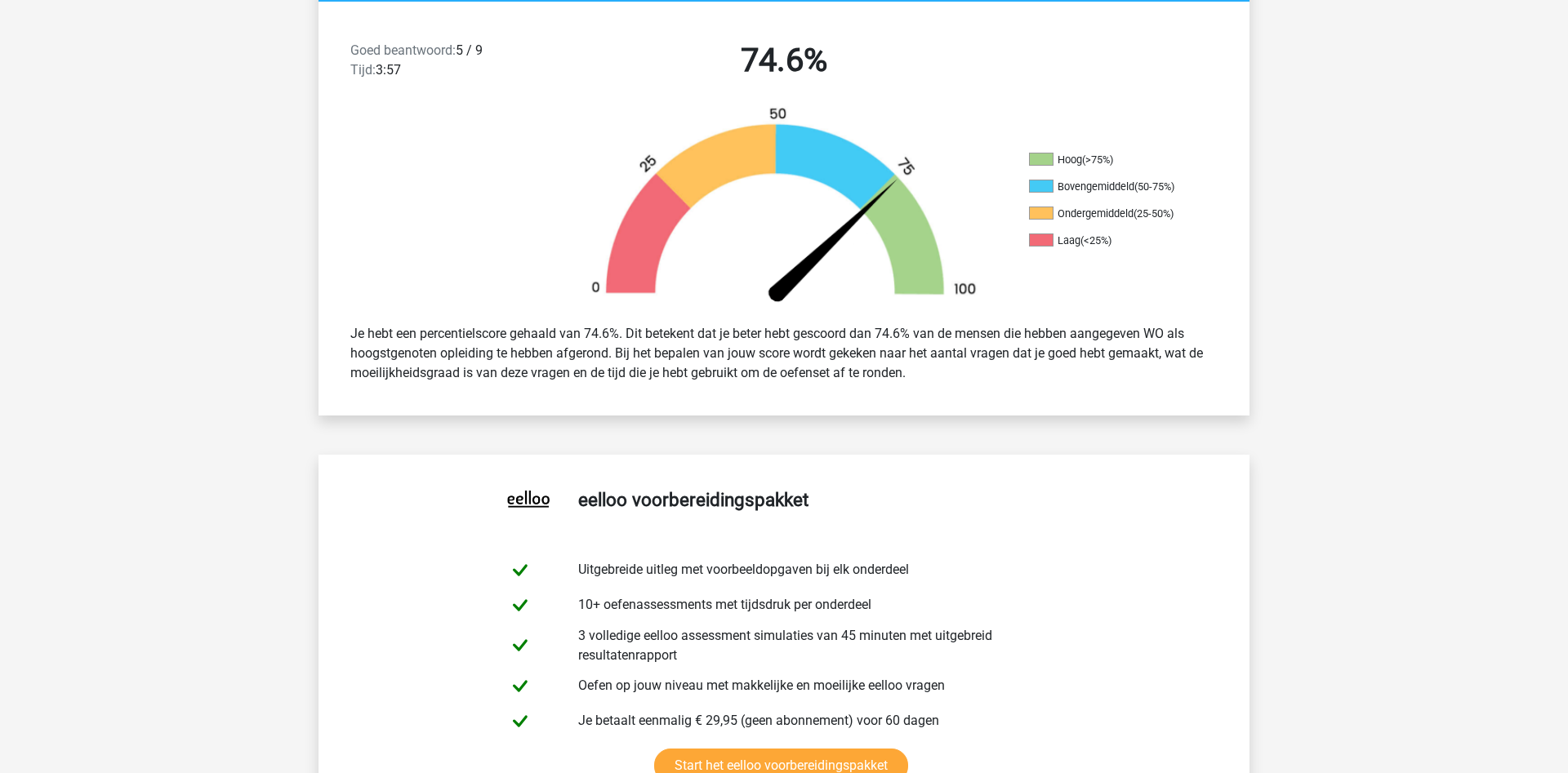
scroll to position [0, 0]
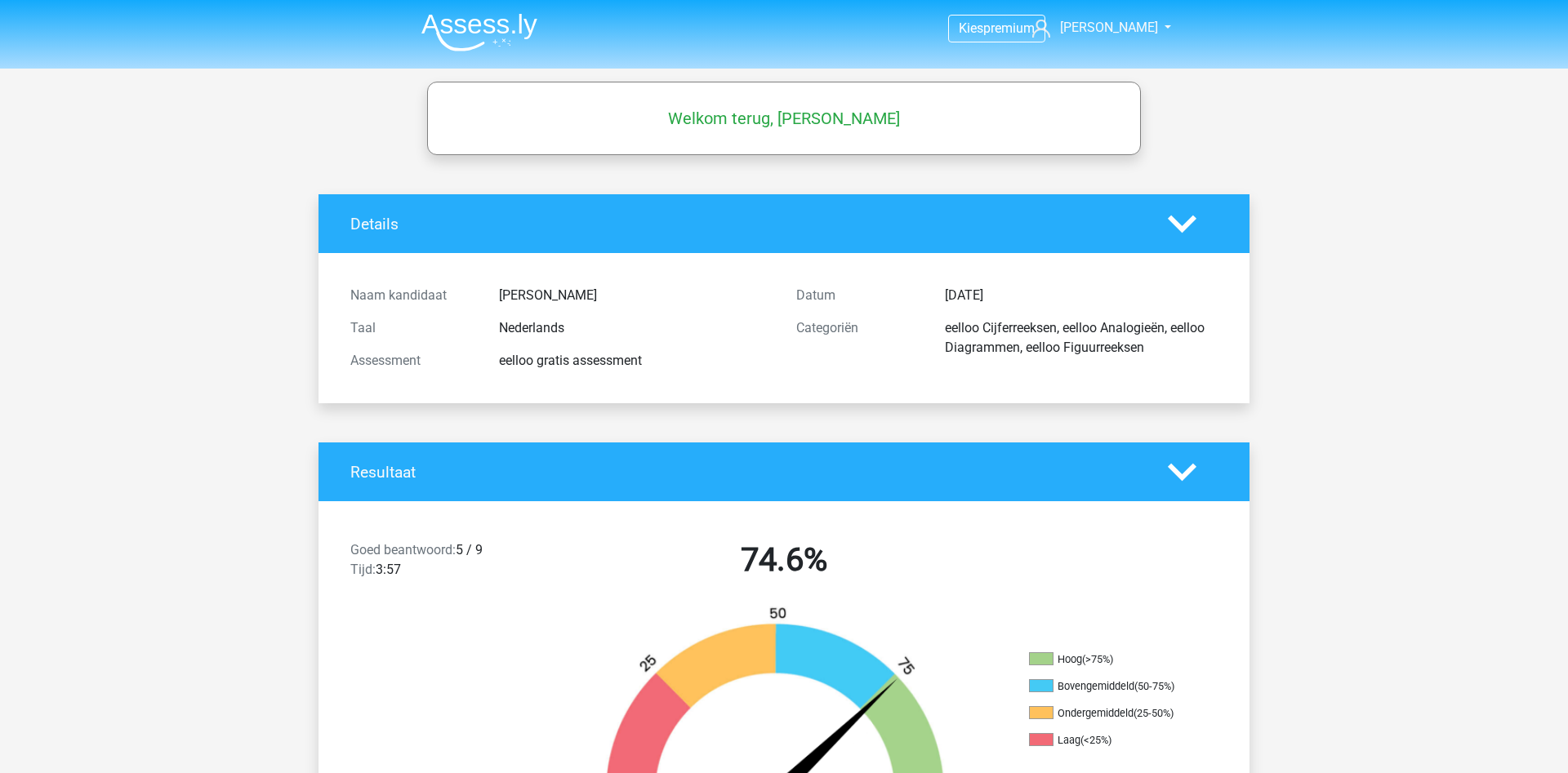
click at [474, 28] on img at bounding box center [479, 32] width 116 height 39
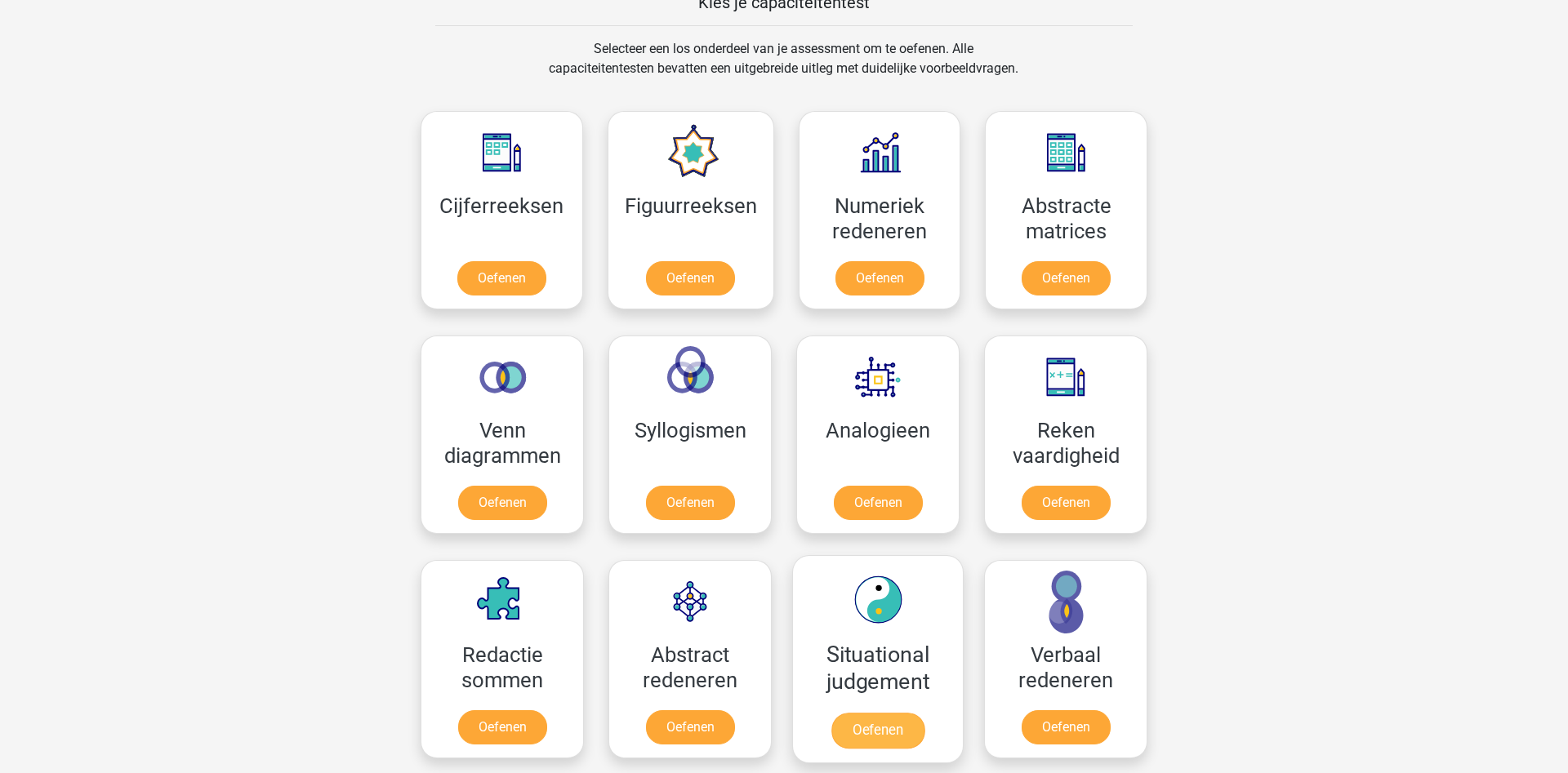
scroll to position [666, 0]
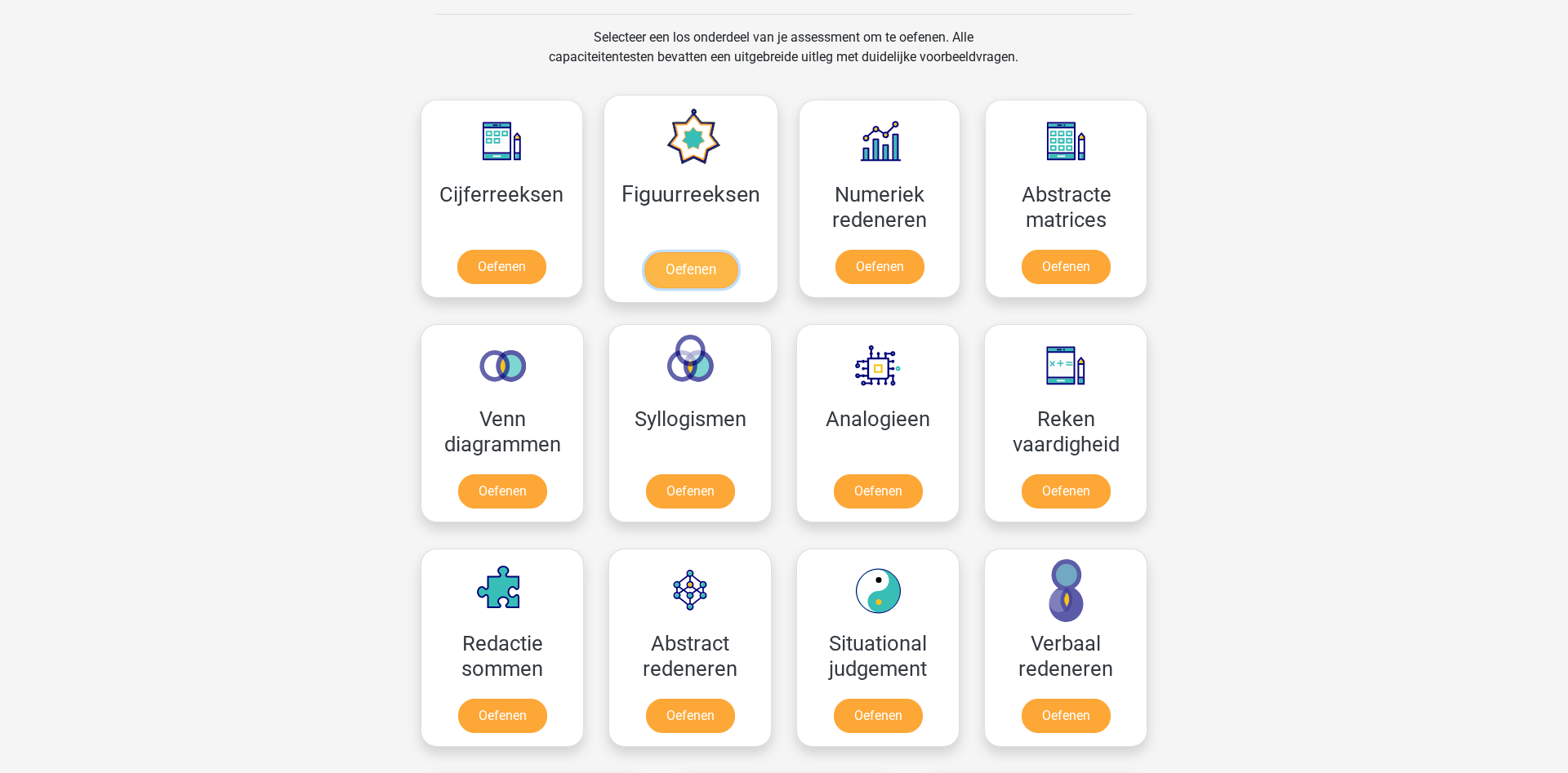
click at [678, 270] on link "Oefenen" at bounding box center [690, 271] width 93 height 36
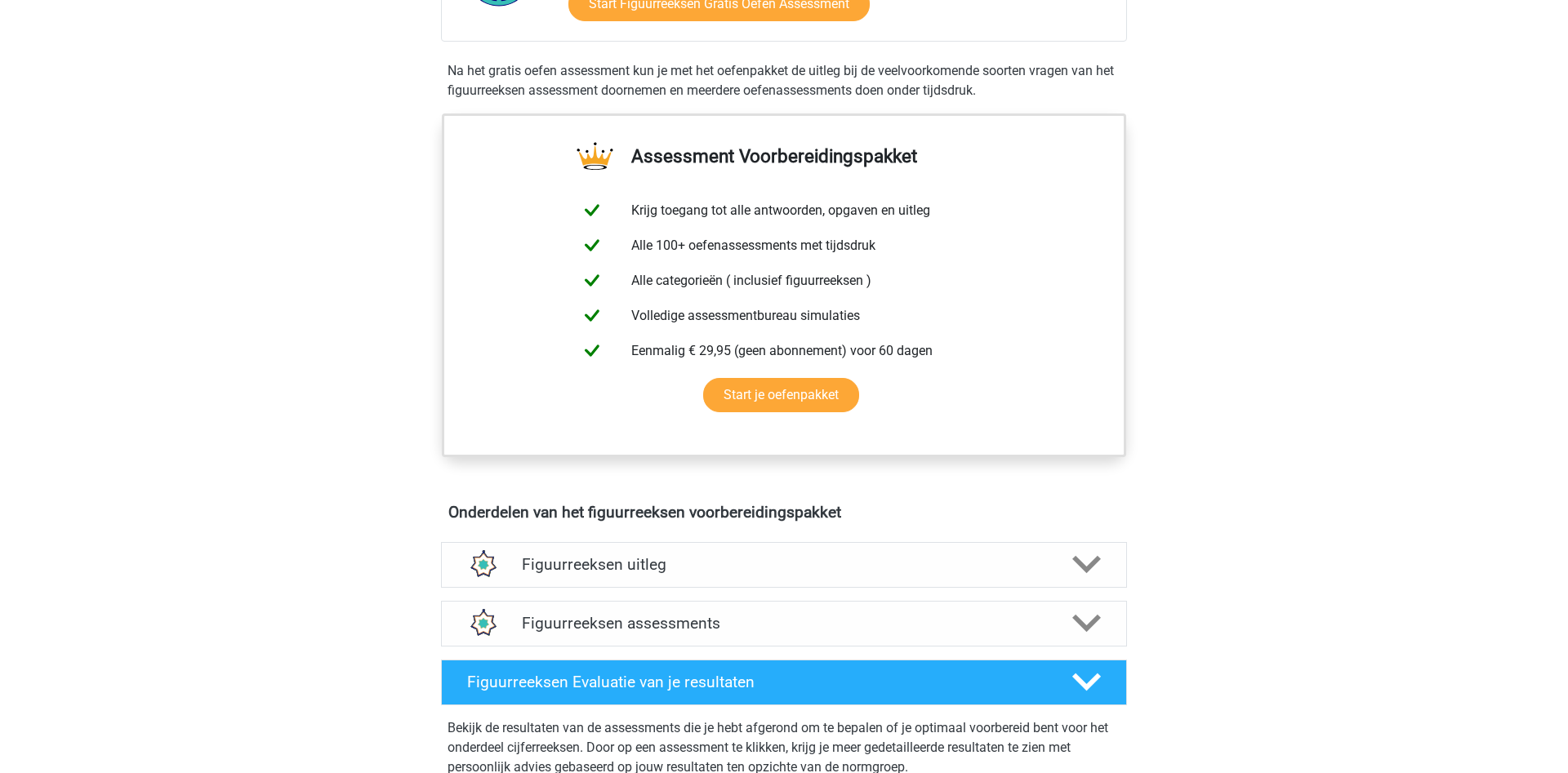
scroll to position [166, 0]
